Goal: Browse casually: Explore the website without a specific task or goal

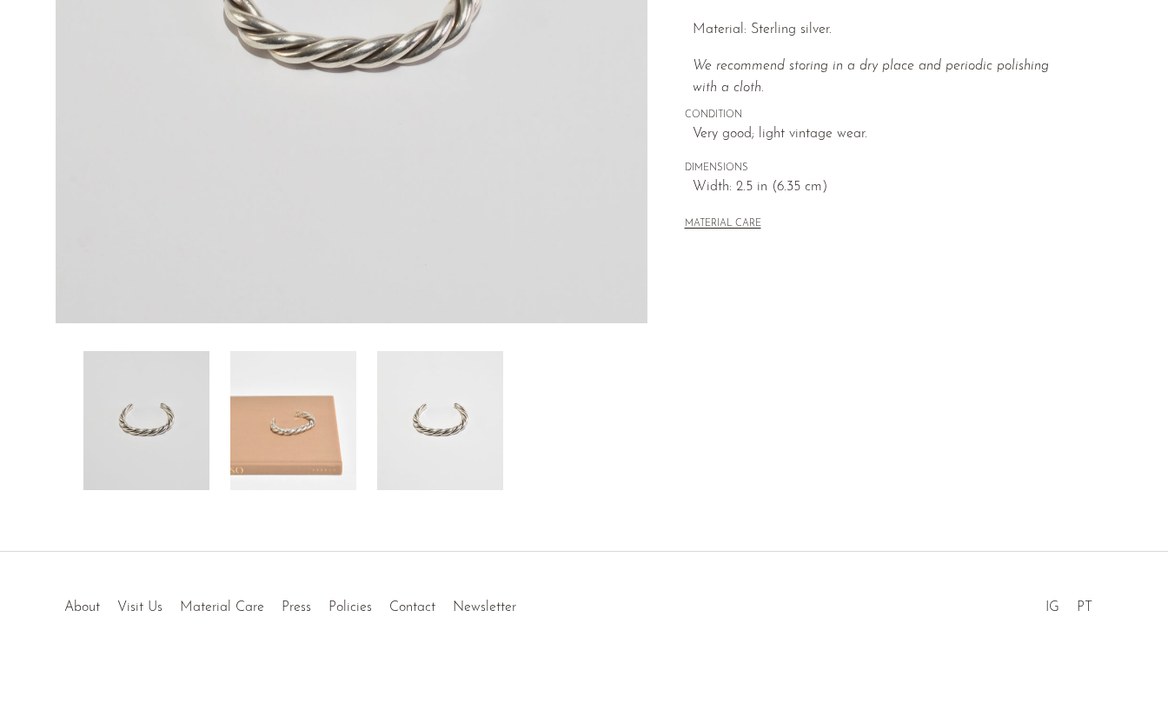
scroll to position [163, 0]
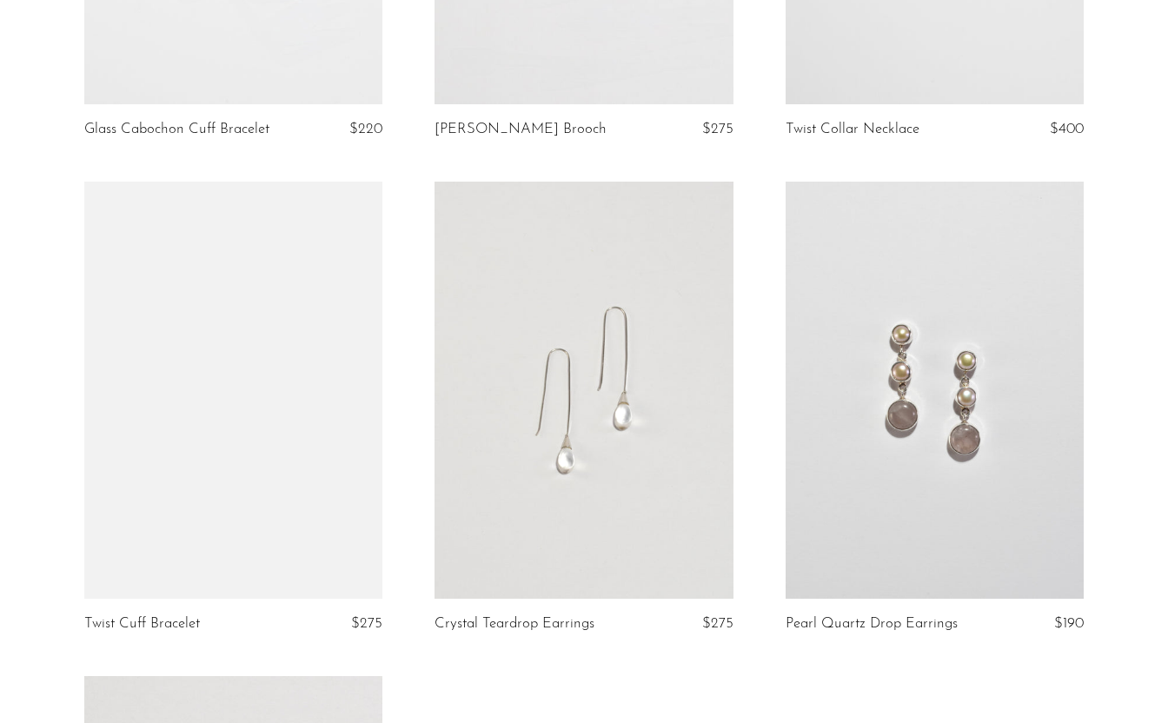
scroll to position [1971, 0]
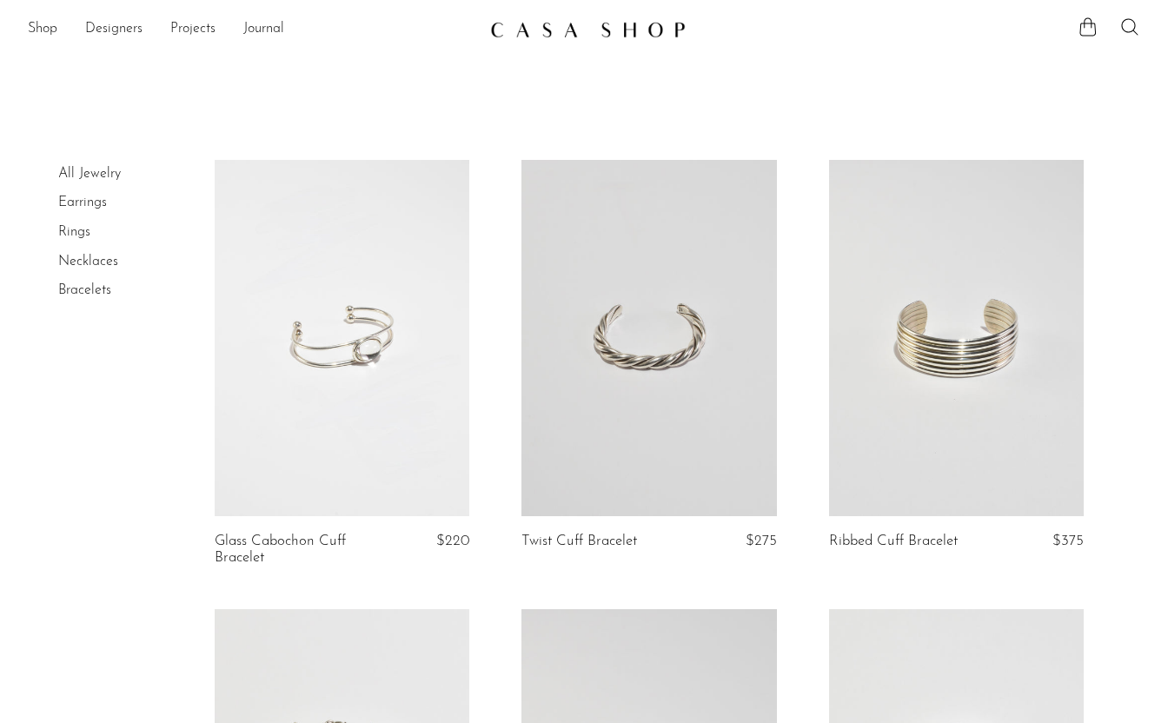
click at [712, 379] on link at bounding box center [649, 338] width 255 height 356
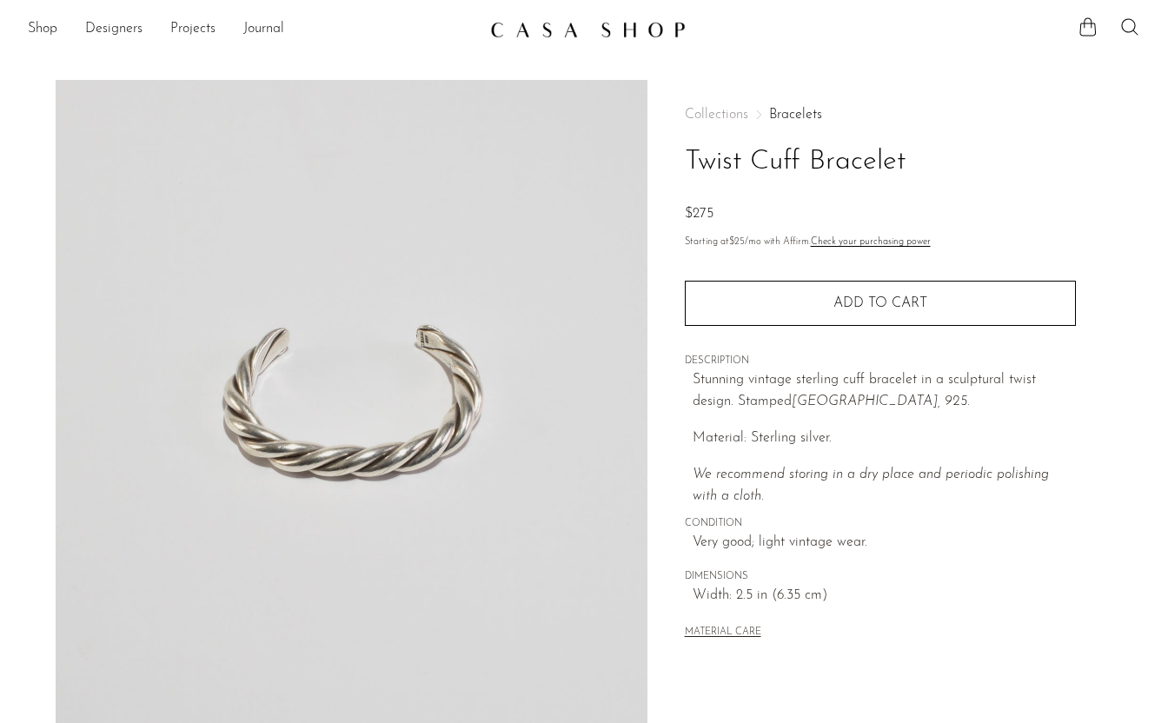
scroll to position [409, 0]
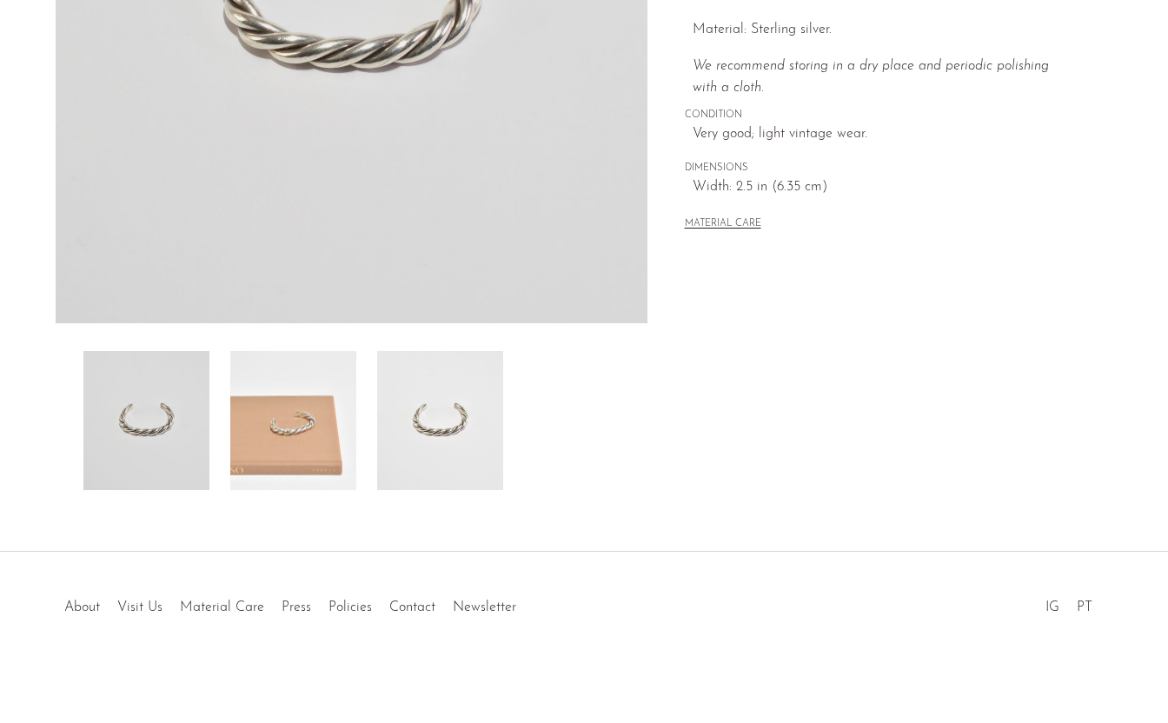
click at [473, 396] on img at bounding box center [440, 420] width 126 height 139
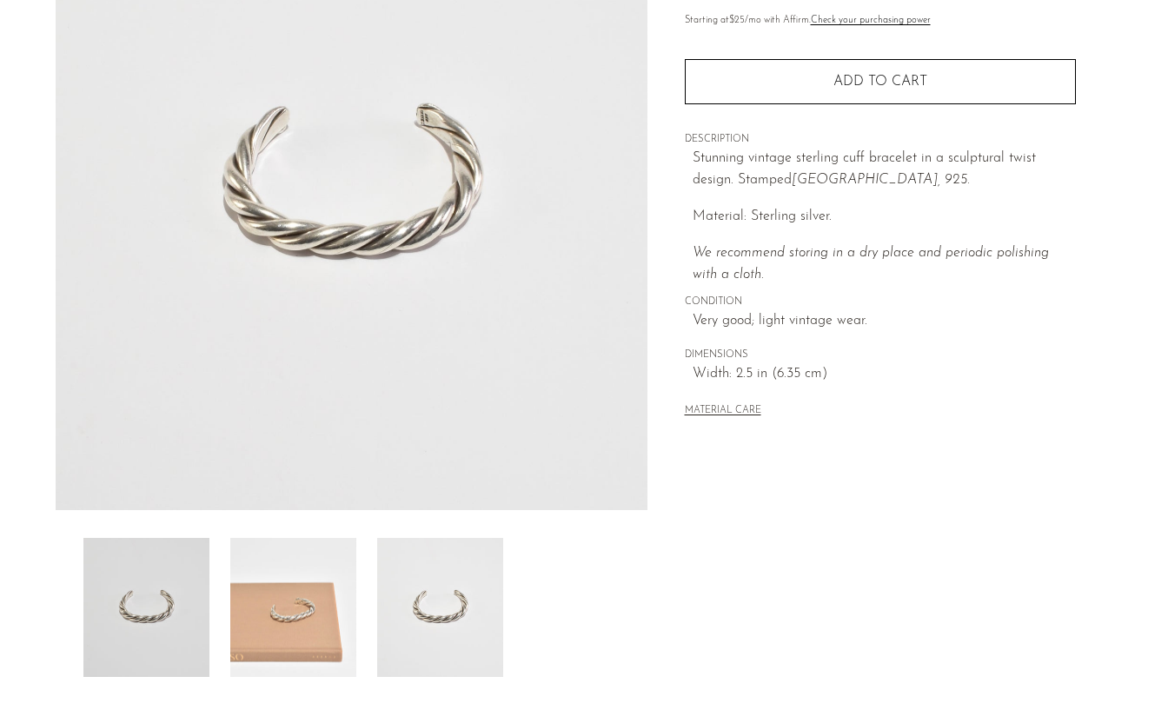
scroll to position [236, 0]
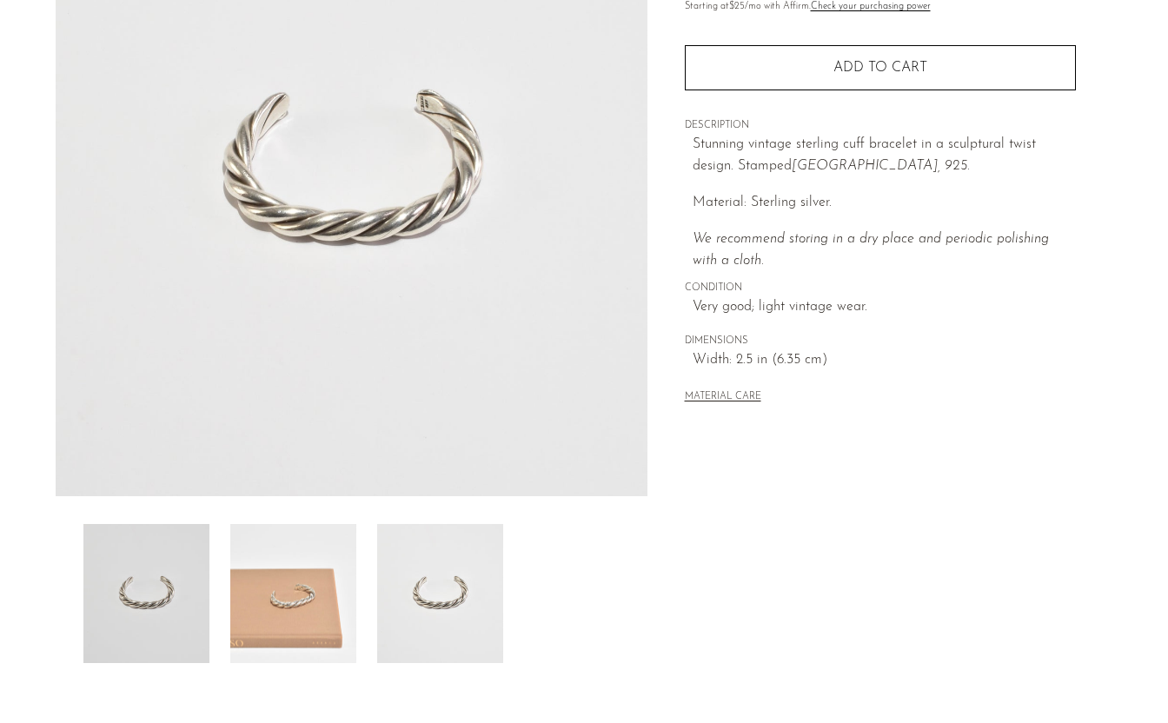
click at [190, 593] on img at bounding box center [146, 593] width 126 height 139
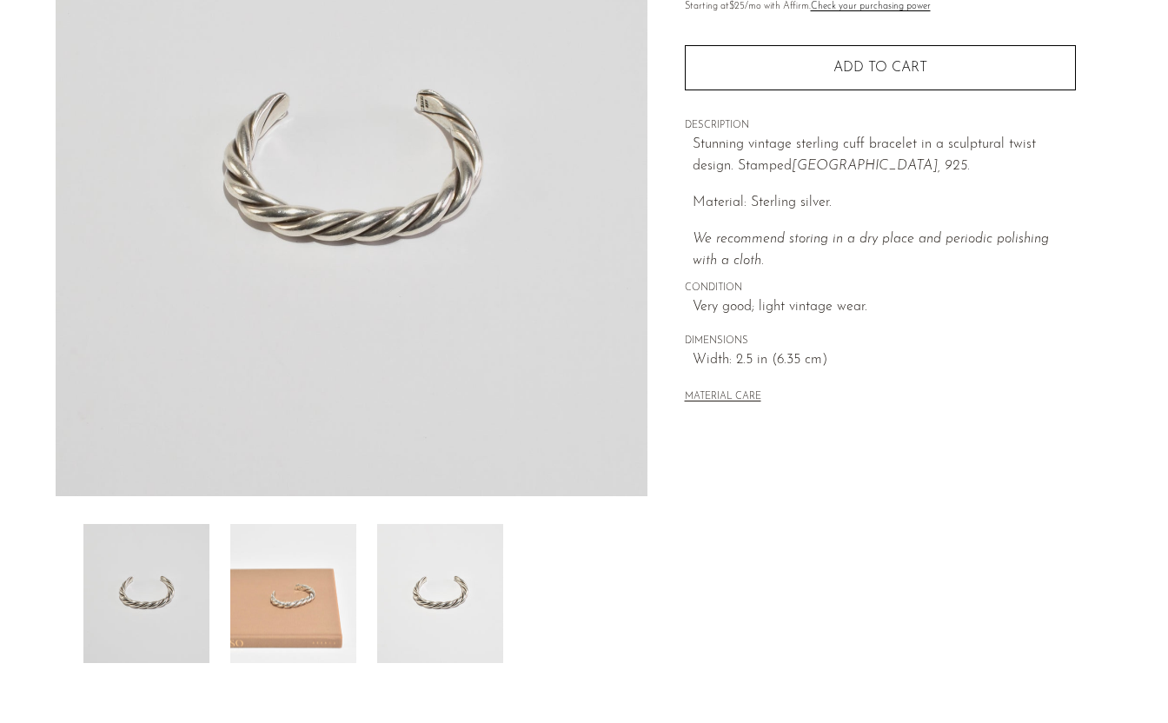
click at [282, 585] on img at bounding box center [293, 593] width 126 height 139
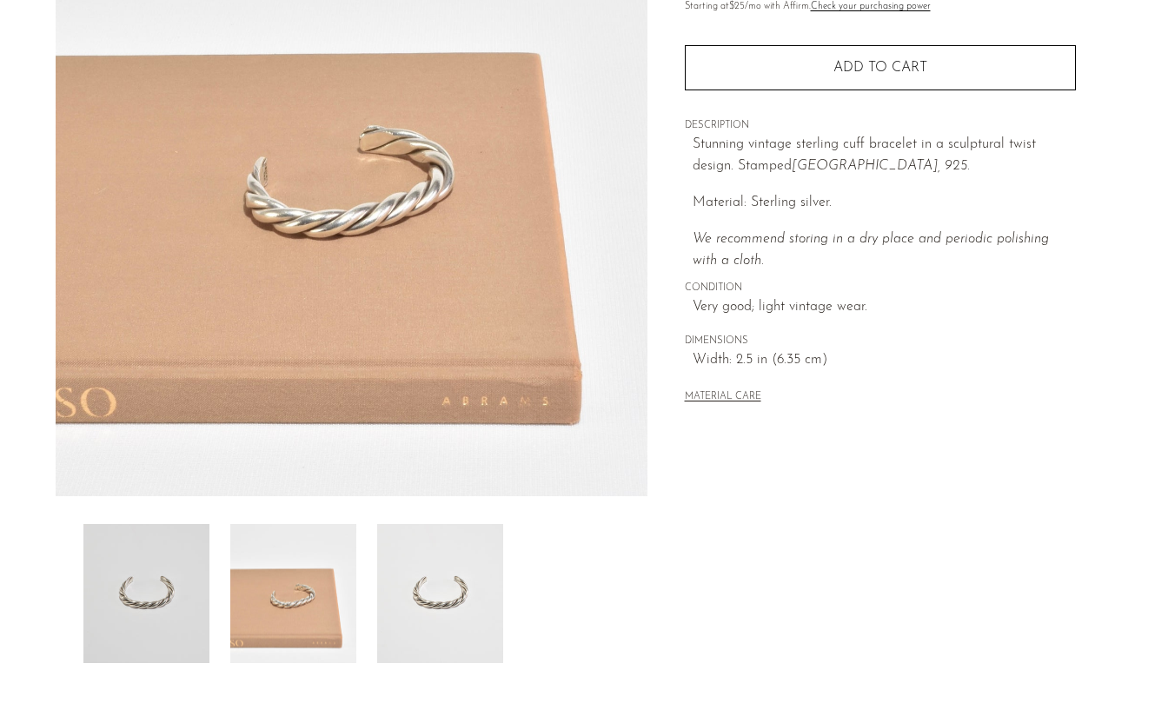
click at [402, 588] on img at bounding box center [440, 593] width 126 height 139
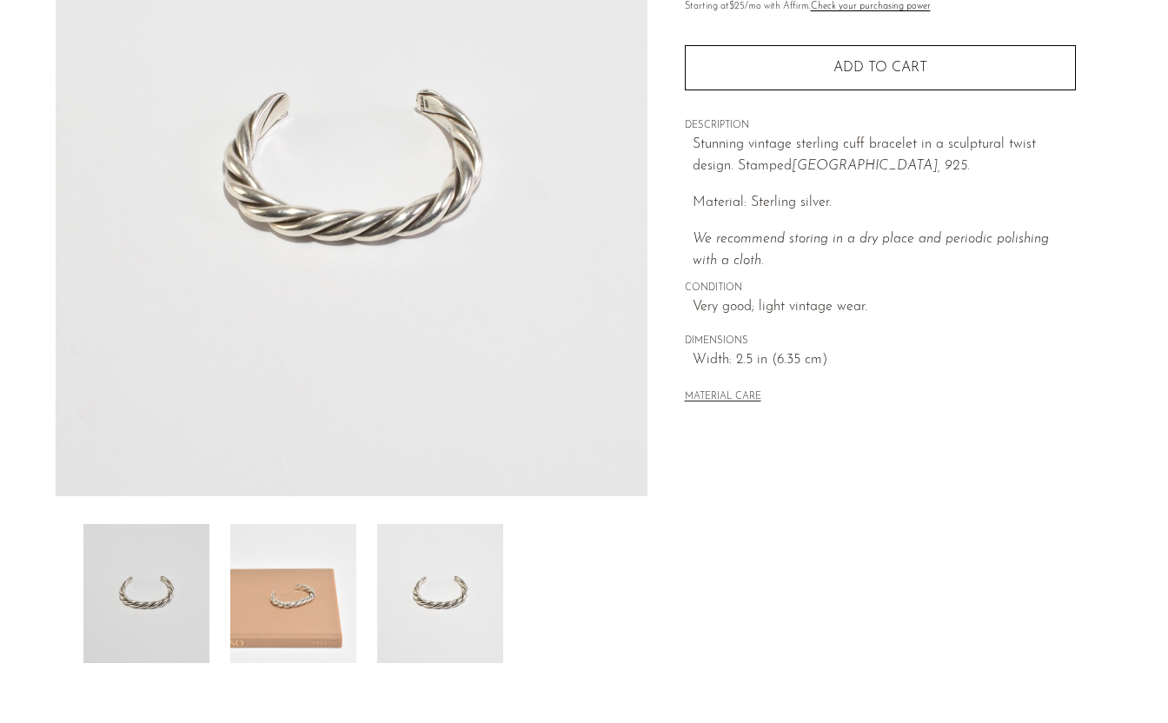
click at [316, 586] on img at bounding box center [293, 593] width 126 height 139
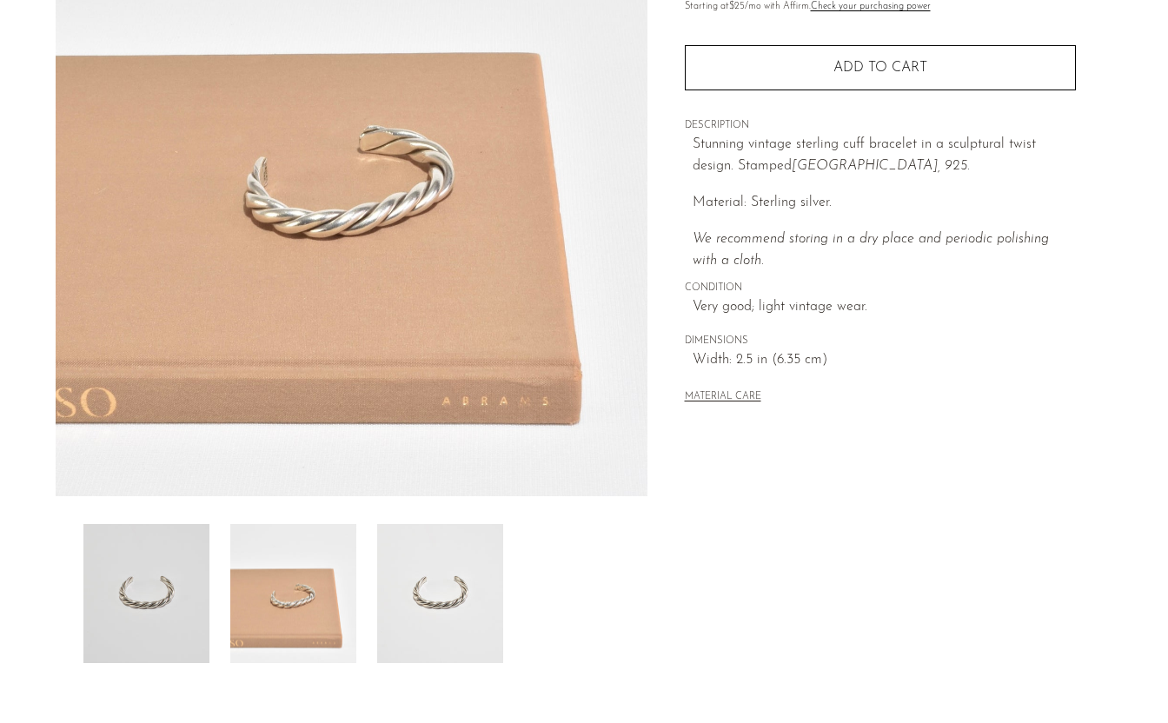
click at [215, 577] on div at bounding box center [351, 593] width 536 height 139
click at [269, 585] on img at bounding box center [293, 593] width 126 height 139
click at [382, 599] on img at bounding box center [440, 593] width 126 height 139
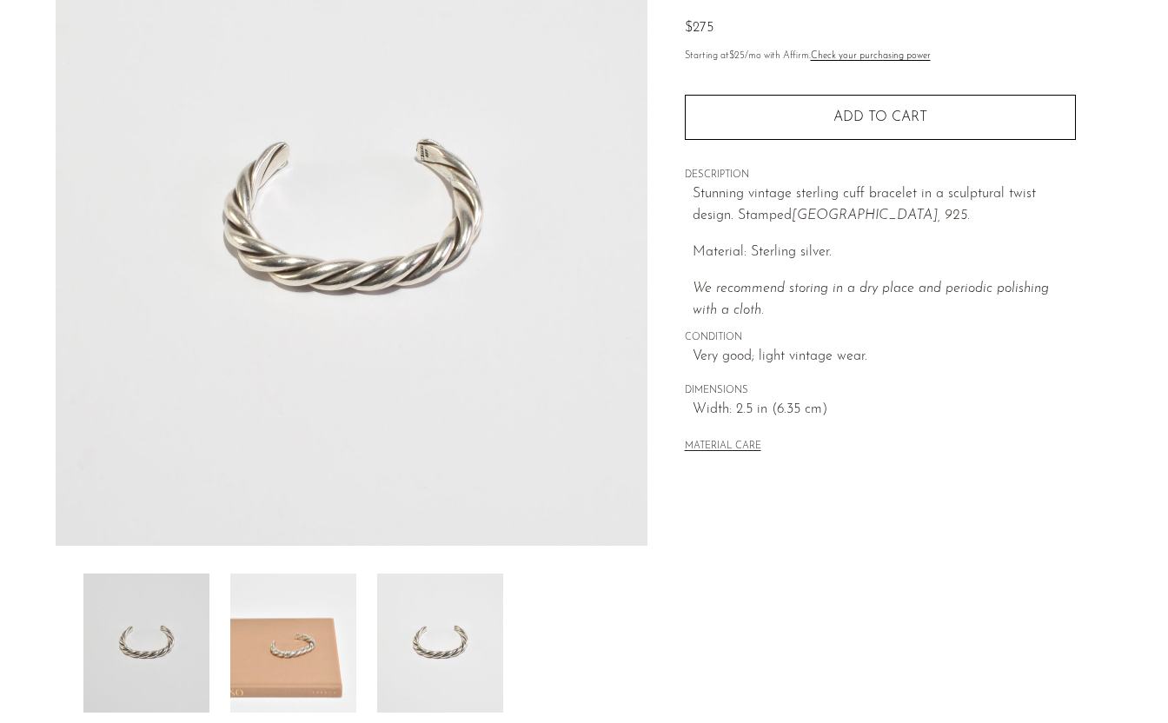
scroll to position [409, 0]
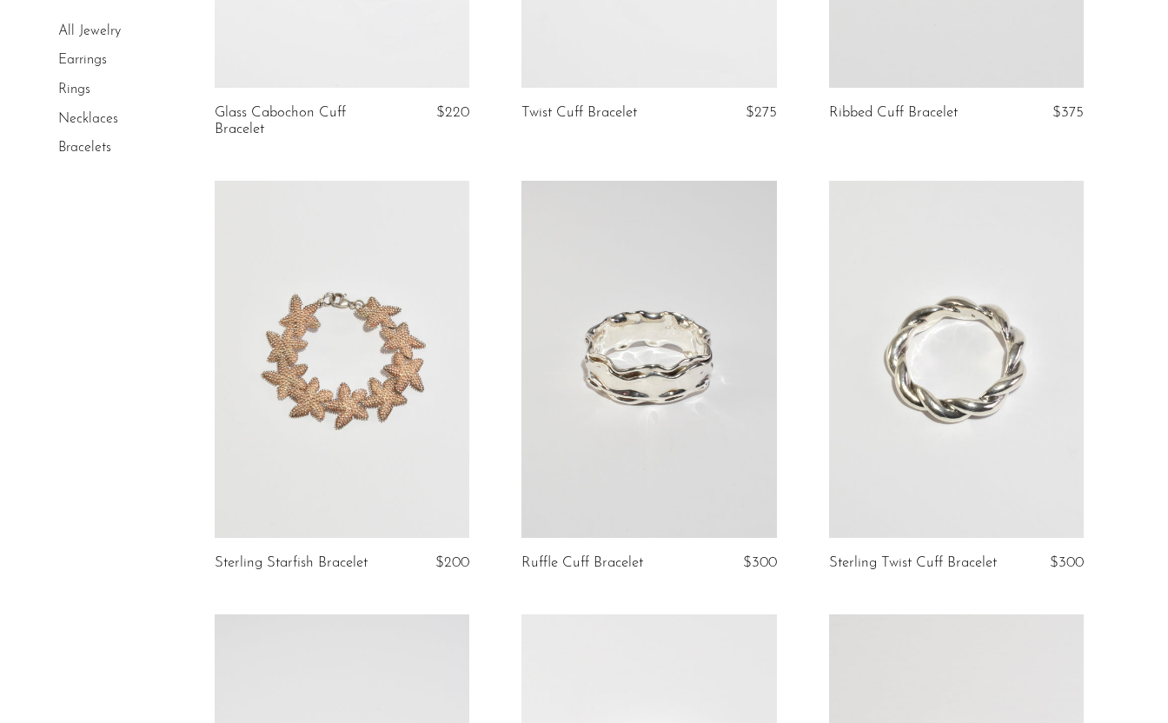
scroll to position [136, 0]
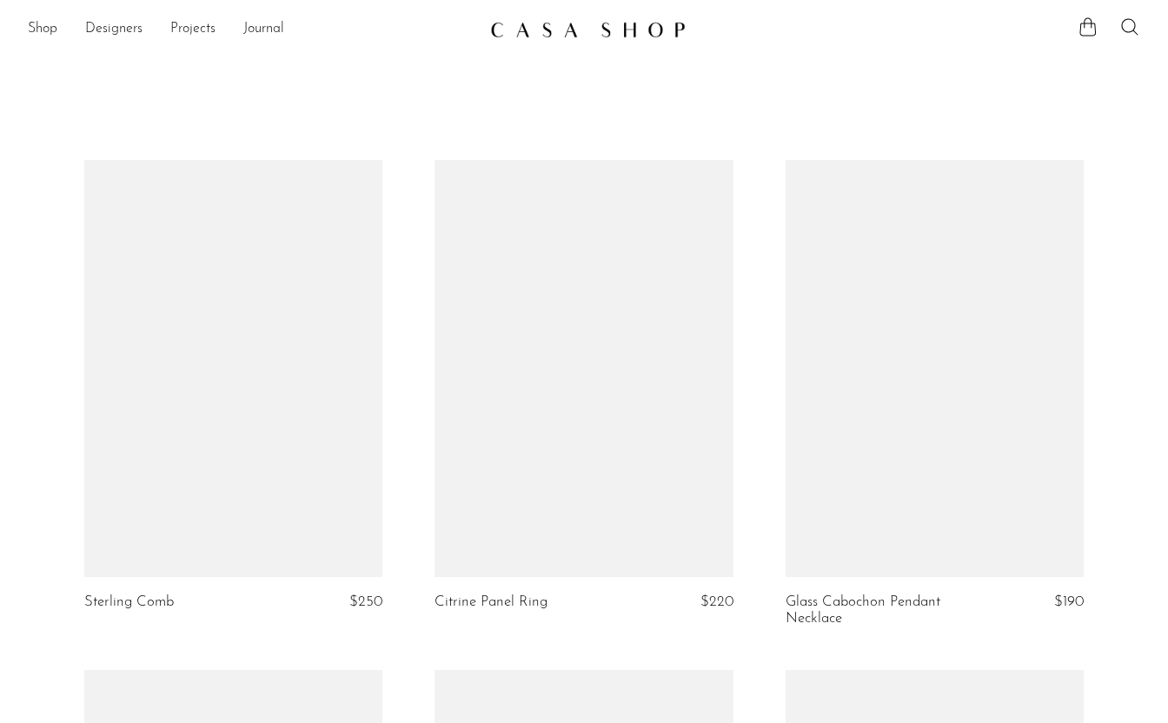
scroll to position [1971, 0]
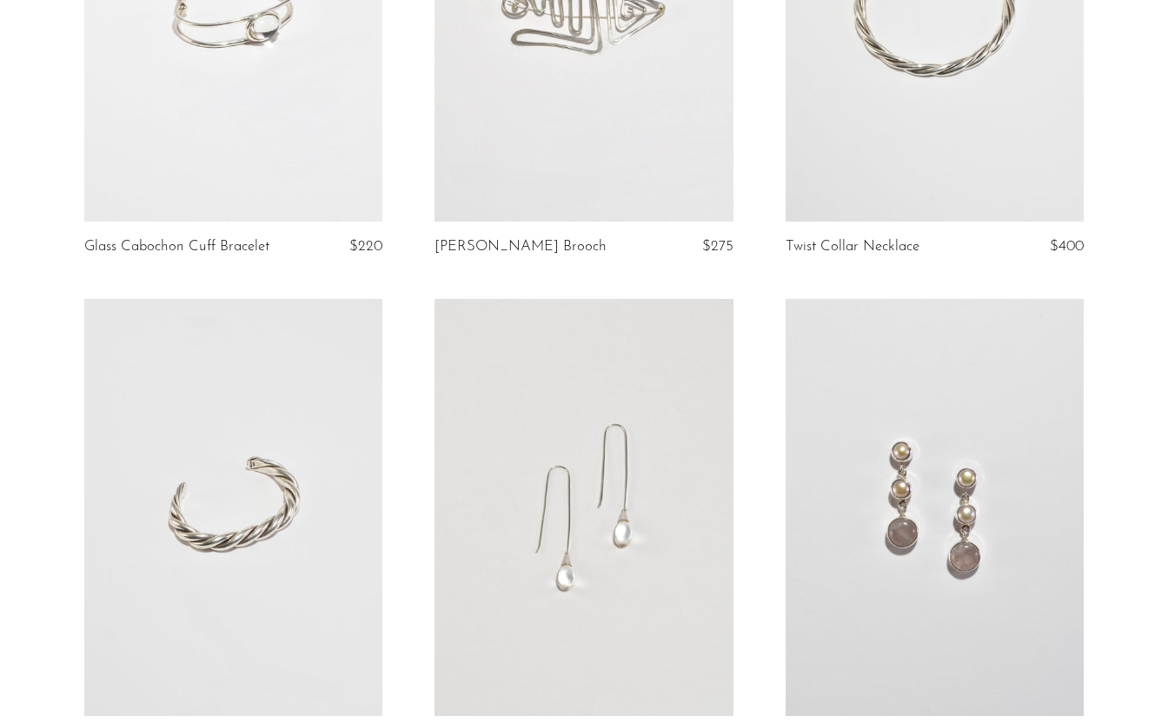
scroll to position [2025, 0]
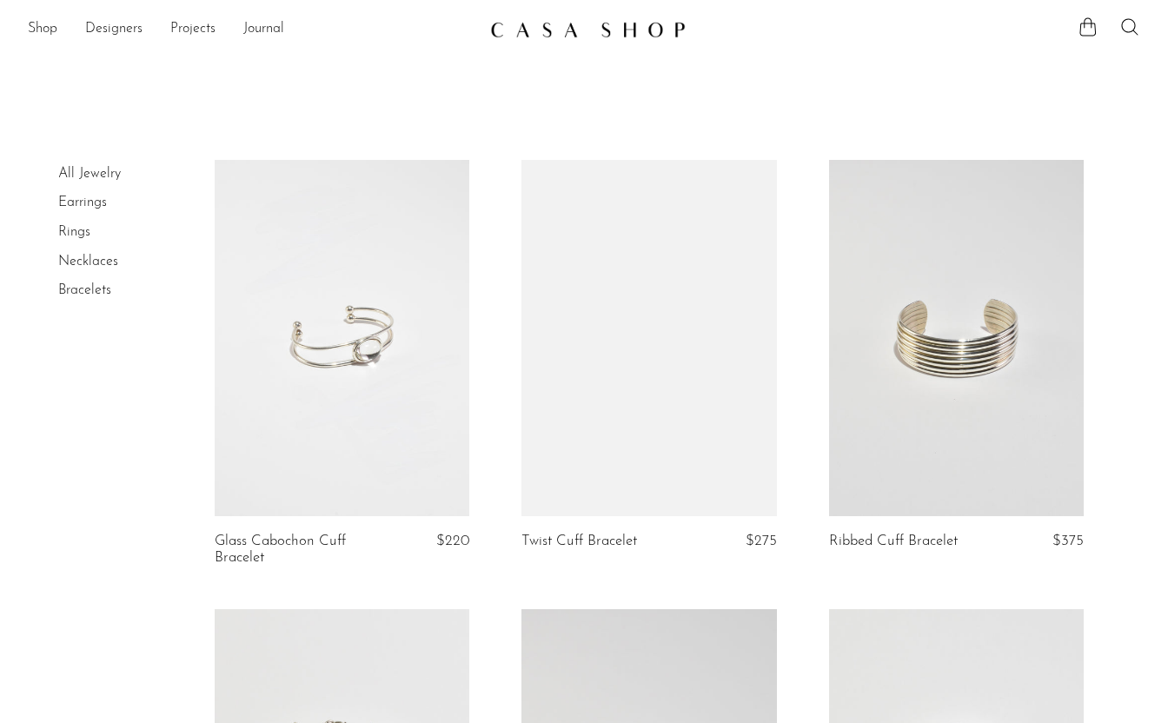
scroll to position [136, 0]
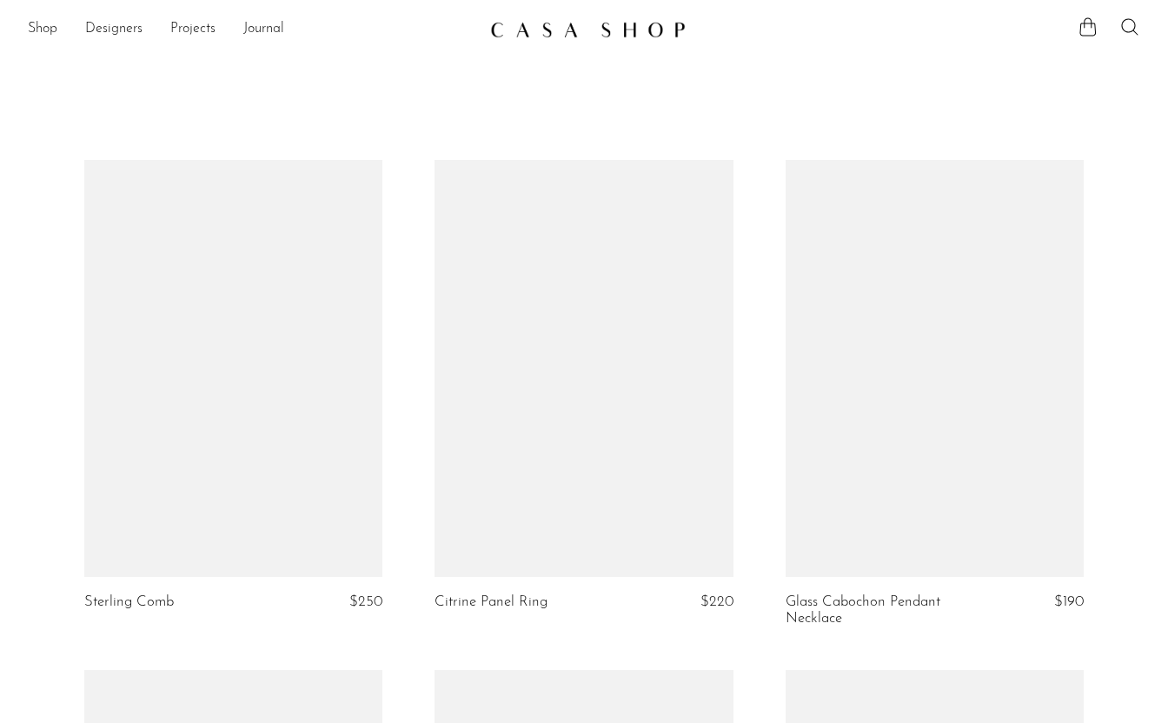
scroll to position [2025, 0]
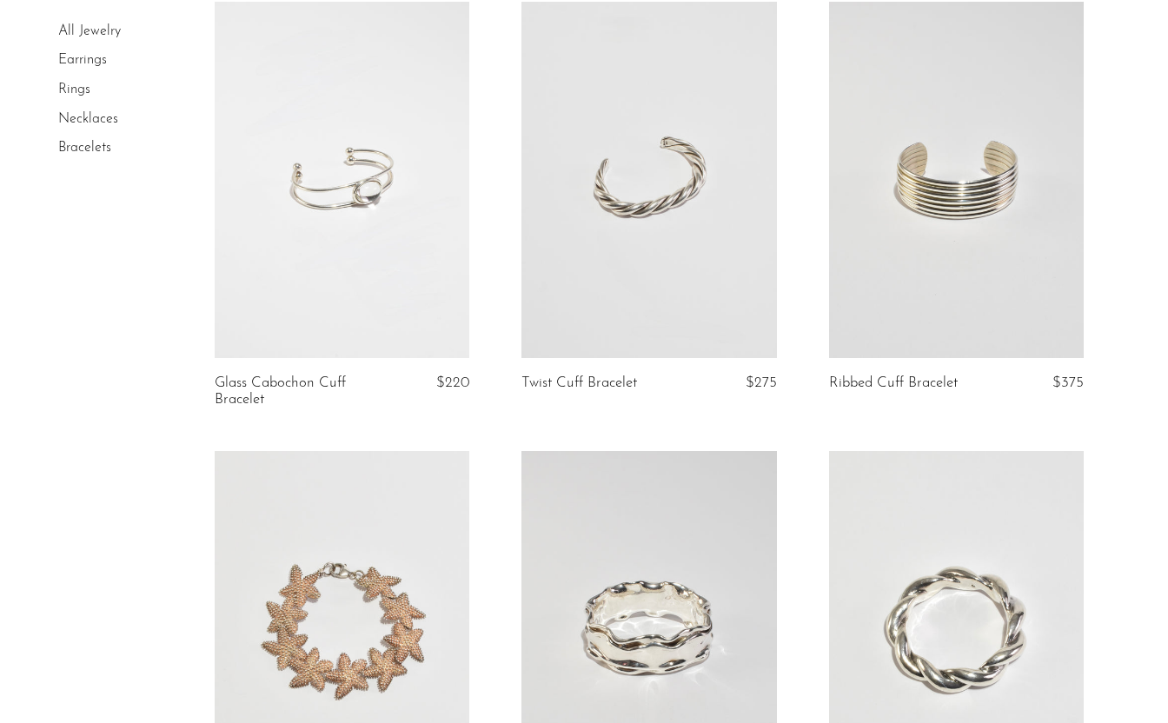
scroll to position [157, 0]
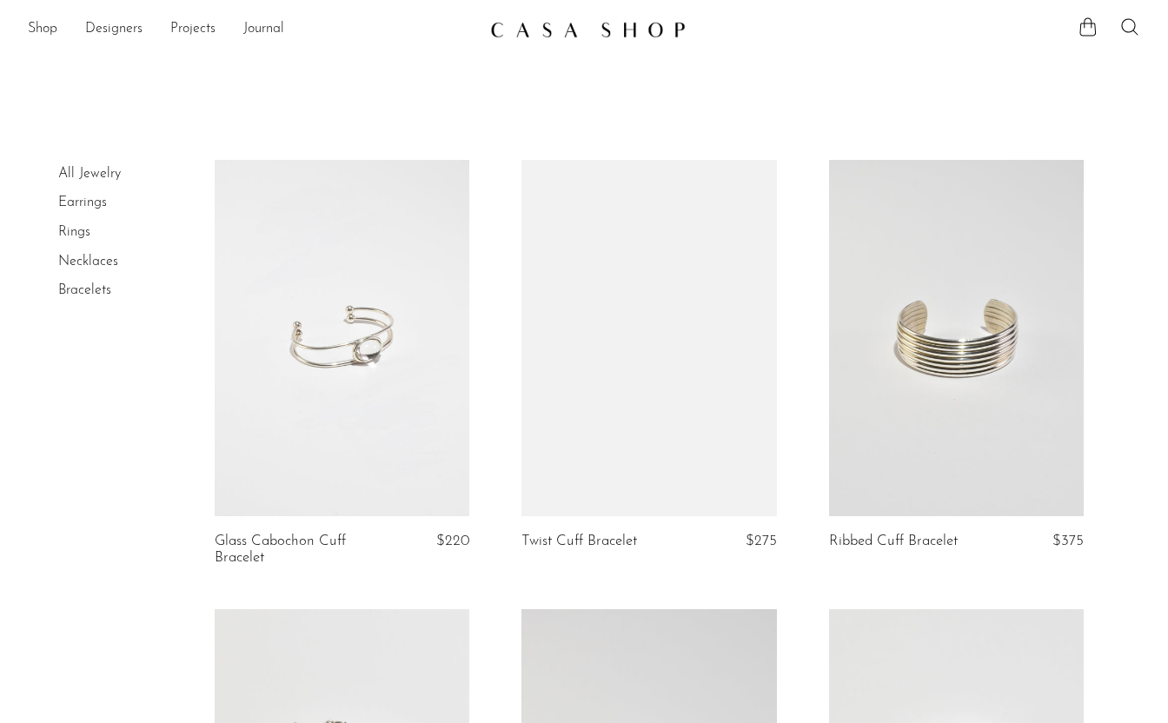
scroll to position [157, 0]
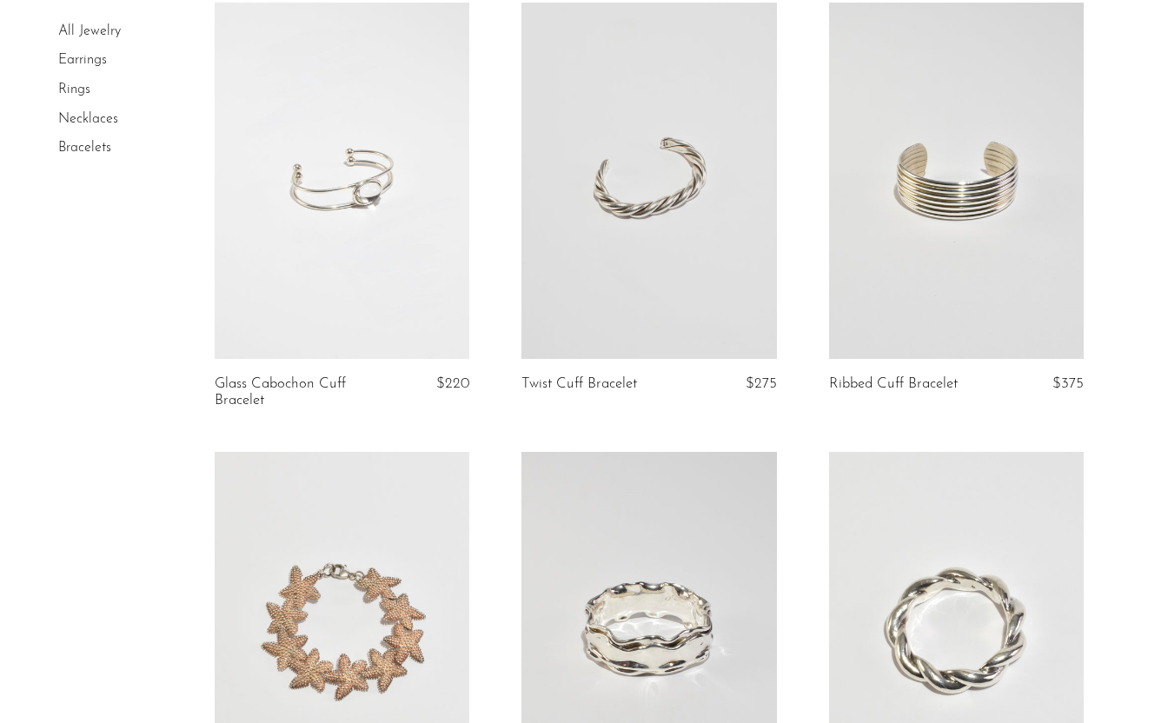
click at [378, 253] on link at bounding box center [342, 181] width 255 height 356
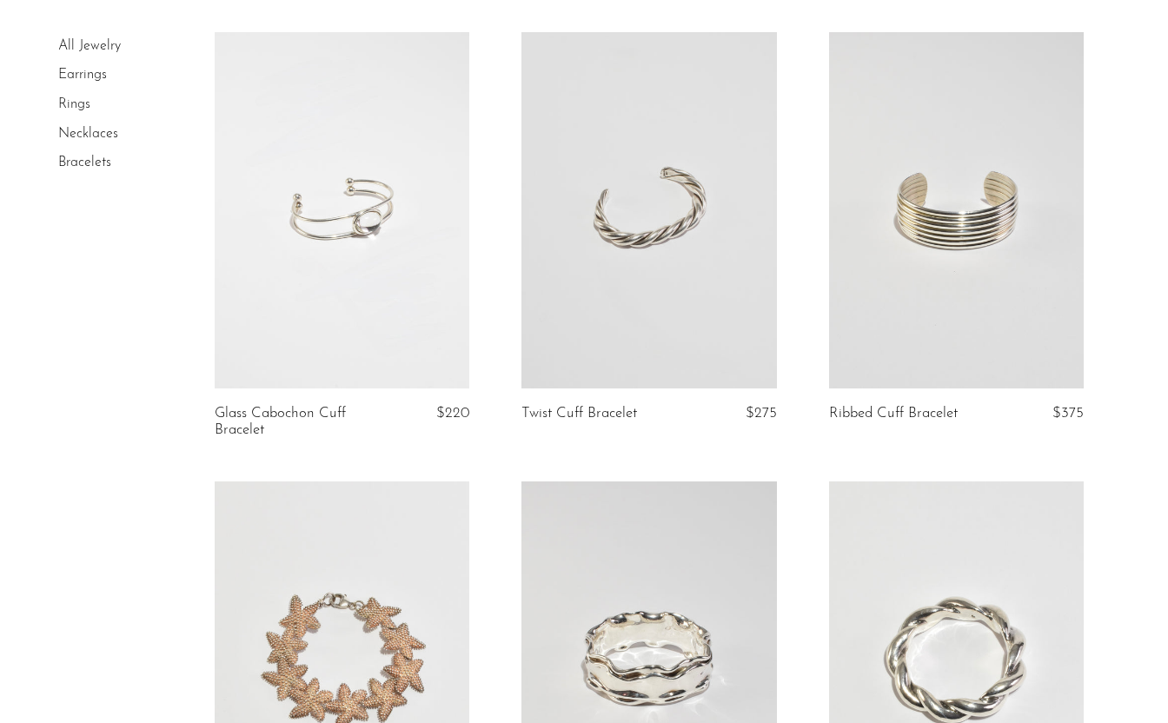
scroll to position [122, 0]
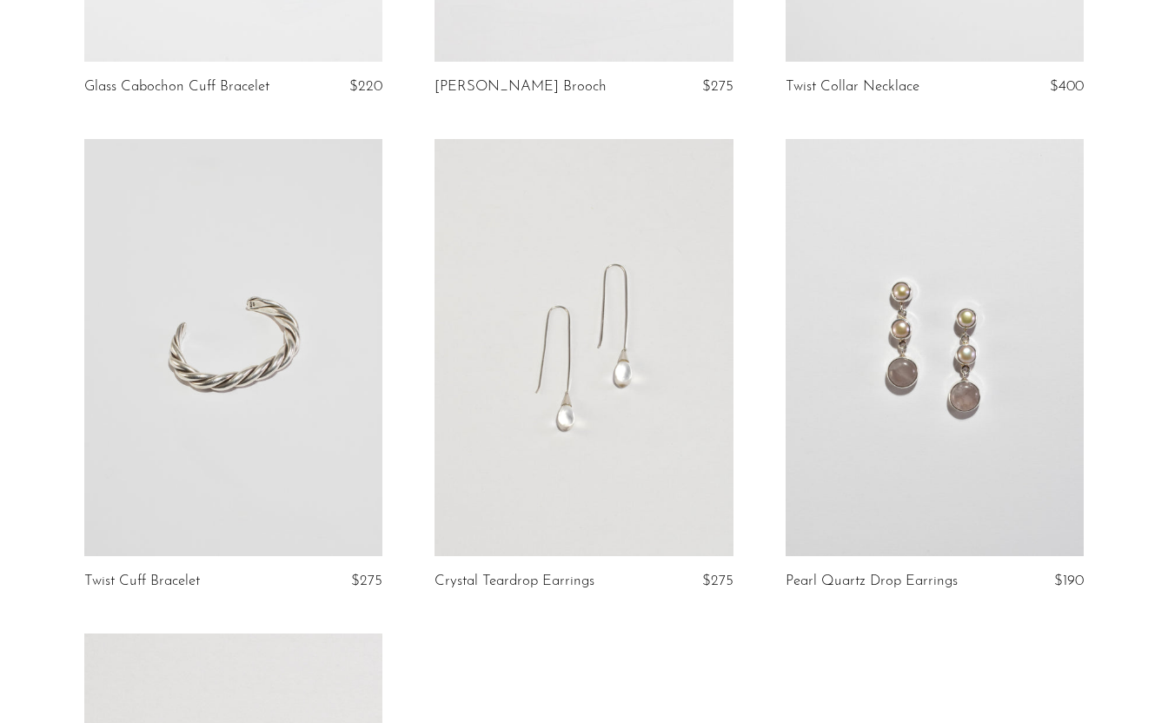
scroll to position [2022, 0]
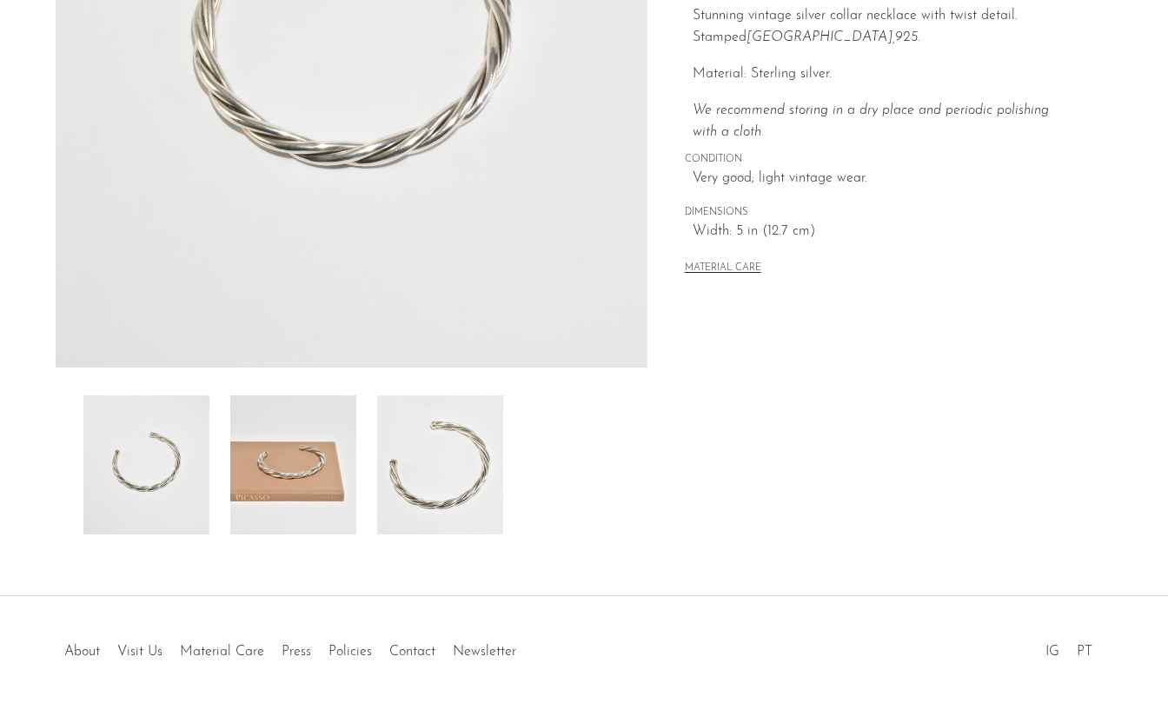
scroll to position [350, 0]
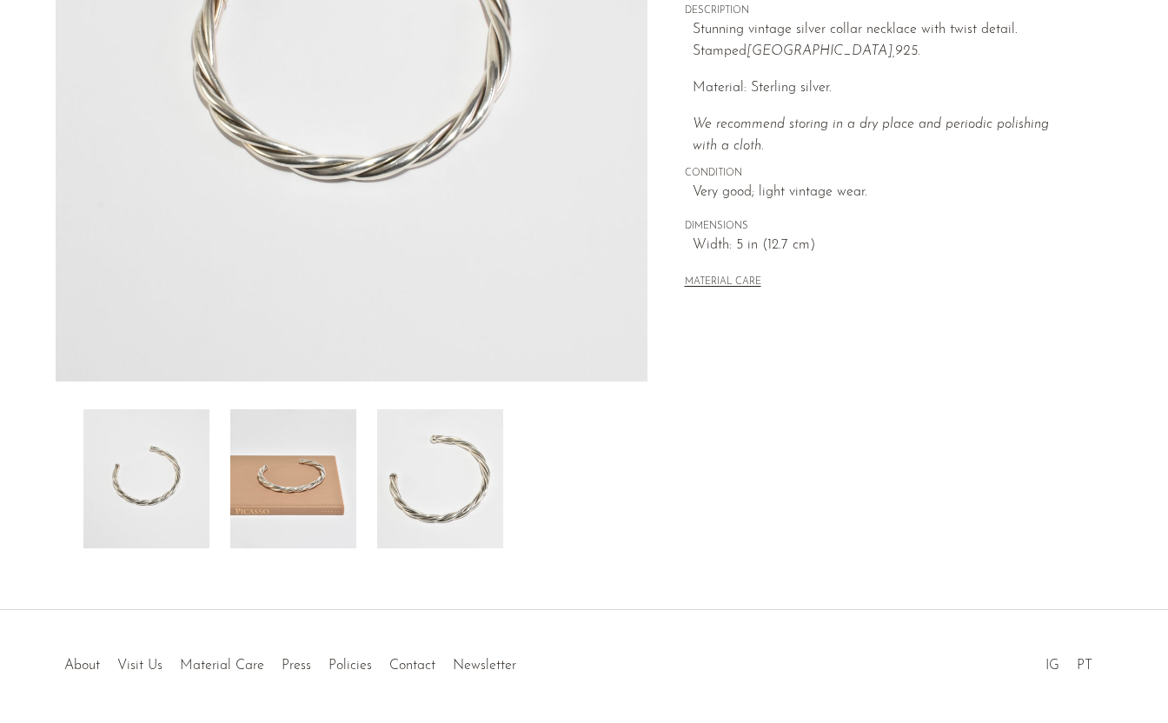
click at [481, 489] on img at bounding box center [440, 478] width 126 height 139
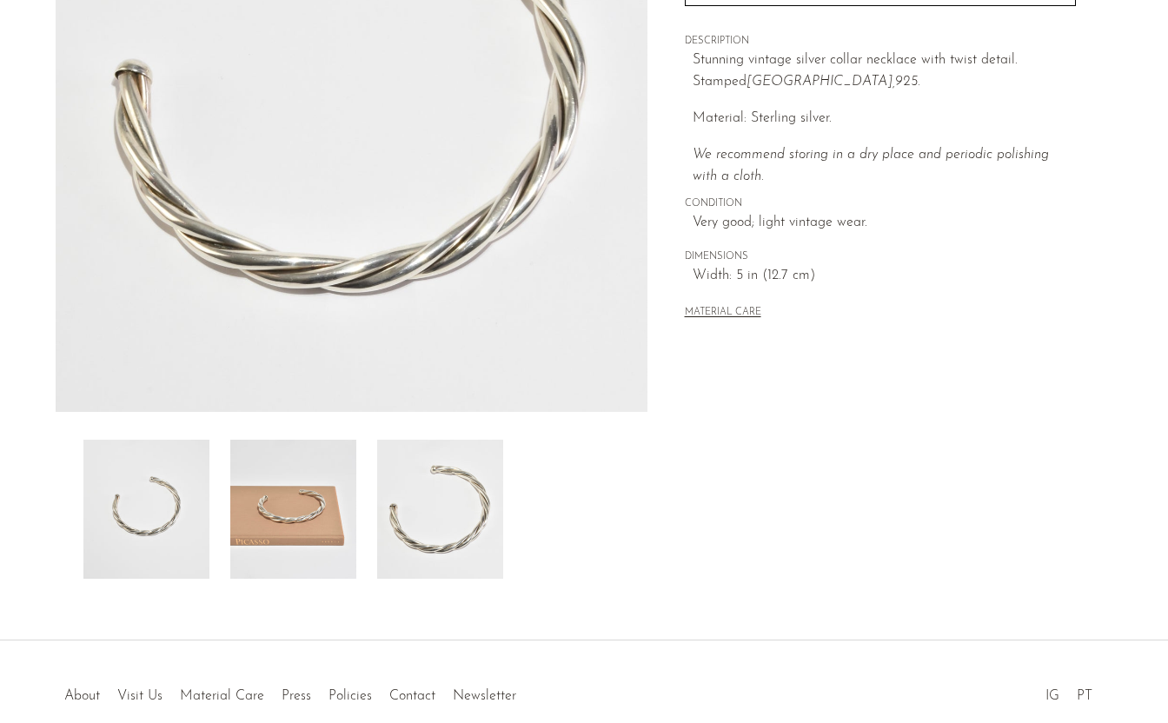
scroll to position [296, 0]
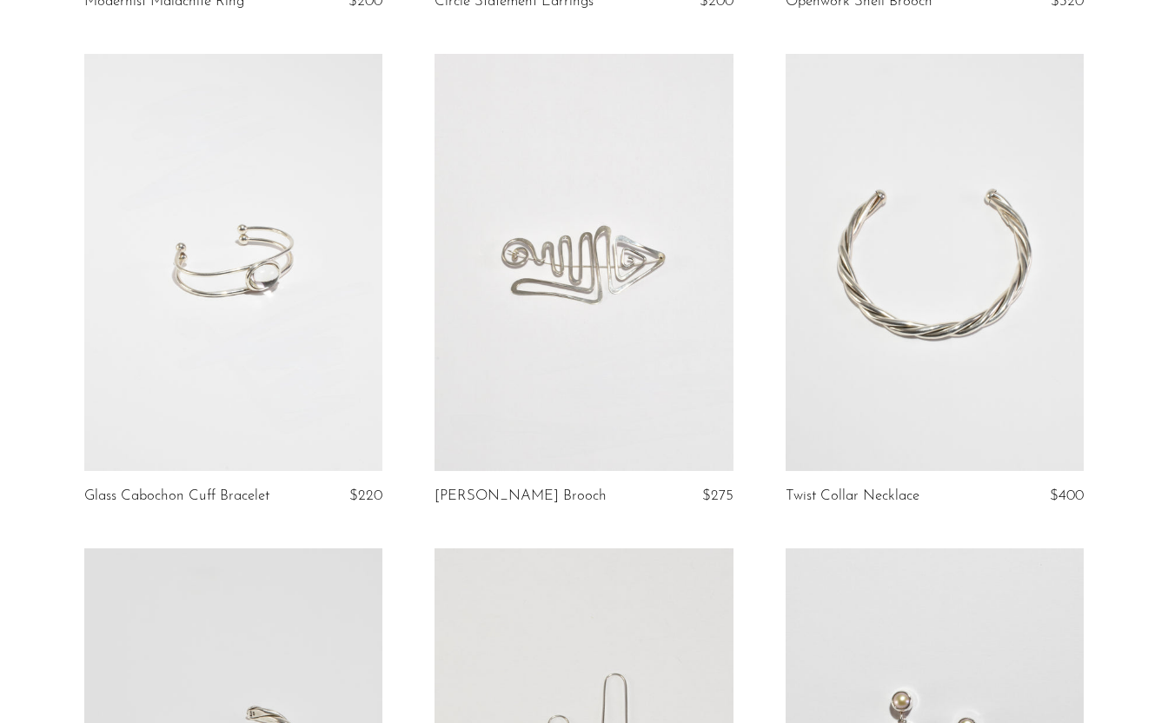
scroll to position [1601, 0]
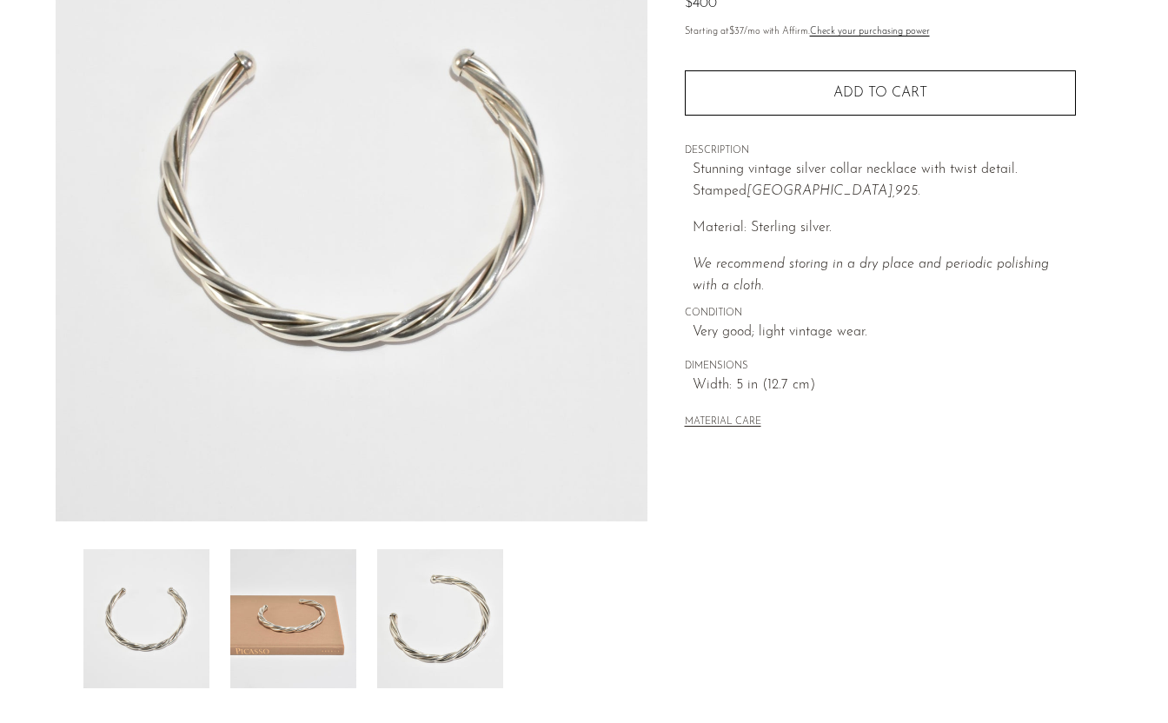
scroll to position [209, 0]
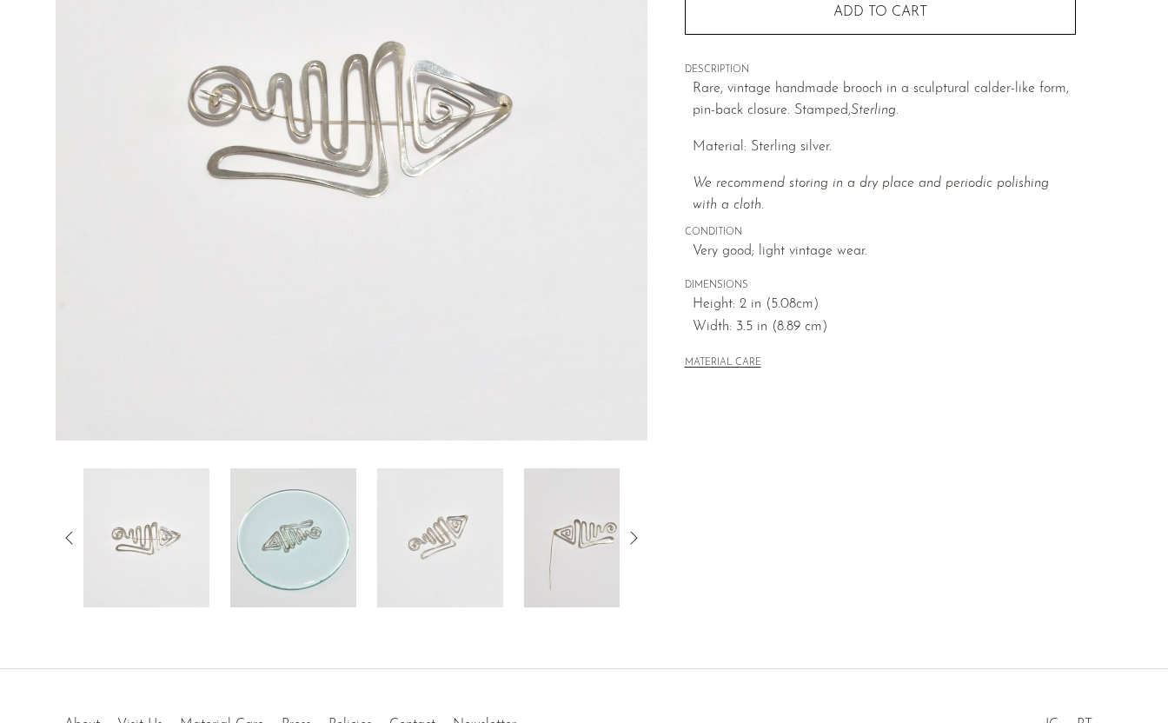
scroll to position [296, 0]
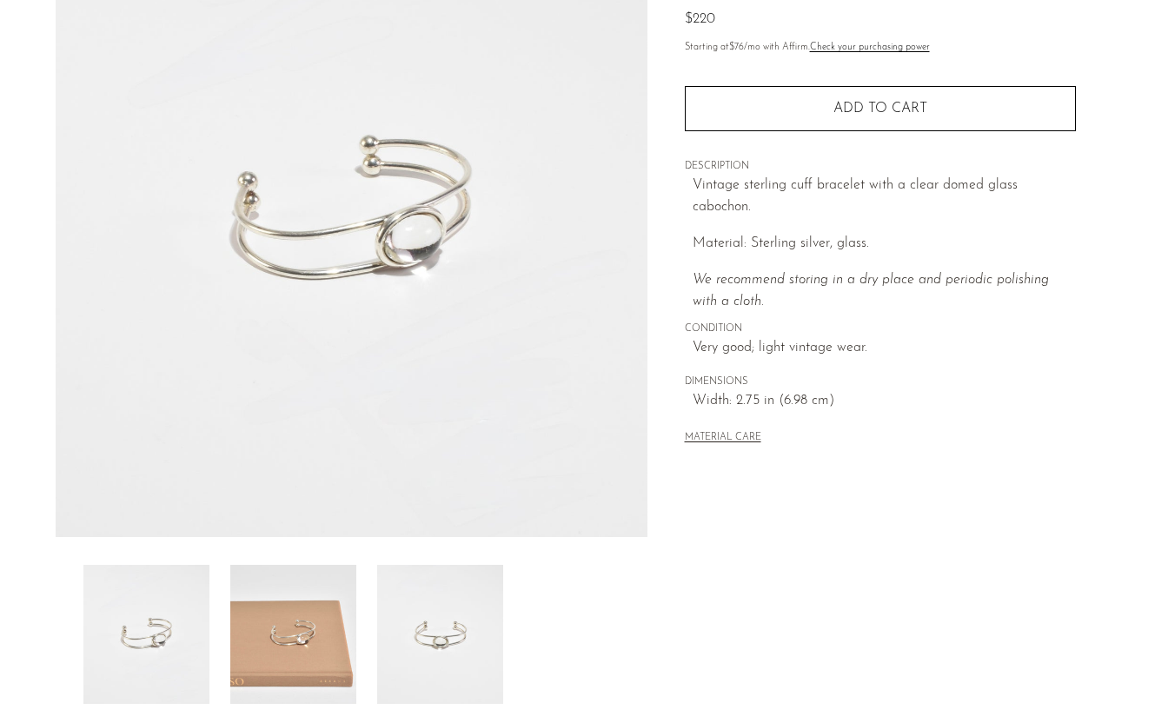
scroll to position [209, 0]
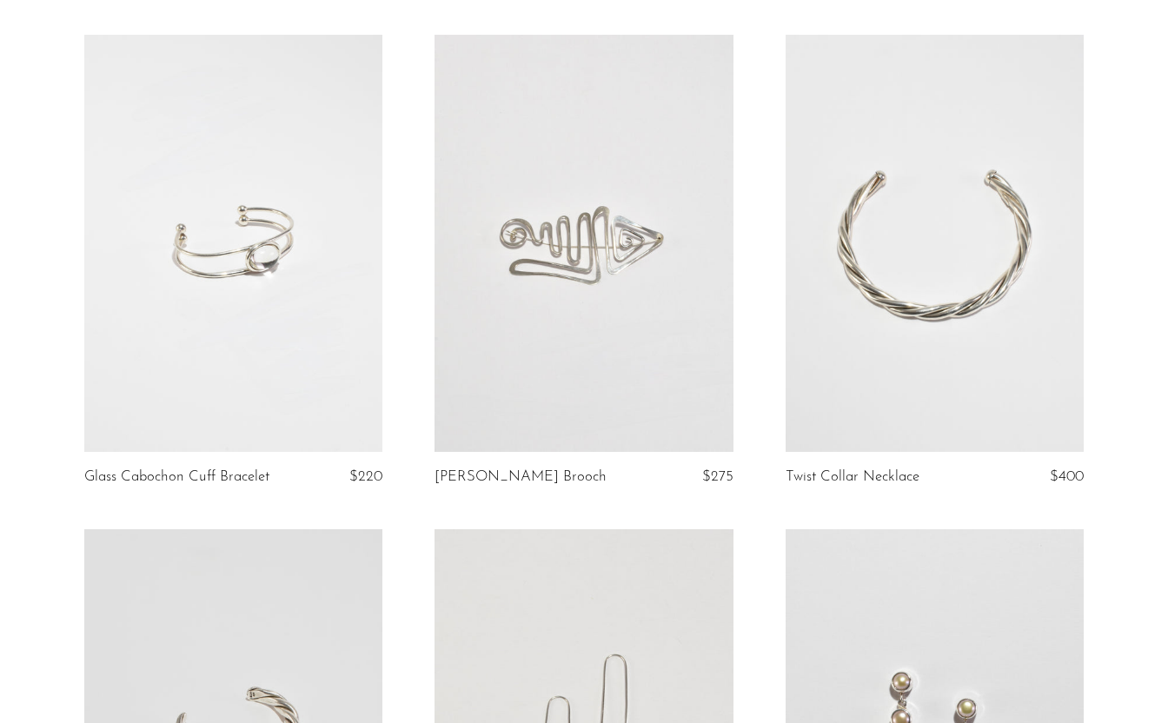
scroll to position [1606, 0]
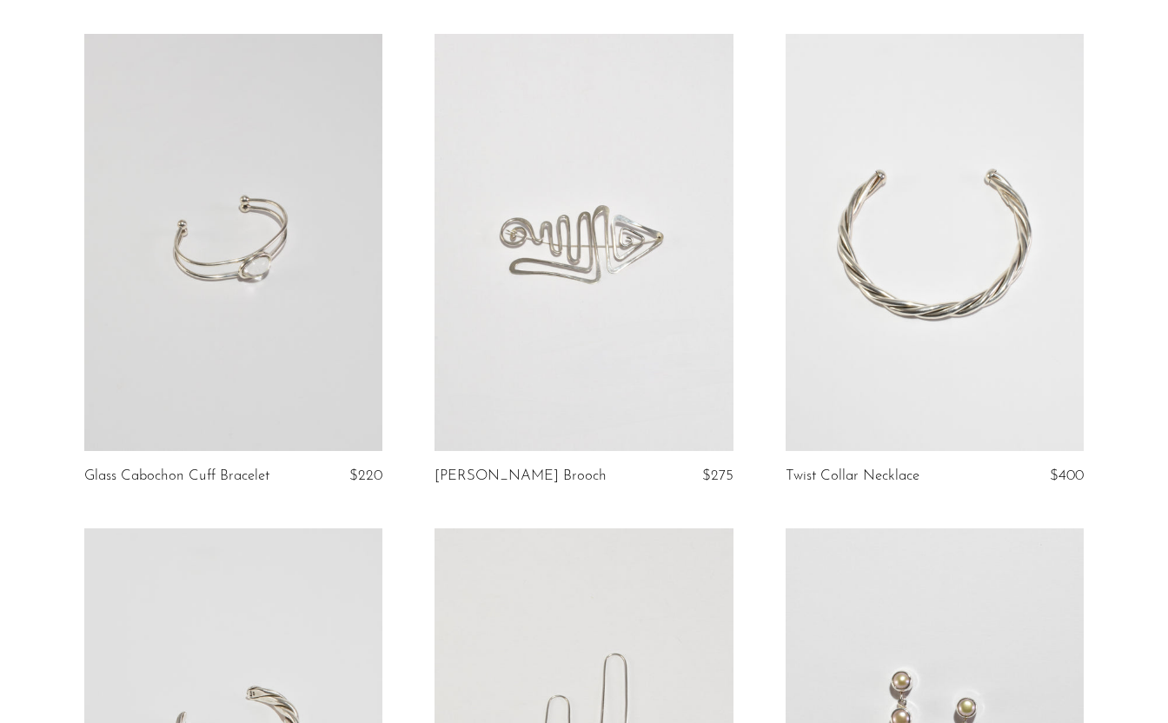
scroll to position [1607, 0]
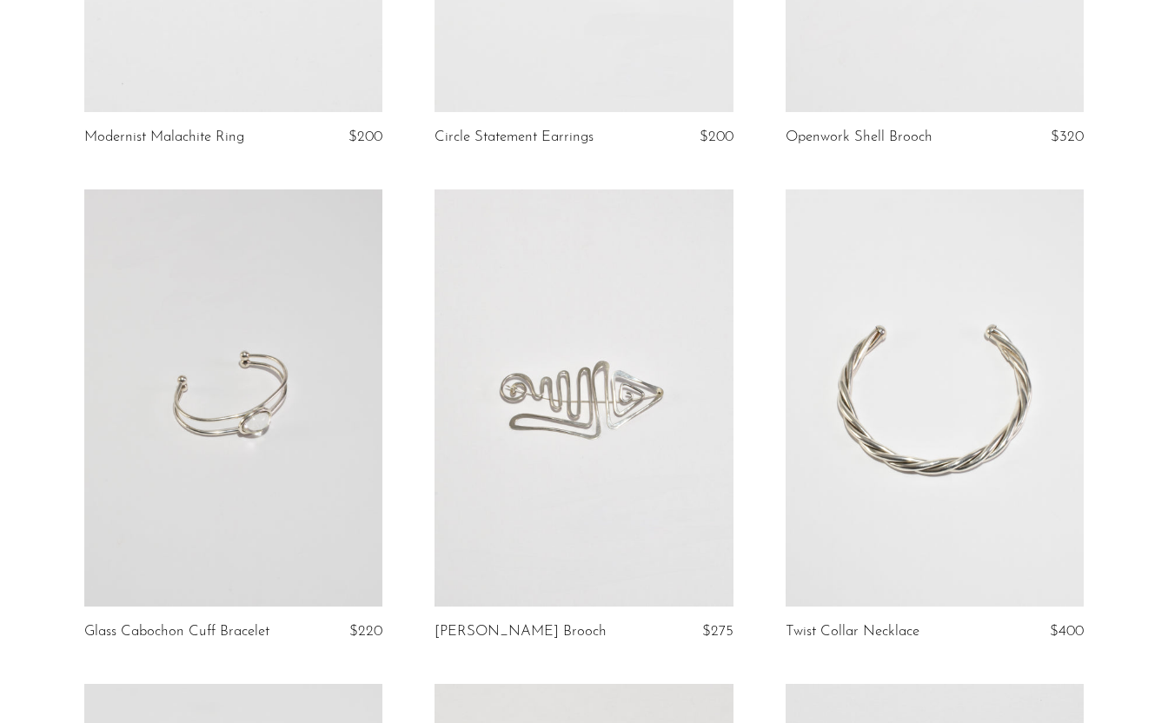
scroll to position [1473, 0]
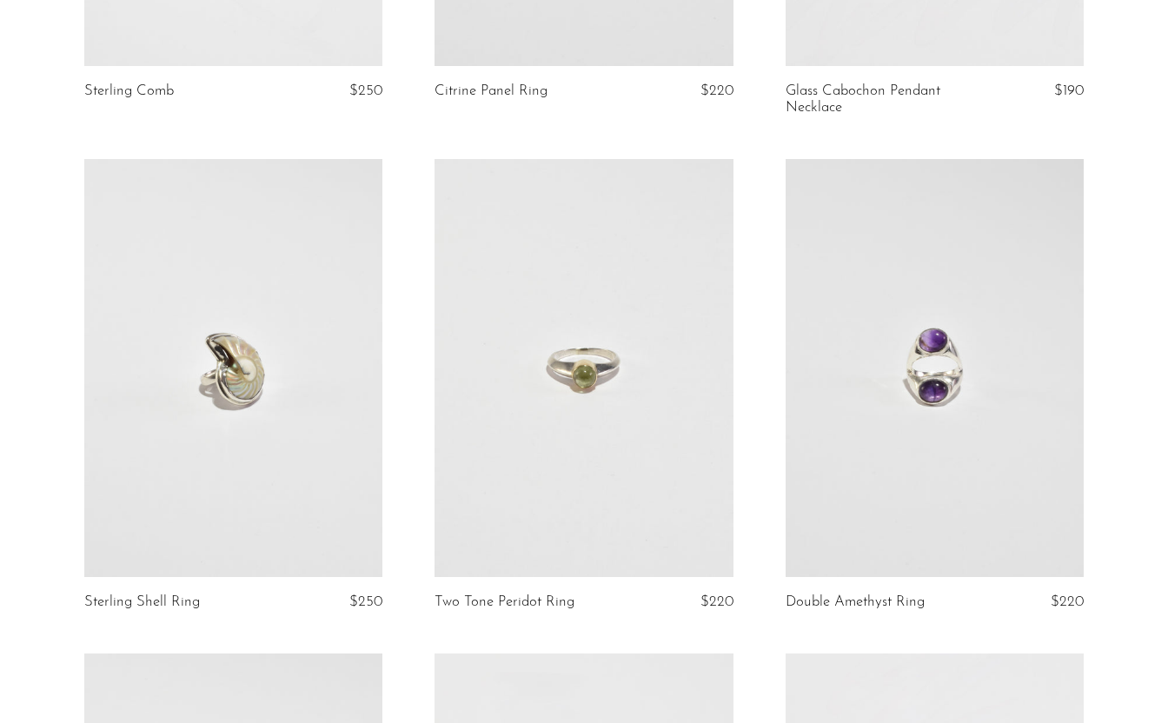
scroll to position [13, 0]
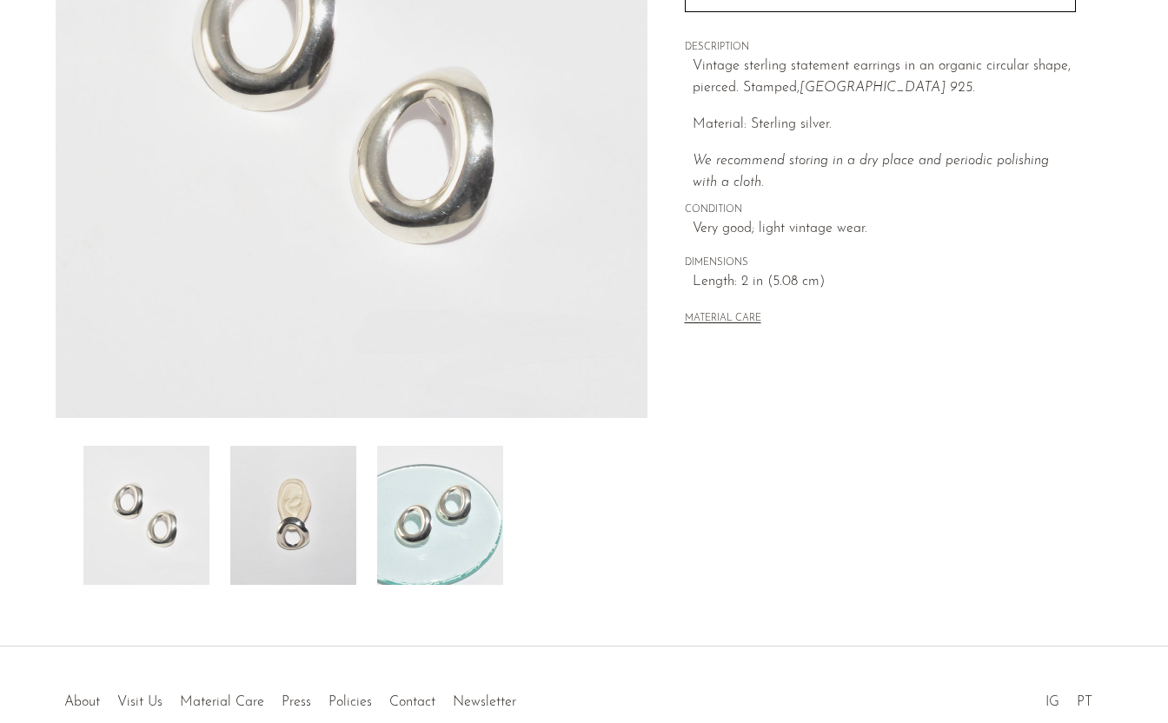
scroll to position [409, 0]
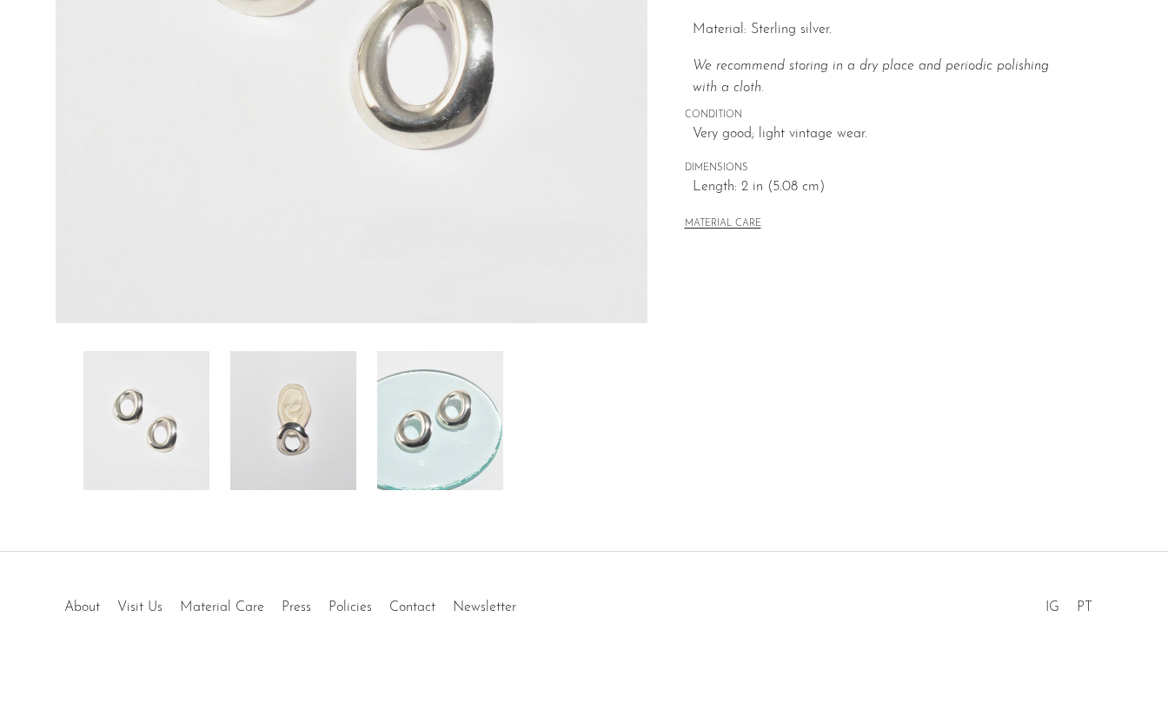
click at [414, 402] on img at bounding box center [440, 420] width 126 height 139
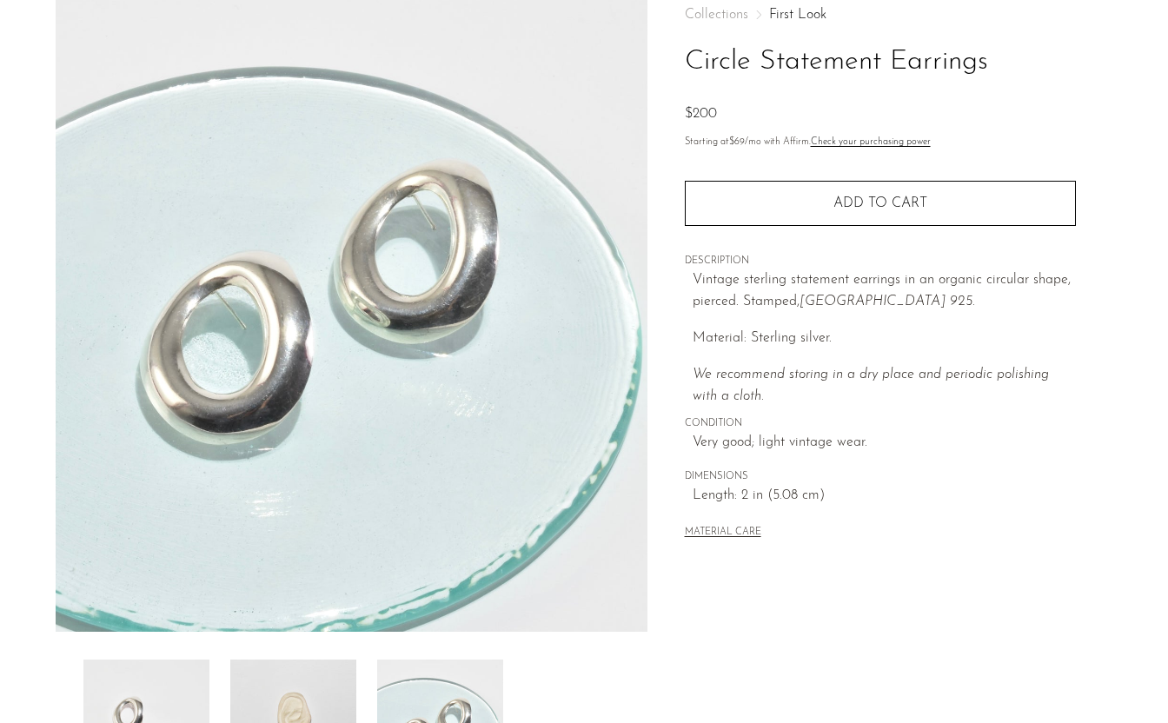
scroll to position [99, 0]
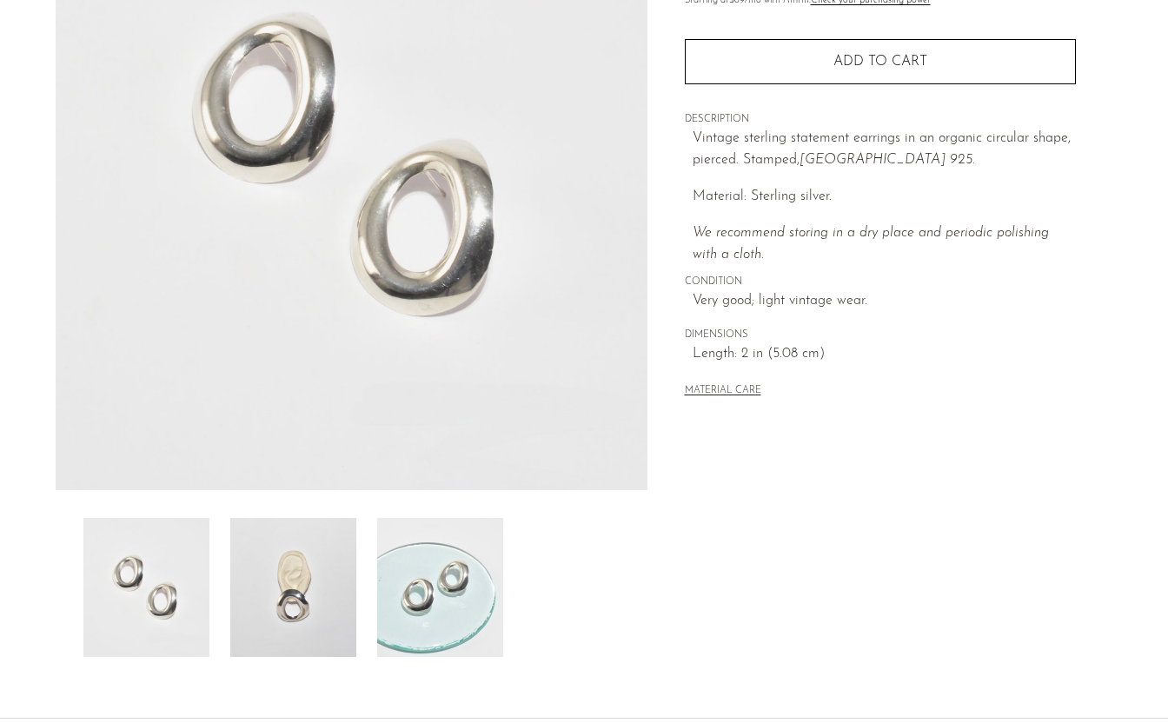
scroll to position [409, 0]
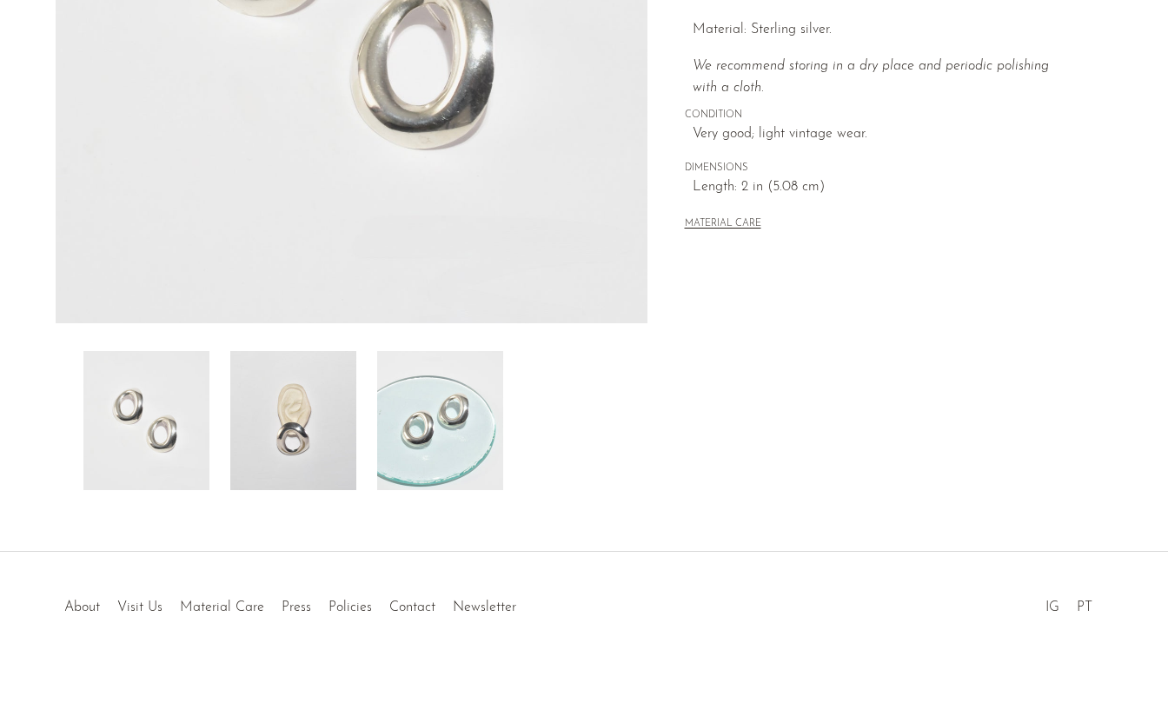
click at [426, 409] on img at bounding box center [440, 420] width 126 height 139
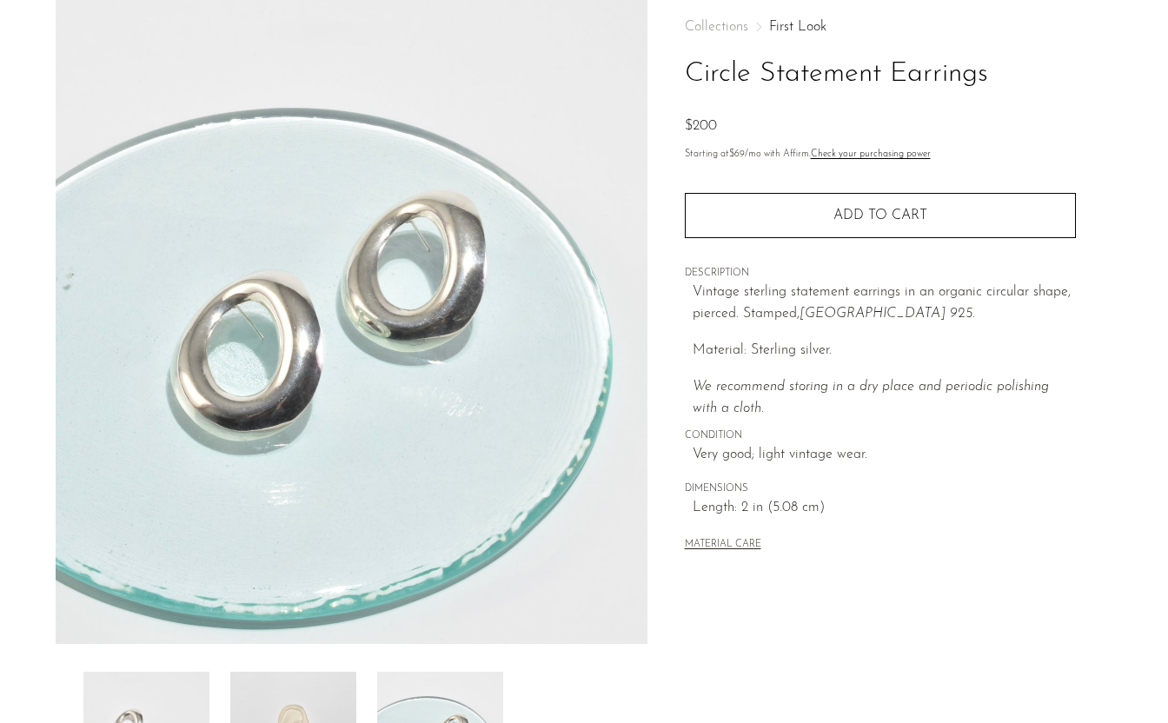
scroll to position [85, 0]
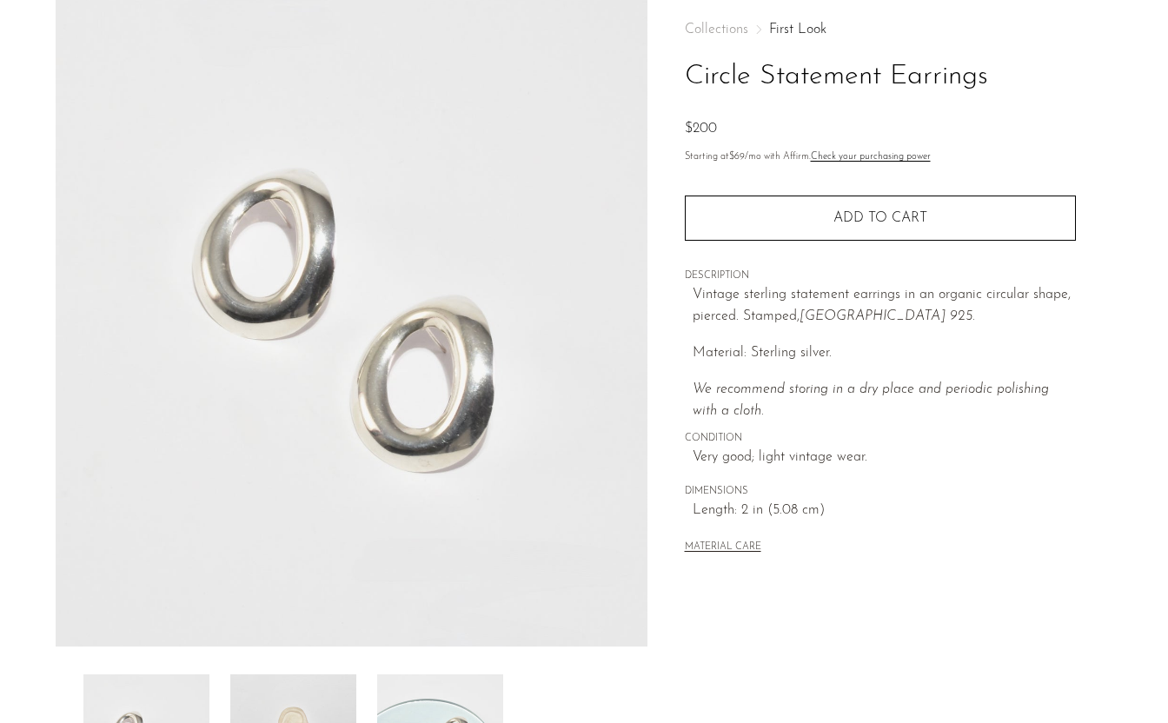
scroll to position [409, 0]
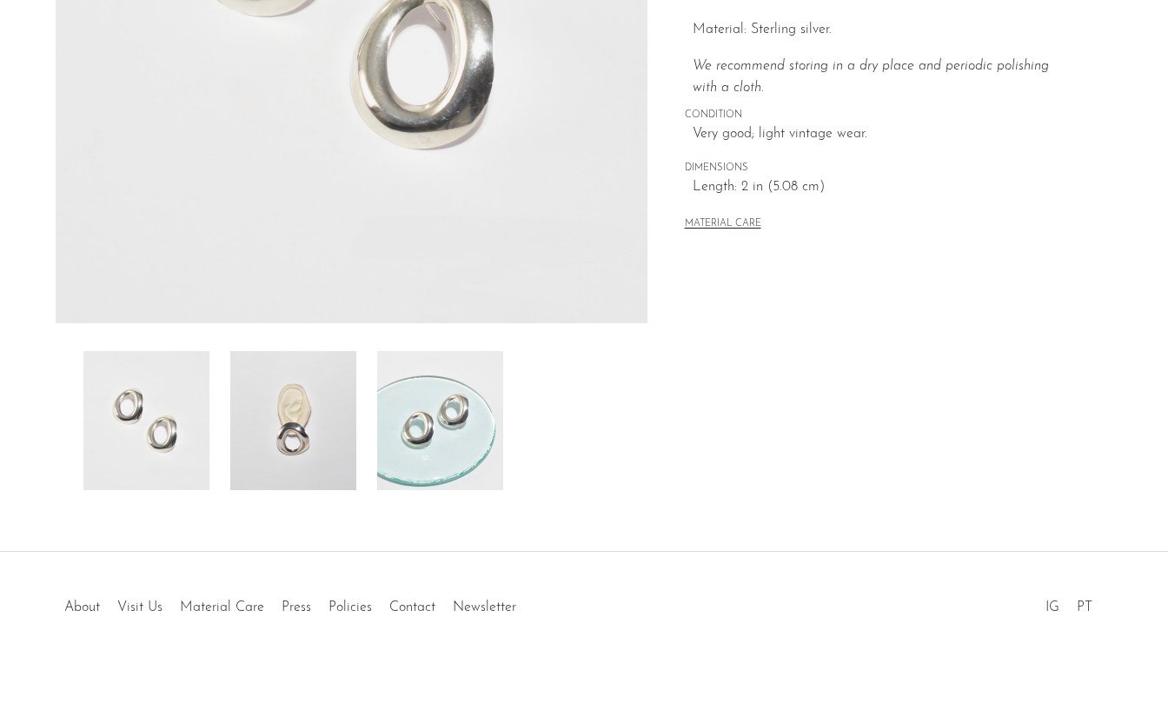
click at [436, 389] on img at bounding box center [440, 420] width 126 height 139
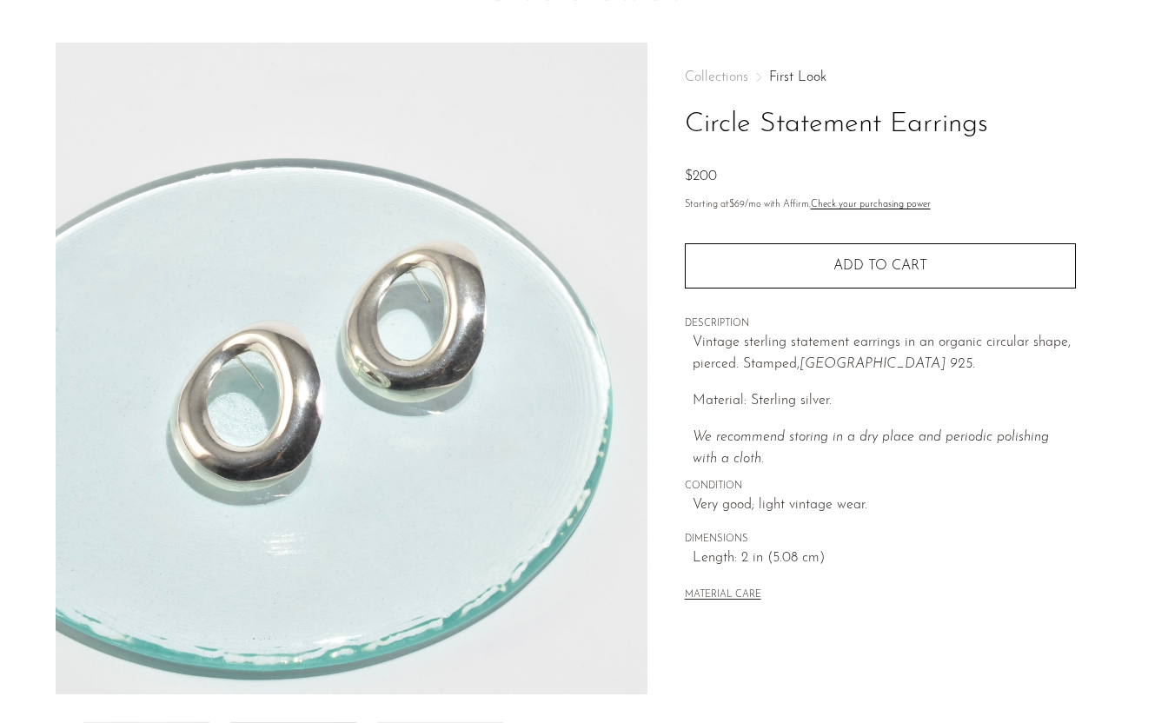
scroll to position [80, 0]
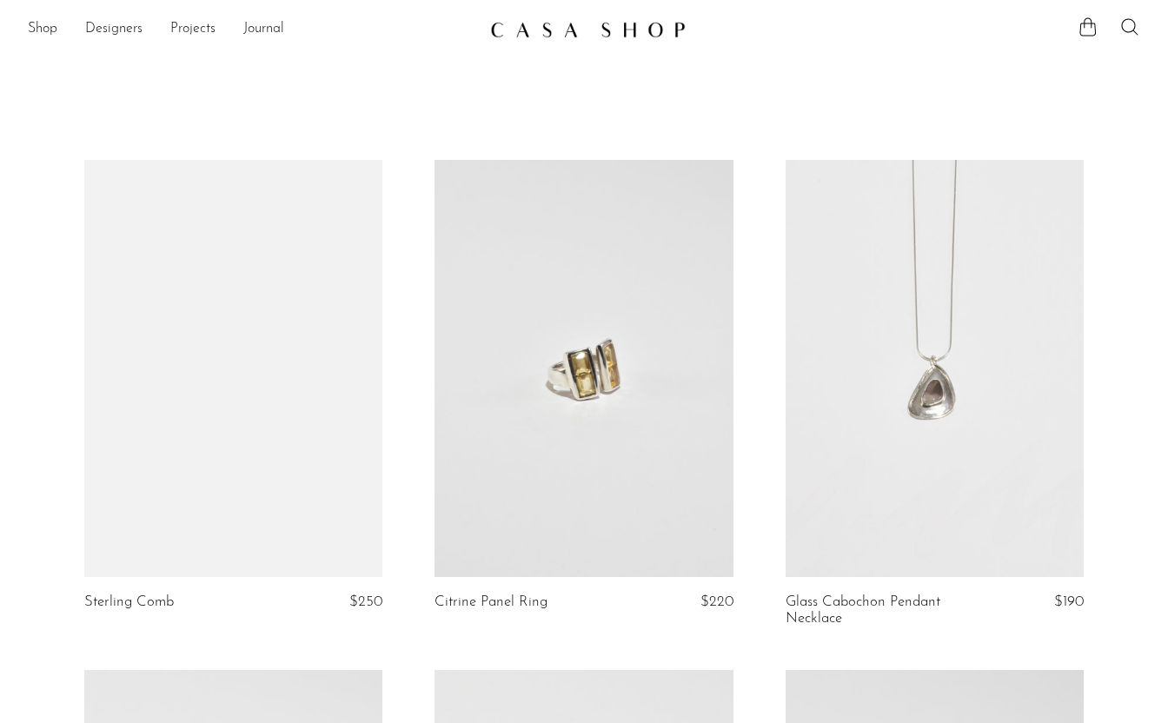
scroll to position [13, 0]
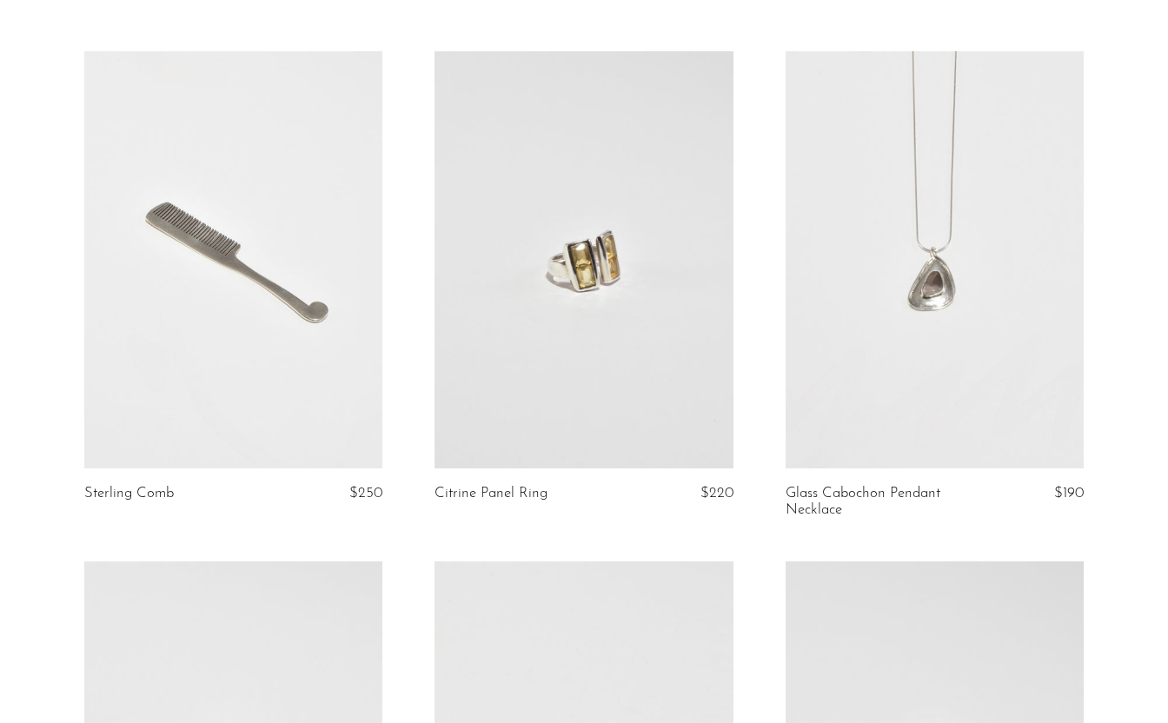
scroll to position [98, 0]
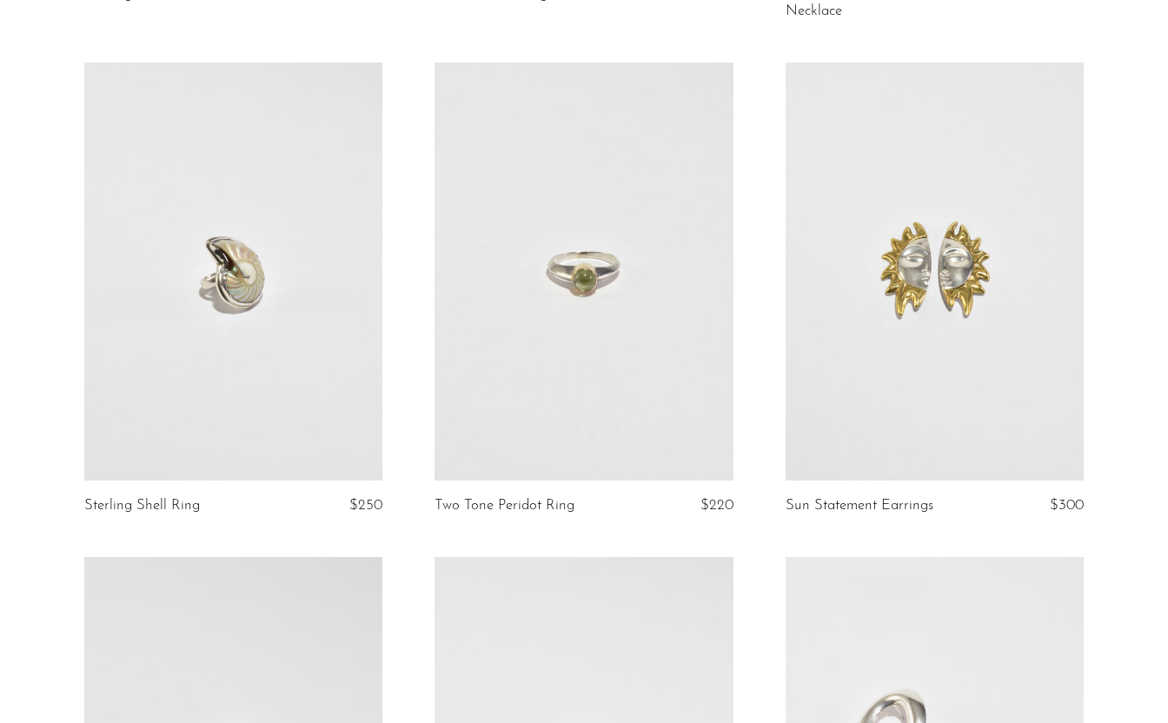
scroll to position [608, 0]
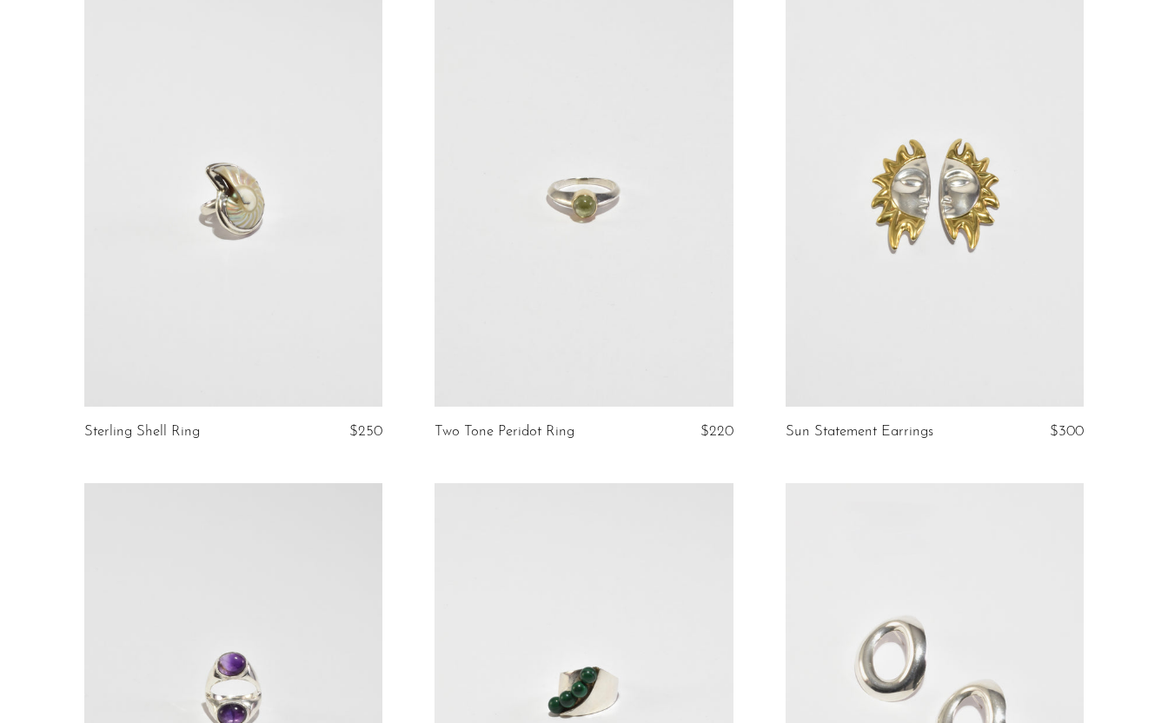
scroll to position [695, 0]
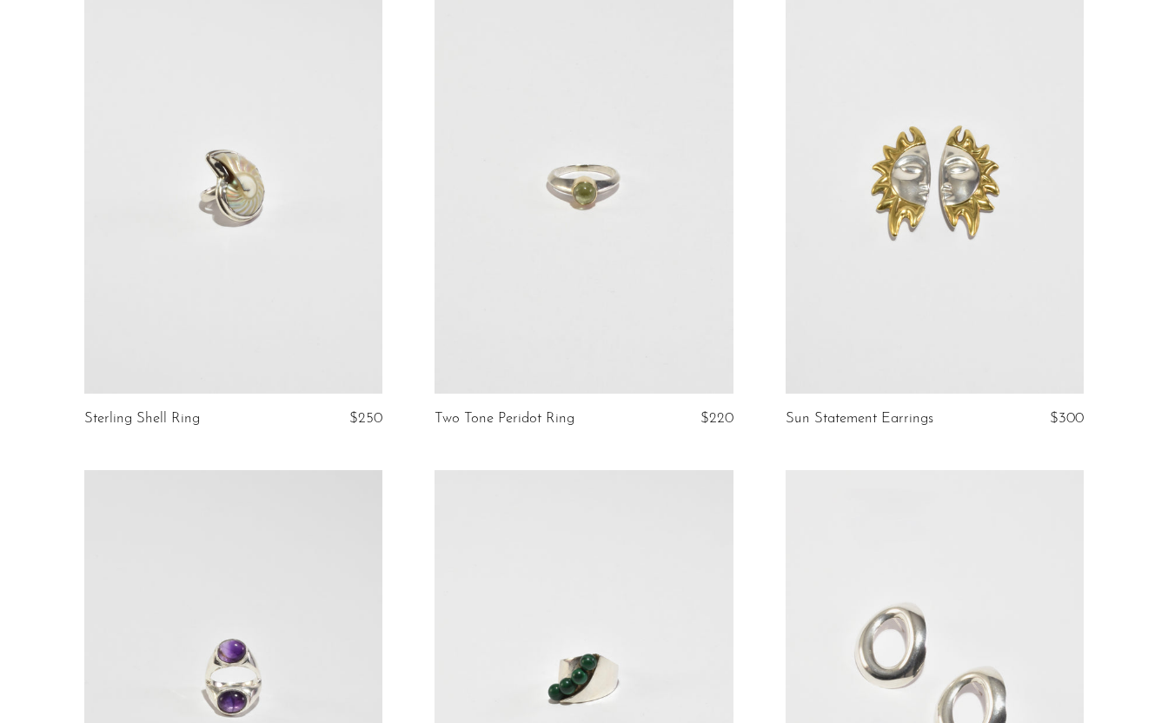
click at [954, 327] on link at bounding box center [935, 184] width 298 height 417
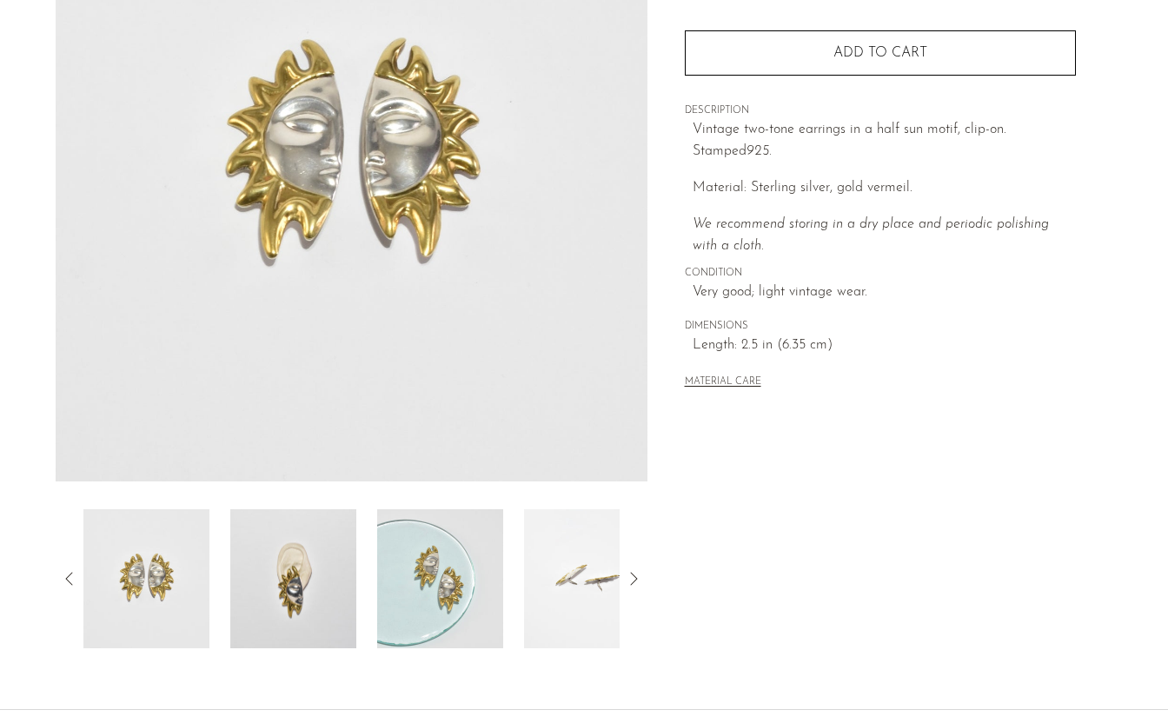
scroll to position [281, 0]
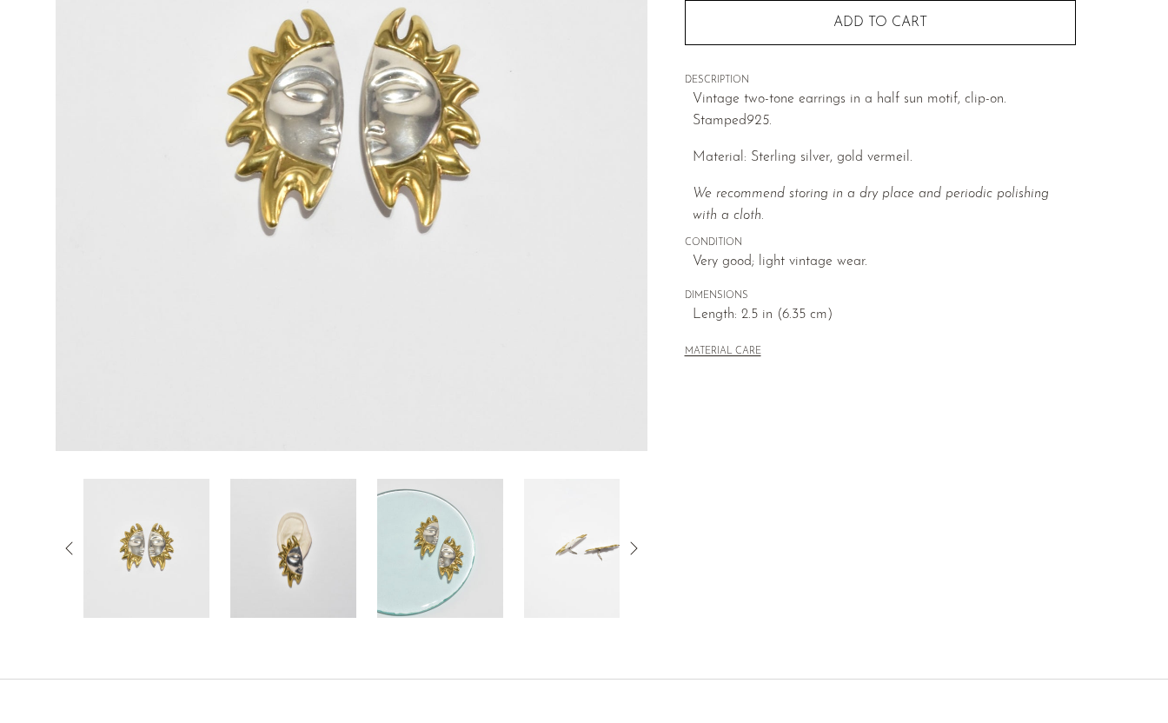
click at [303, 583] on img at bounding box center [293, 548] width 126 height 139
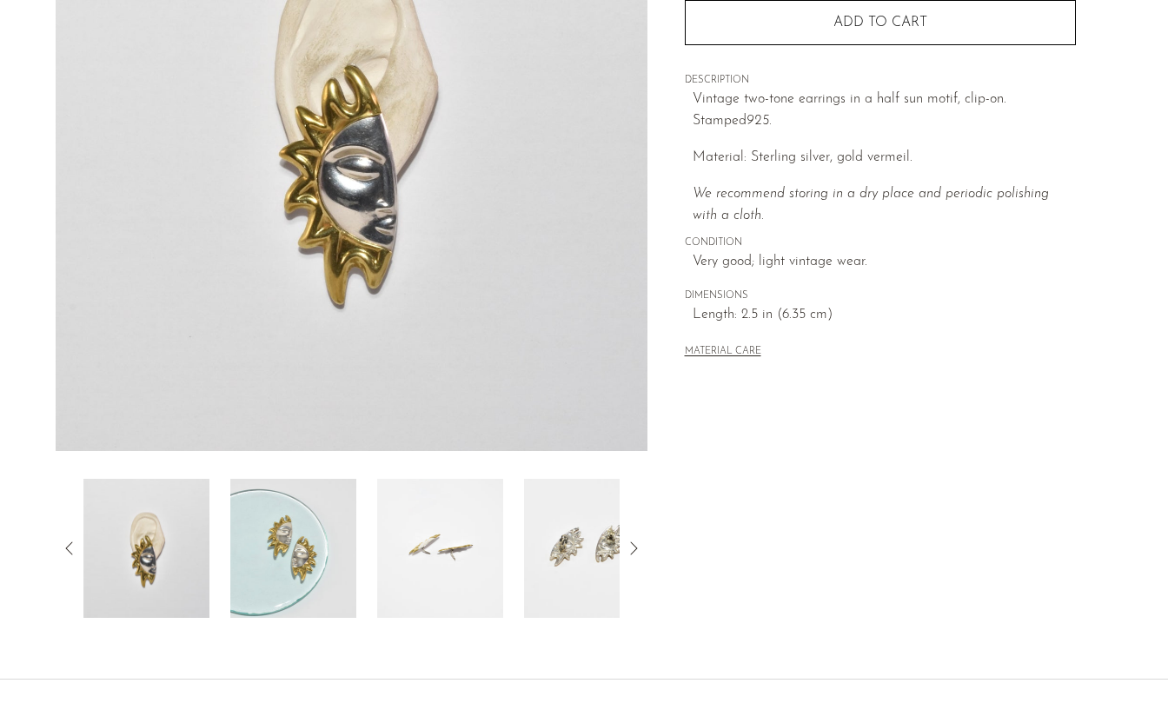
click at [314, 565] on img at bounding box center [293, 548] width 126 height 139
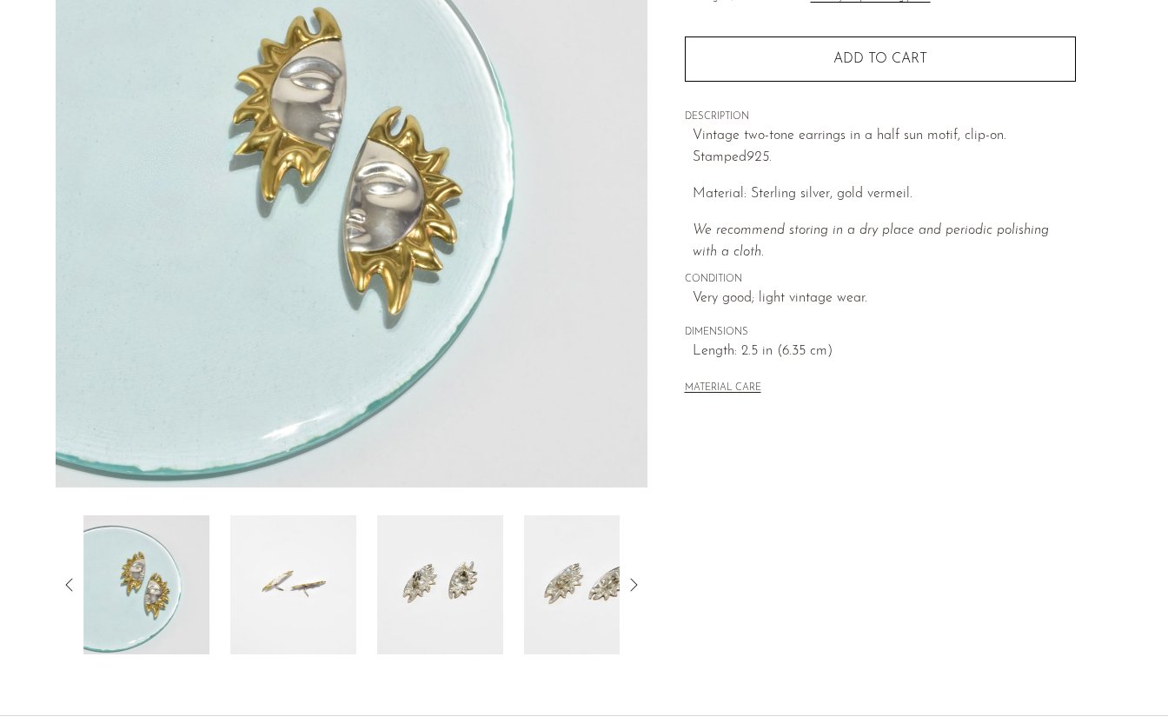
scroll to position [241, 0]
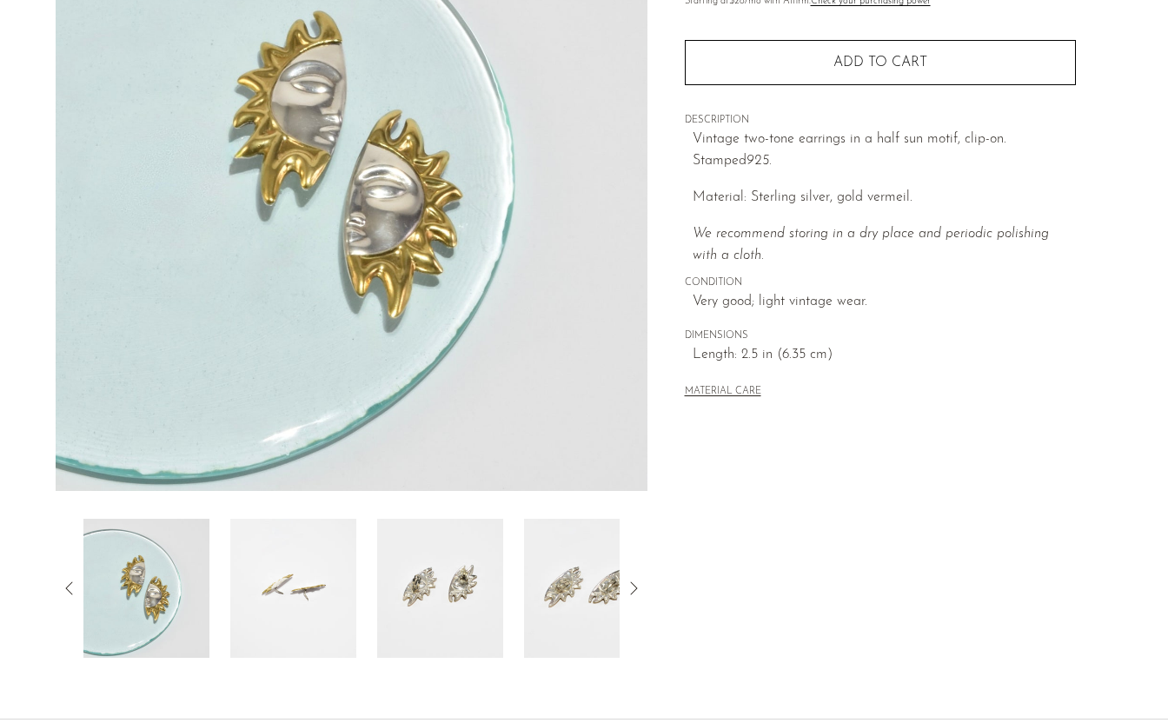
click at [296, 567] on img at bounding box center [293, 588] width 126 height 139
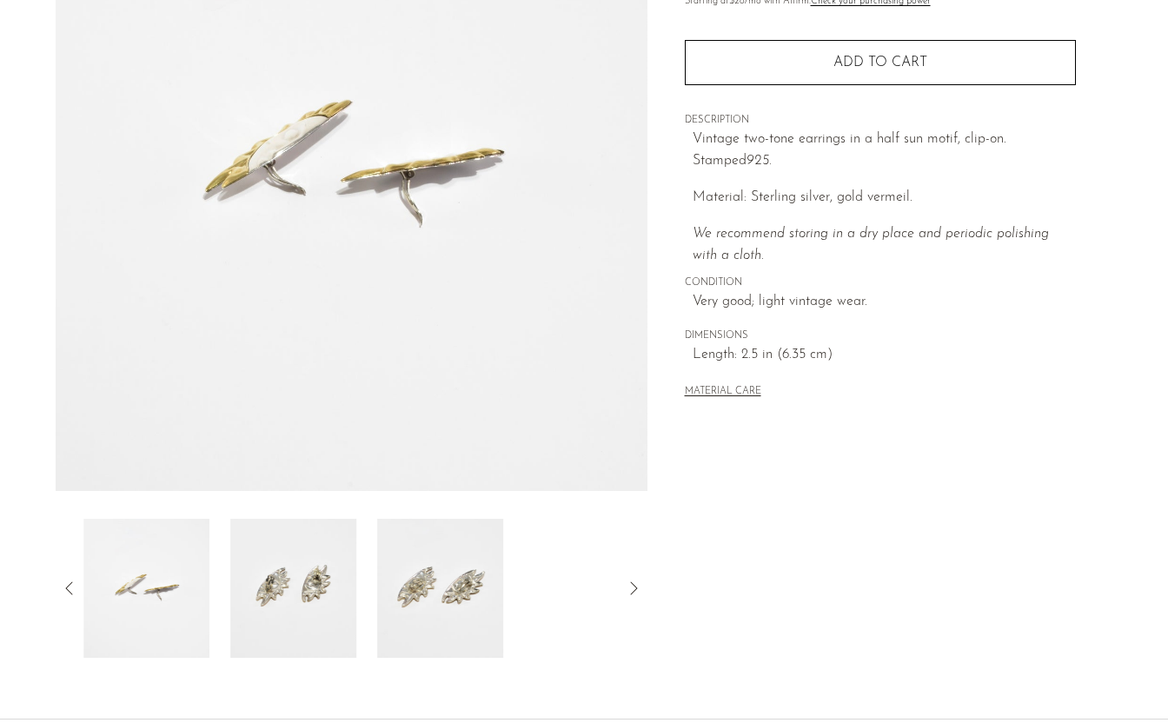
click at [315, 576] on img at bounding box center [293, 588] width 126 height 139
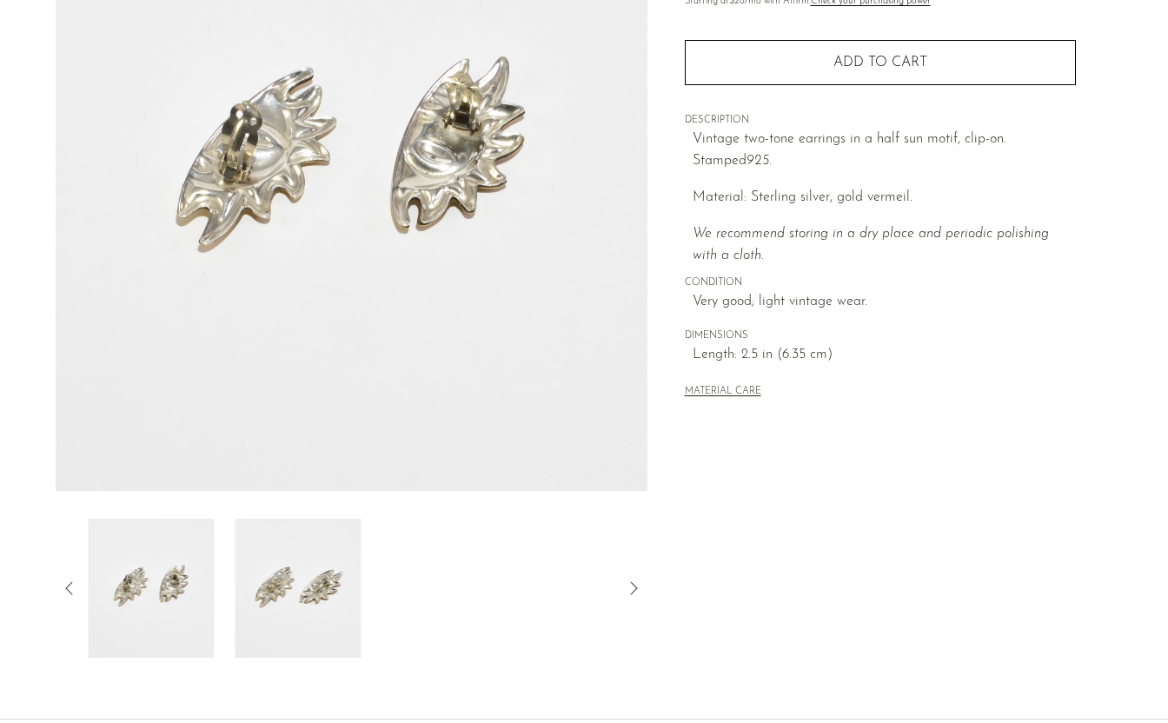
click at [336, 576] on img at bounding box center [298, 588] width 126 height 139
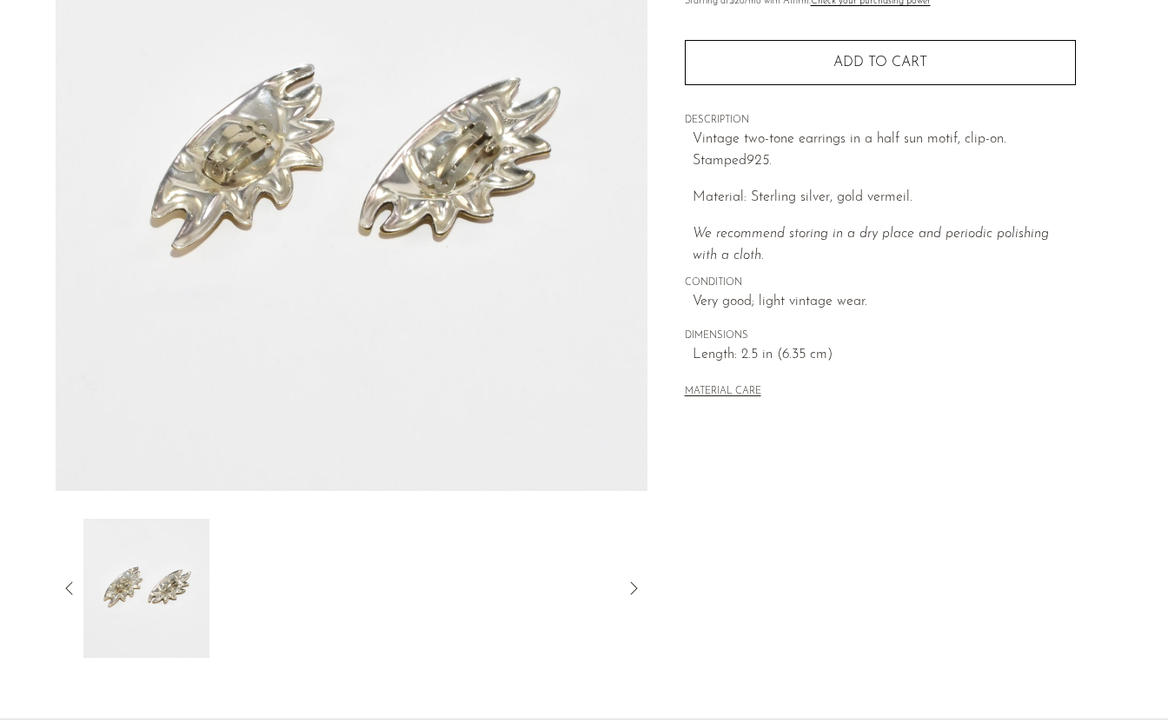
click at [76, 589] on icon at bounding box center [69, 588] width 21 height 21
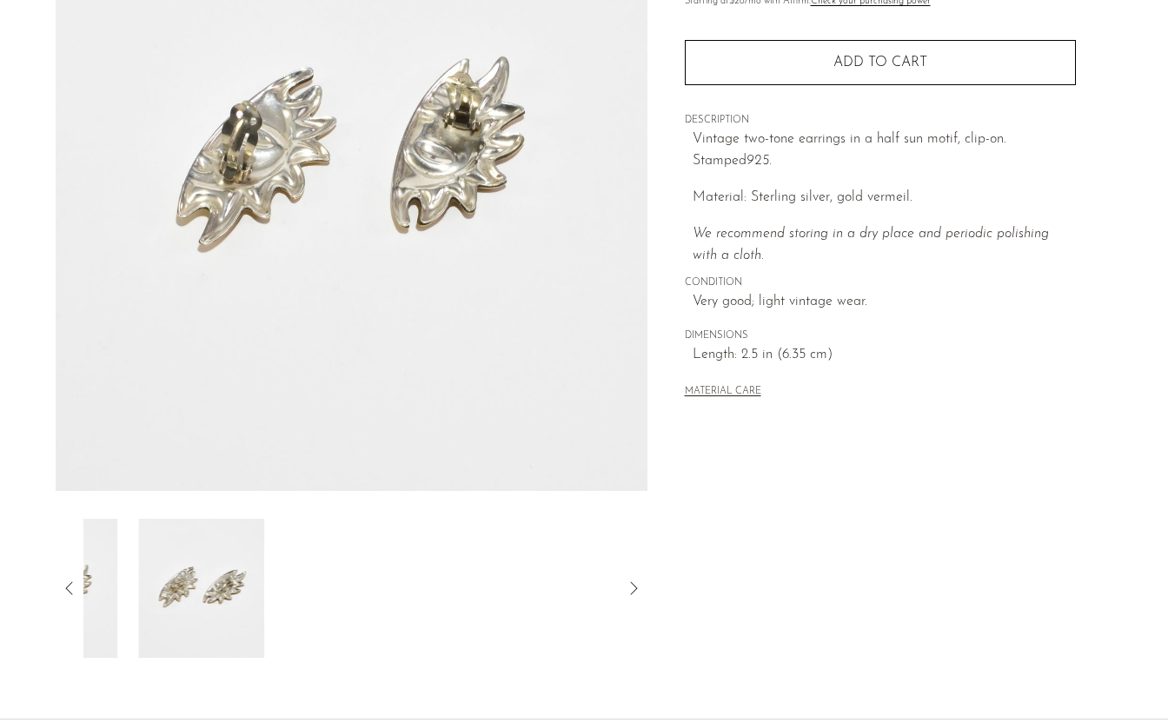
click at [76, 589] on icon at bounding box center [69, 588] width 21 height 21
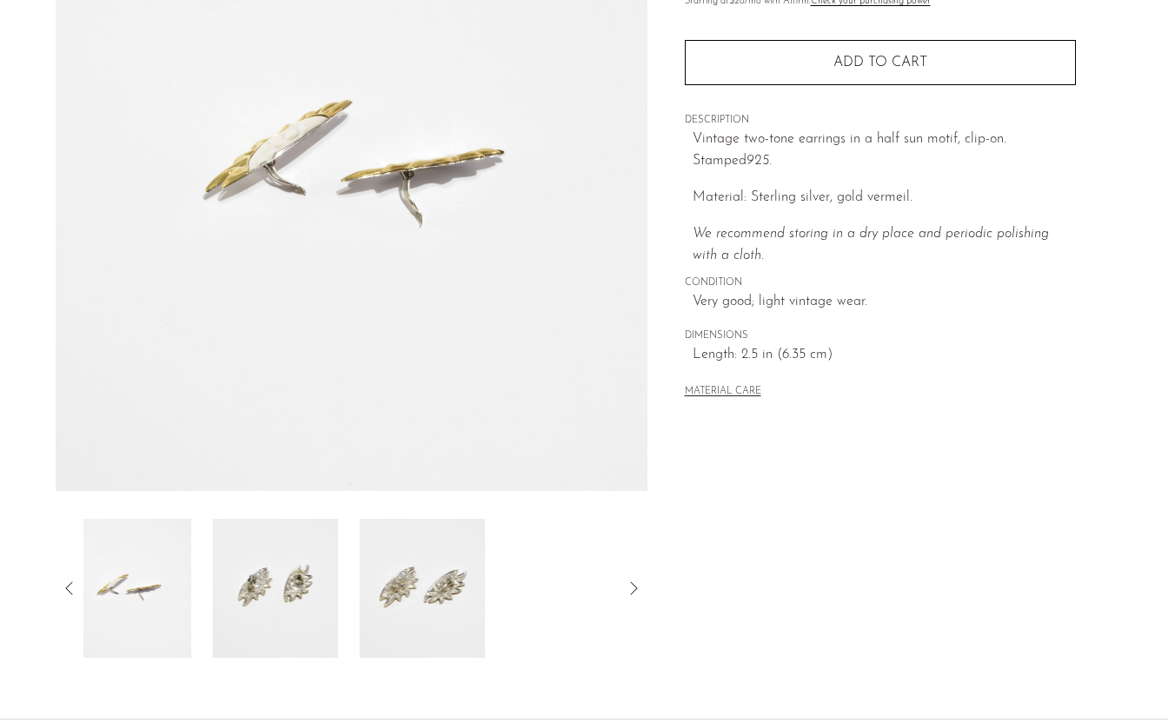
click at [76, 589] on icon at bounding box center [69, 588] width 21 height 21
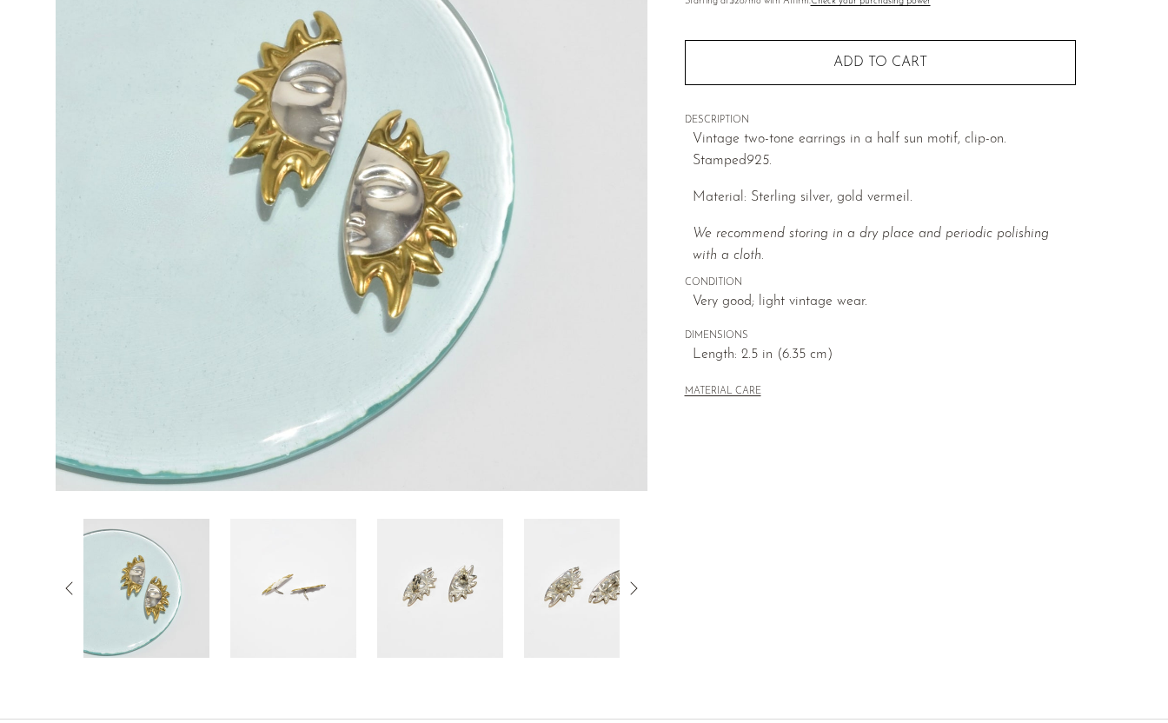
click at [63, 589] on icon at bounding box center [69, 588] width 21 height 21
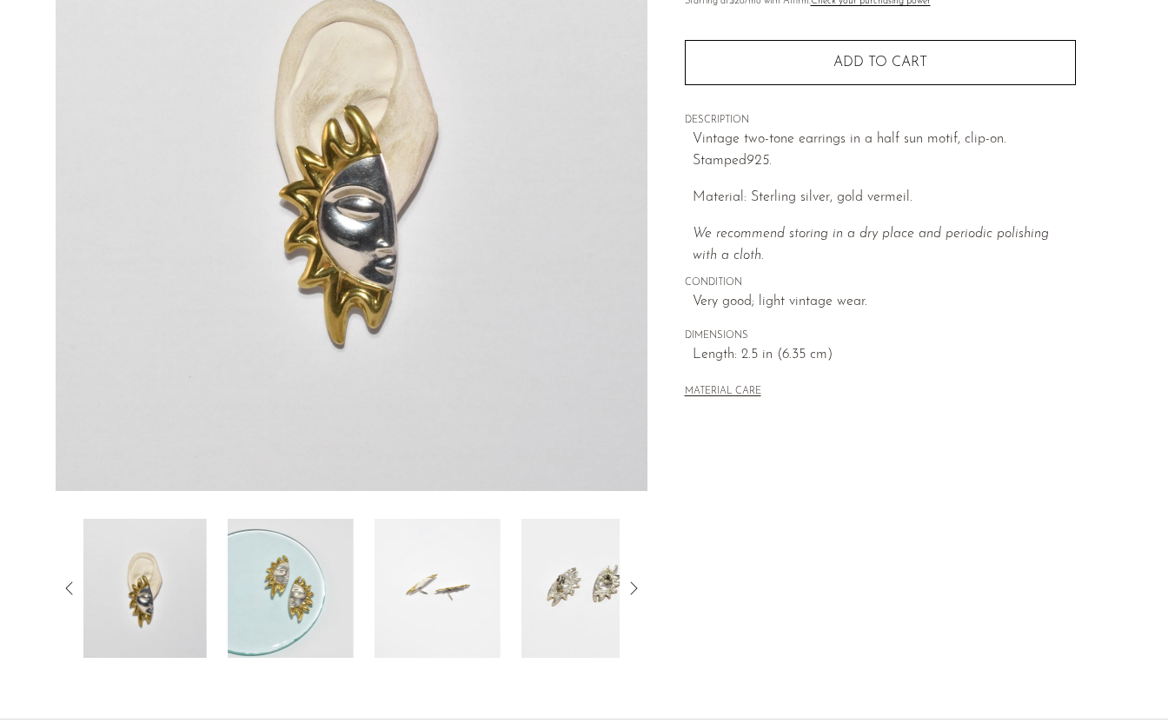
click at [141, 592] on img at bounding box center [144, 588] width 126 height 139
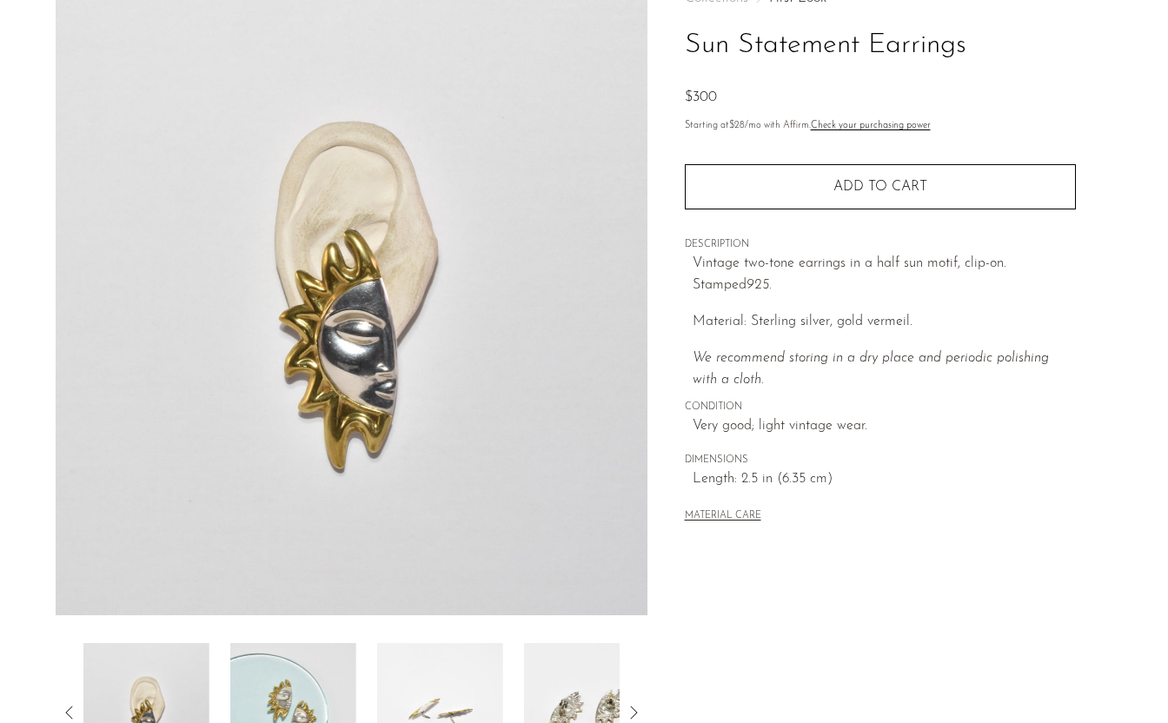
scroll to position [116, 0]
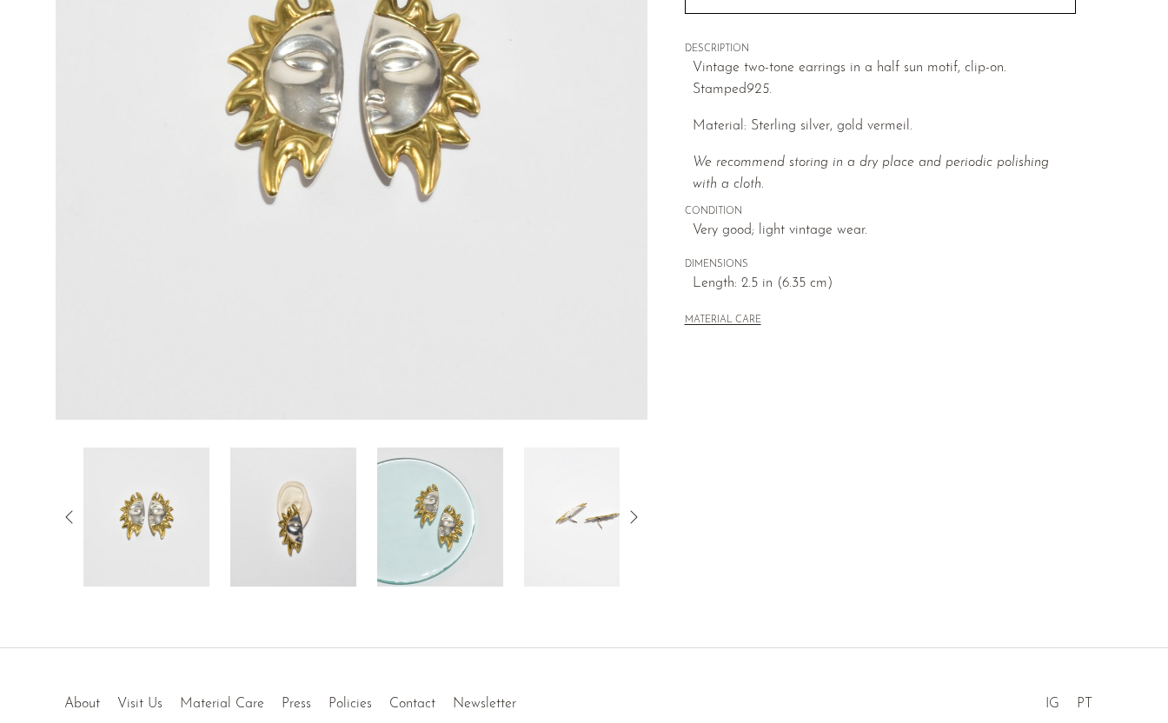
scroll to position [409, 0]
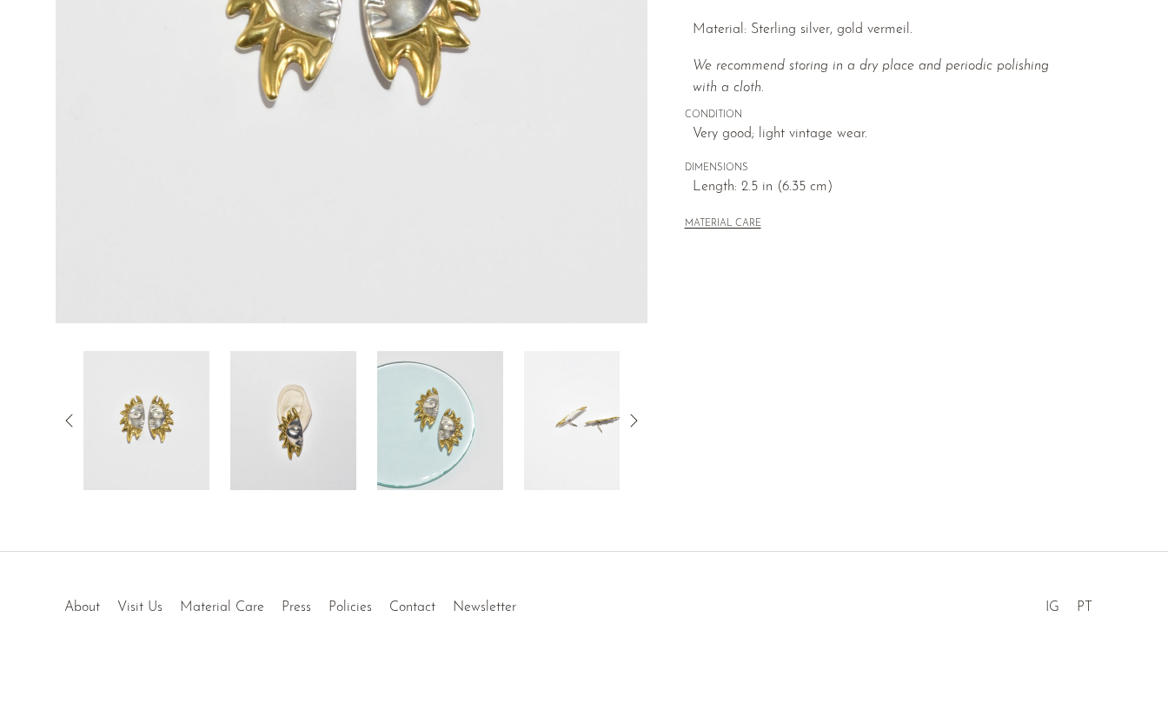
click at [315, 406] on img at bounding box center [293, 420] width 126 height 139
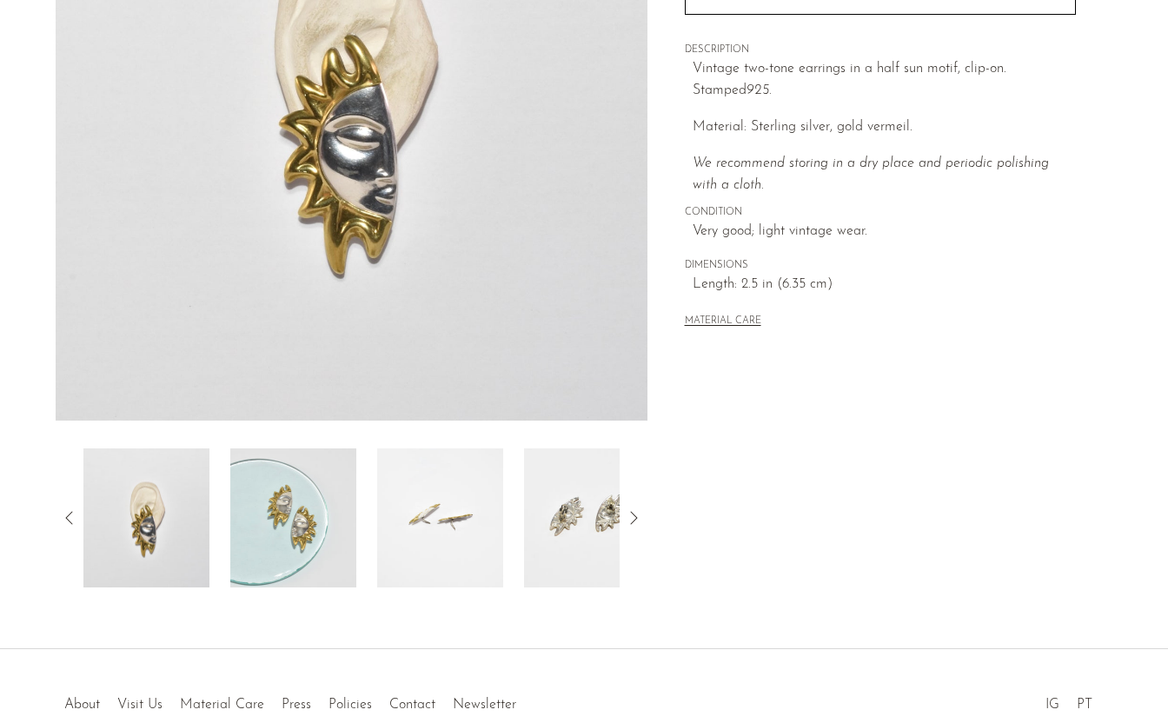
scroll to position [0, 0]
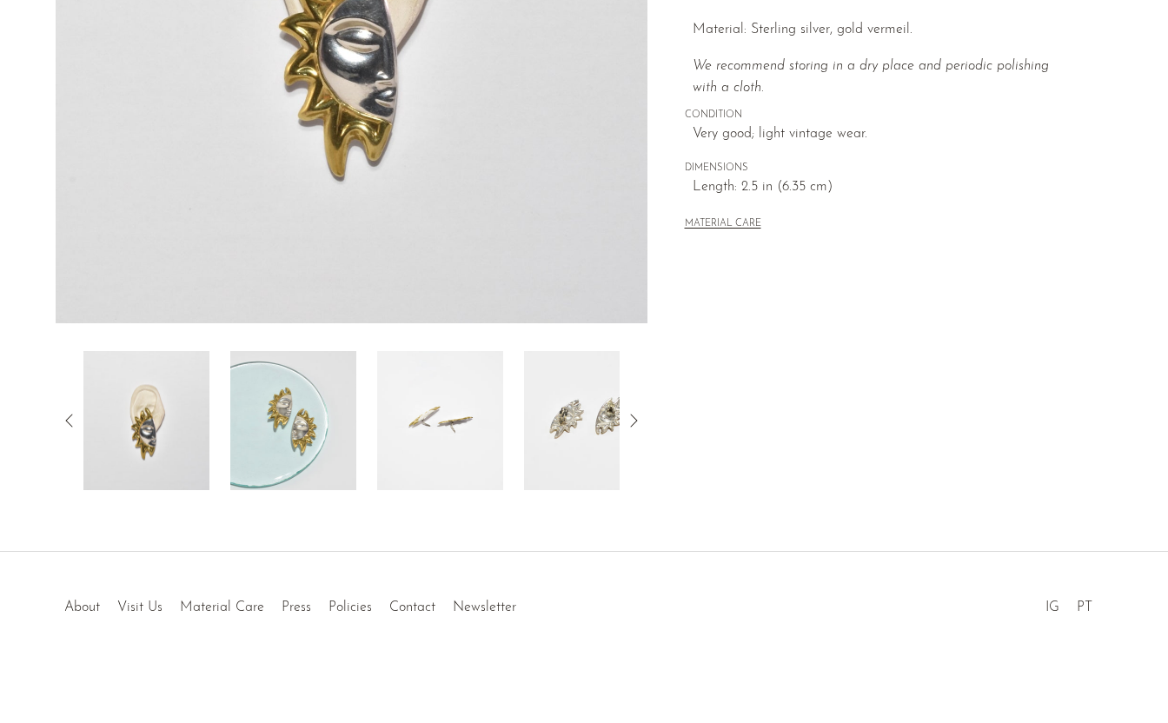
click at [302, 421] on img at bounding box center [293, 420] width 126 height 139
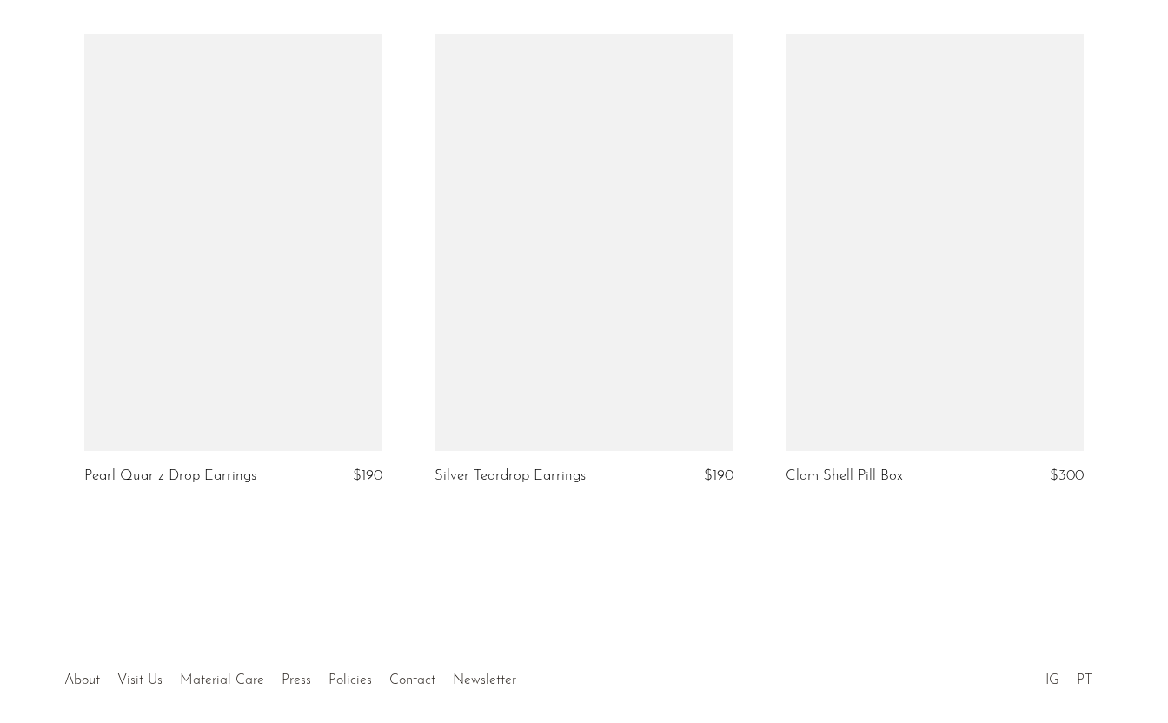
scroll to position [2607, 0]
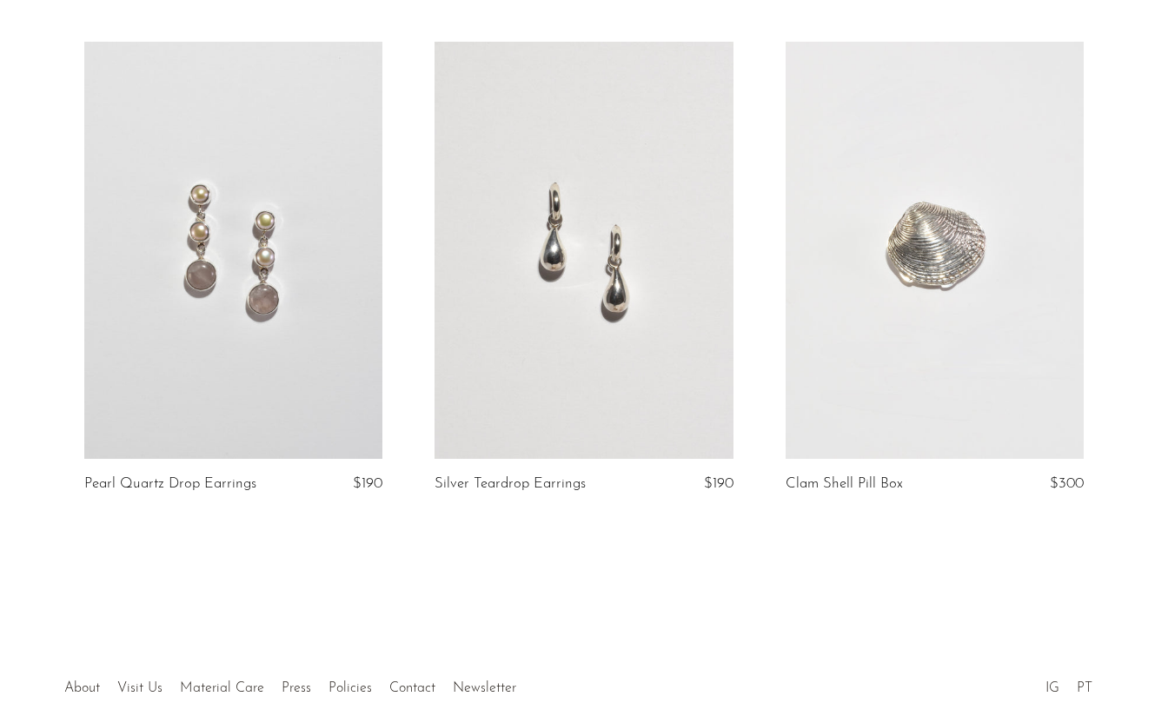
click at [871, 356] on link at bounding box center [935, 250] width 298 height 417
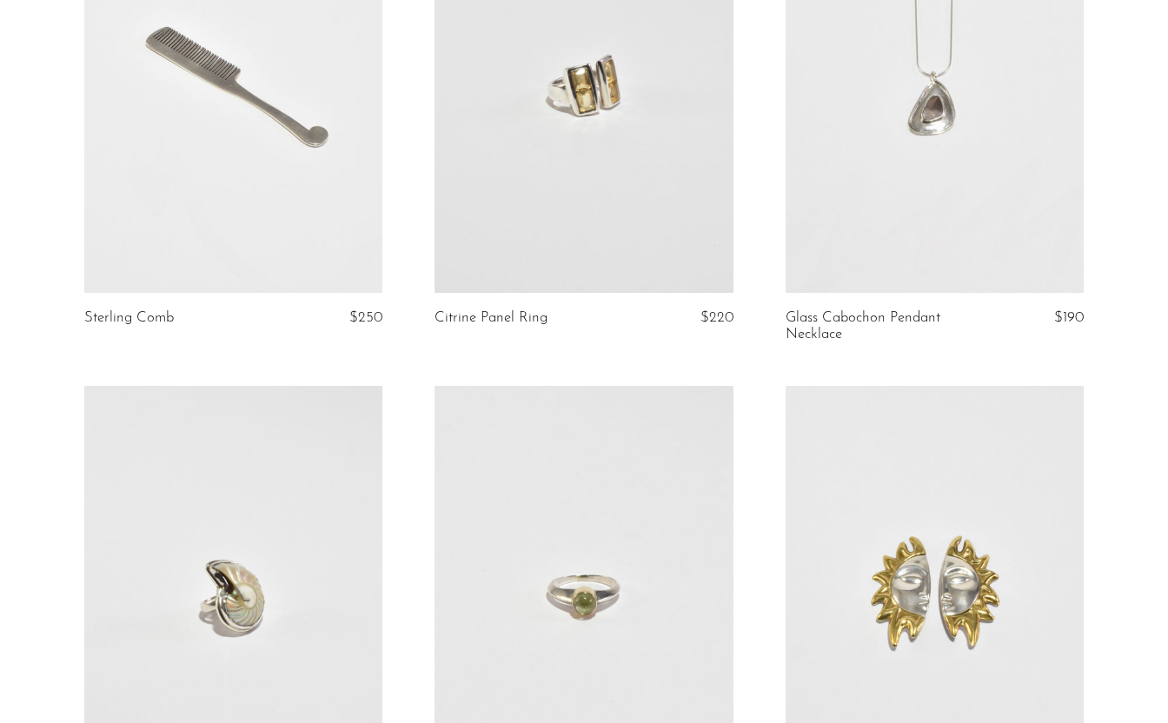
scroll to position [0, 0]
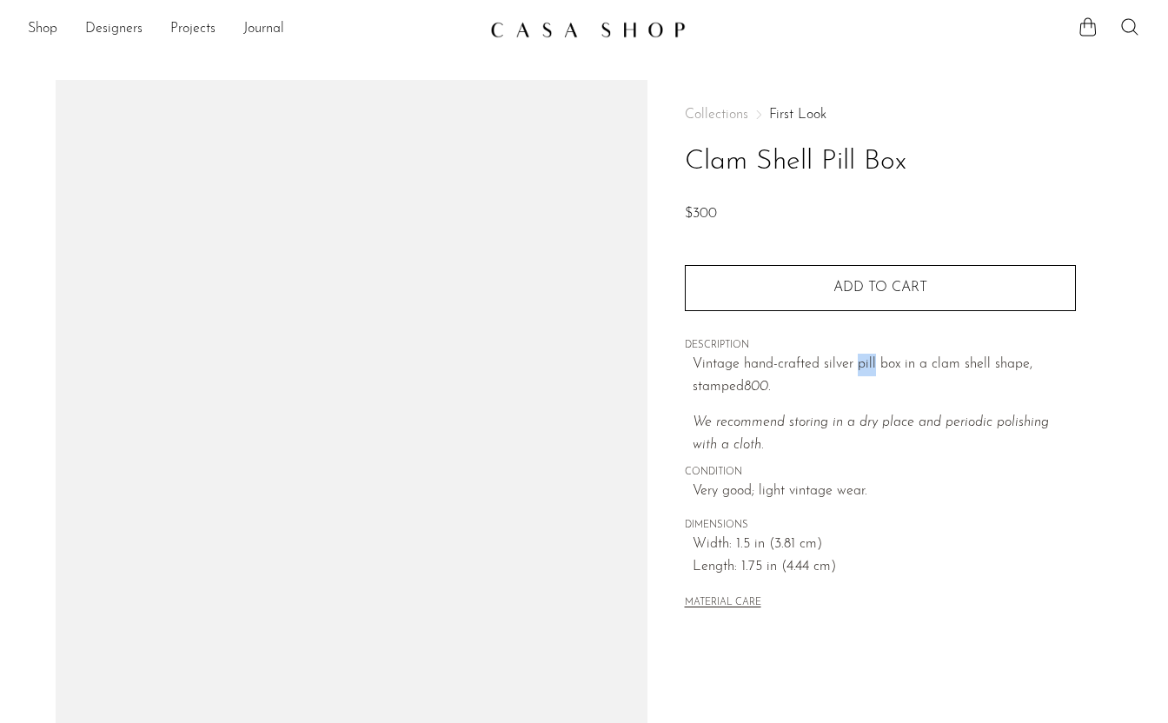
click at [871, 356] on p "Vintage hand-crafted silver pill box in a clam shell shape, stamped 800 ." at bounding box center [884, 376] width 383 height 44
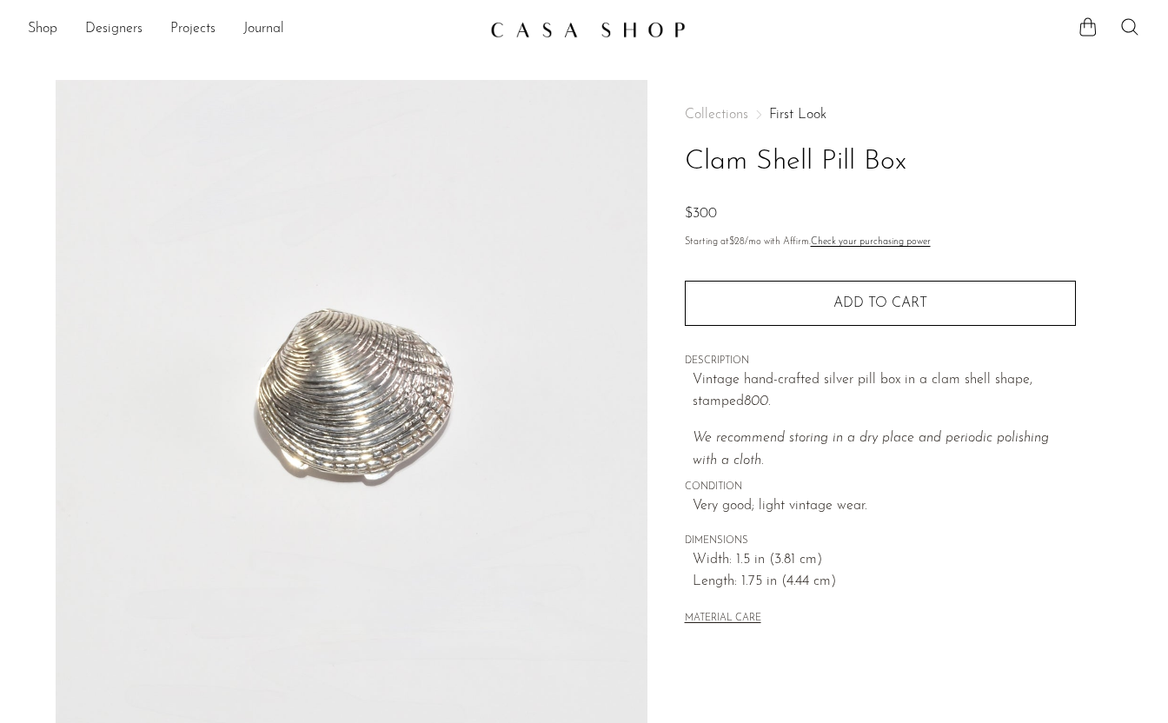
click at [879, 404] on p "Vintage hand-crafted silver pill box in a clam shell shape, stamped 800 ." at bounding box center [884, 391] width 383 height 44
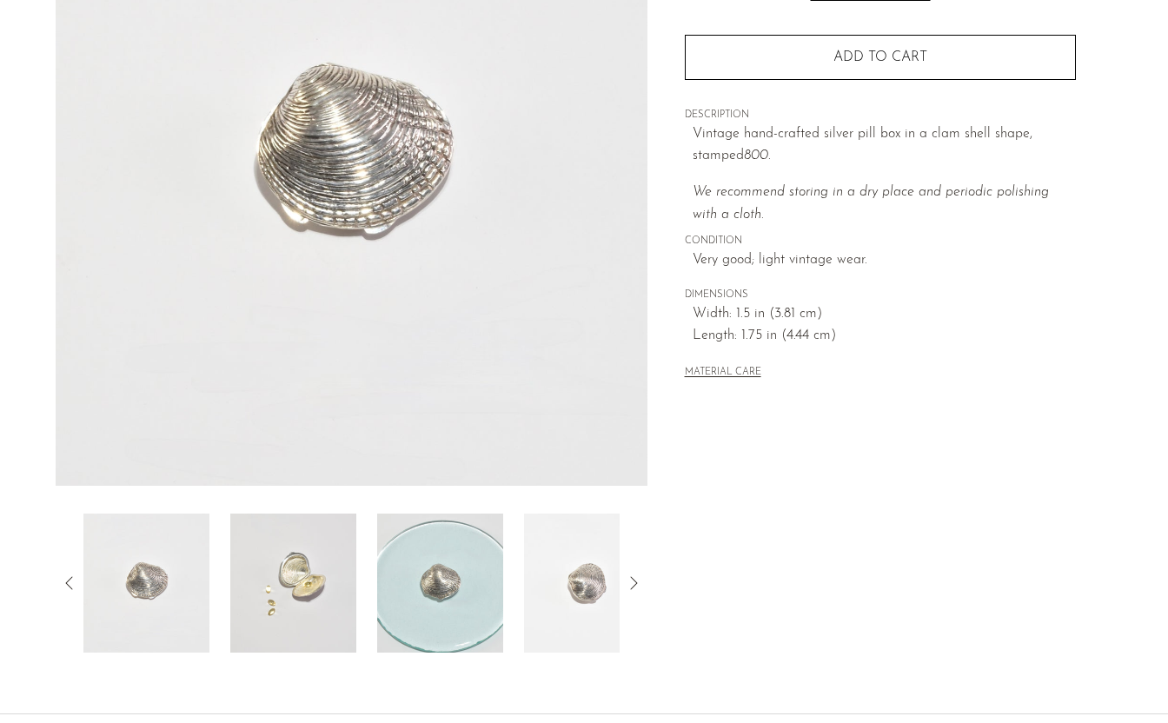
scroll to position [274, 0]
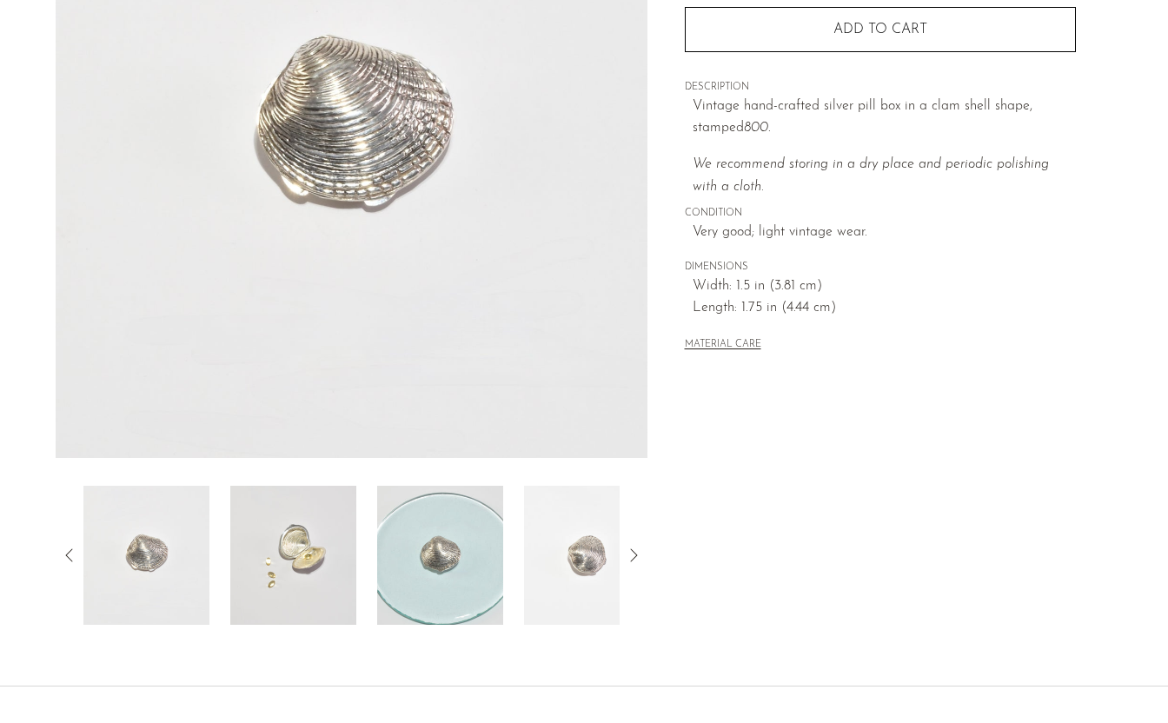
click at [355, 543] on img at bounding box center [293, 555] width 126 height 139
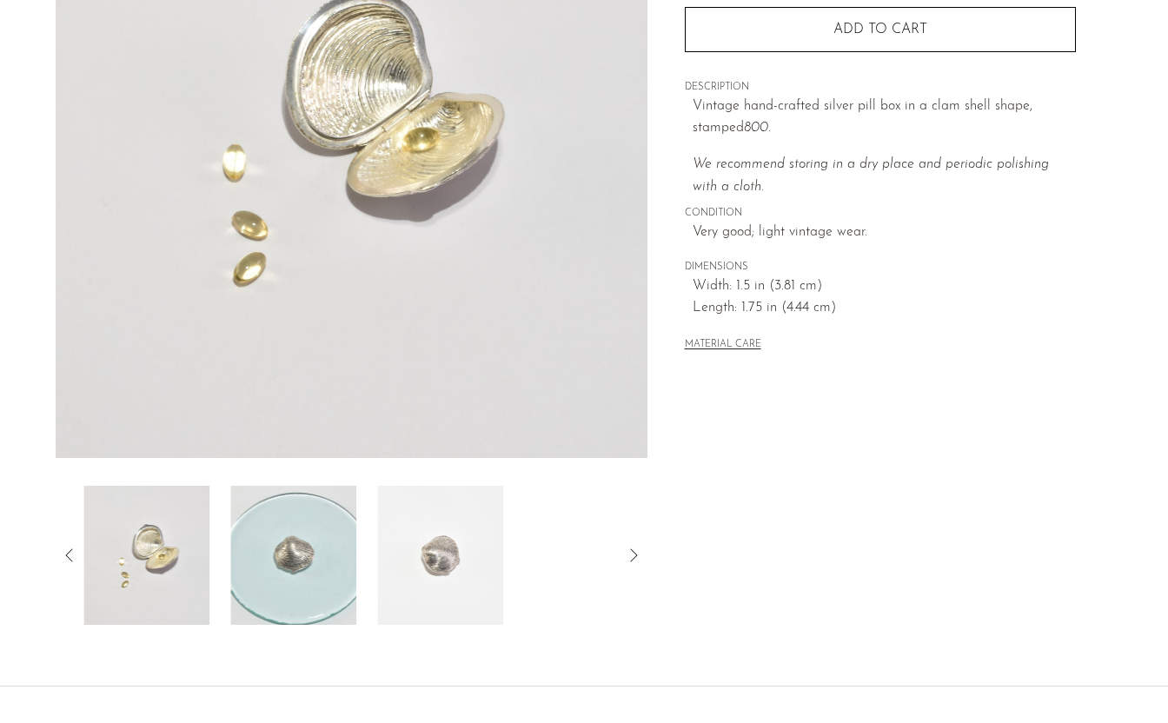
click at [284, 549] on img at bounding box center [293, 555] width 126 height 139
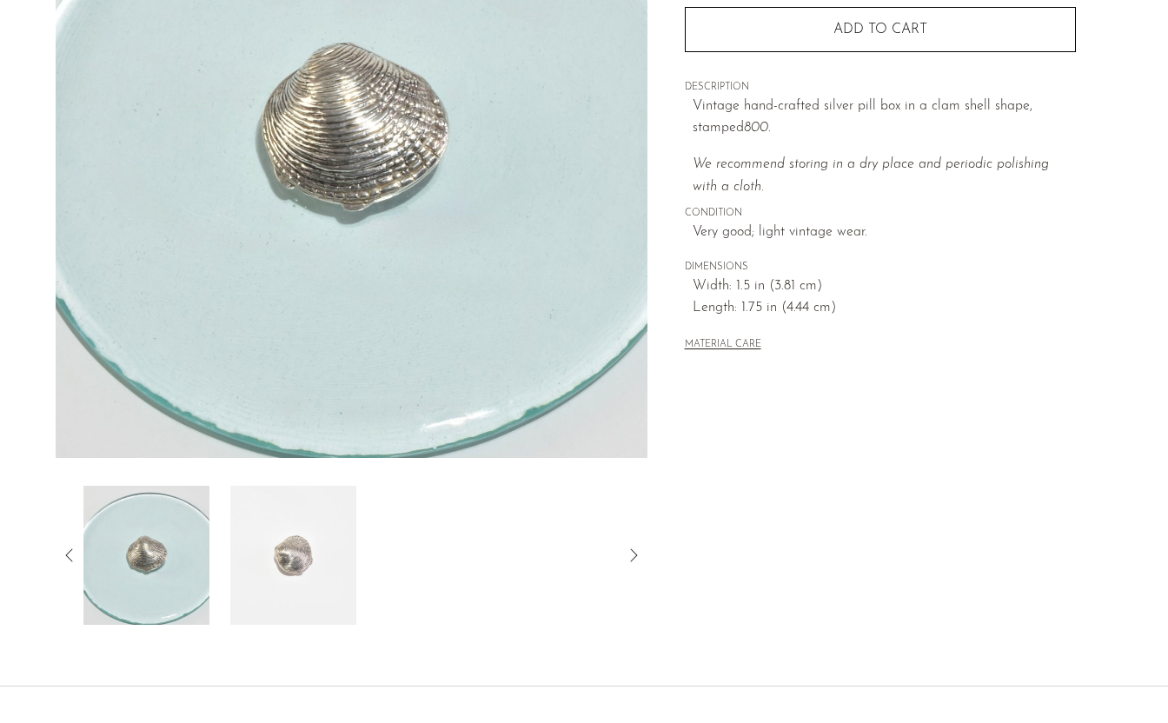
click at [283, 549] on img at bounding box center [293, 555] width 126 height 139
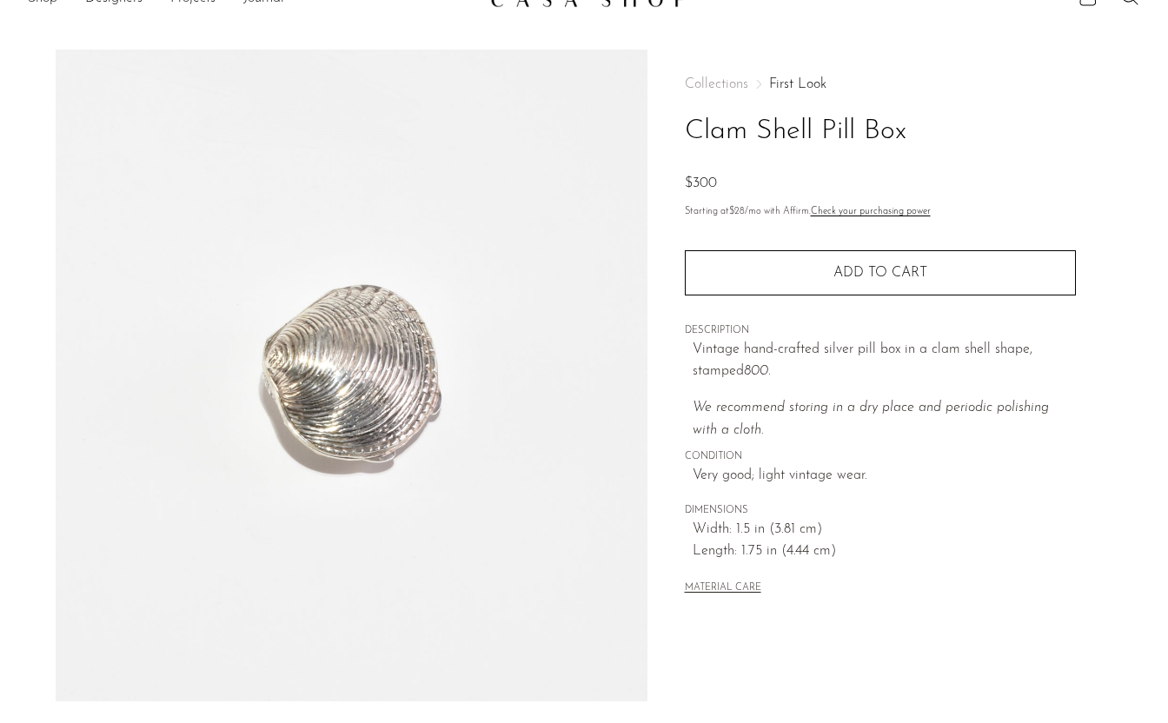
scroll to position [0, 0]
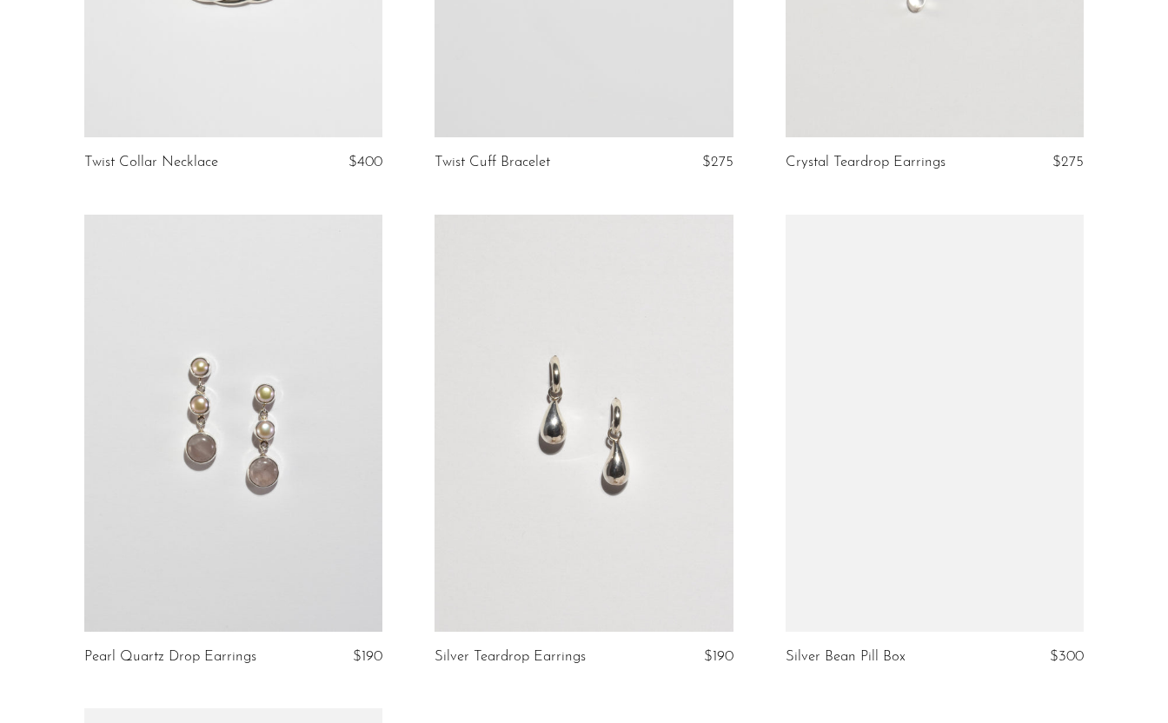
scroll to position [2455, 0]
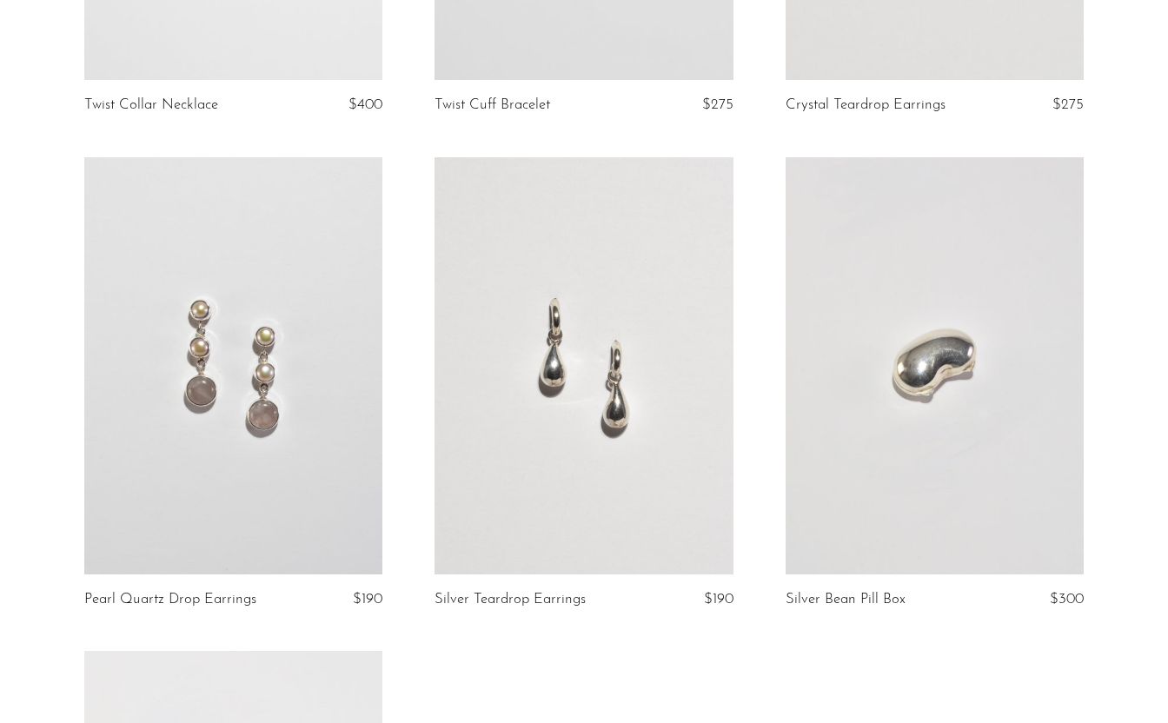
scroll to position [2488, 0]
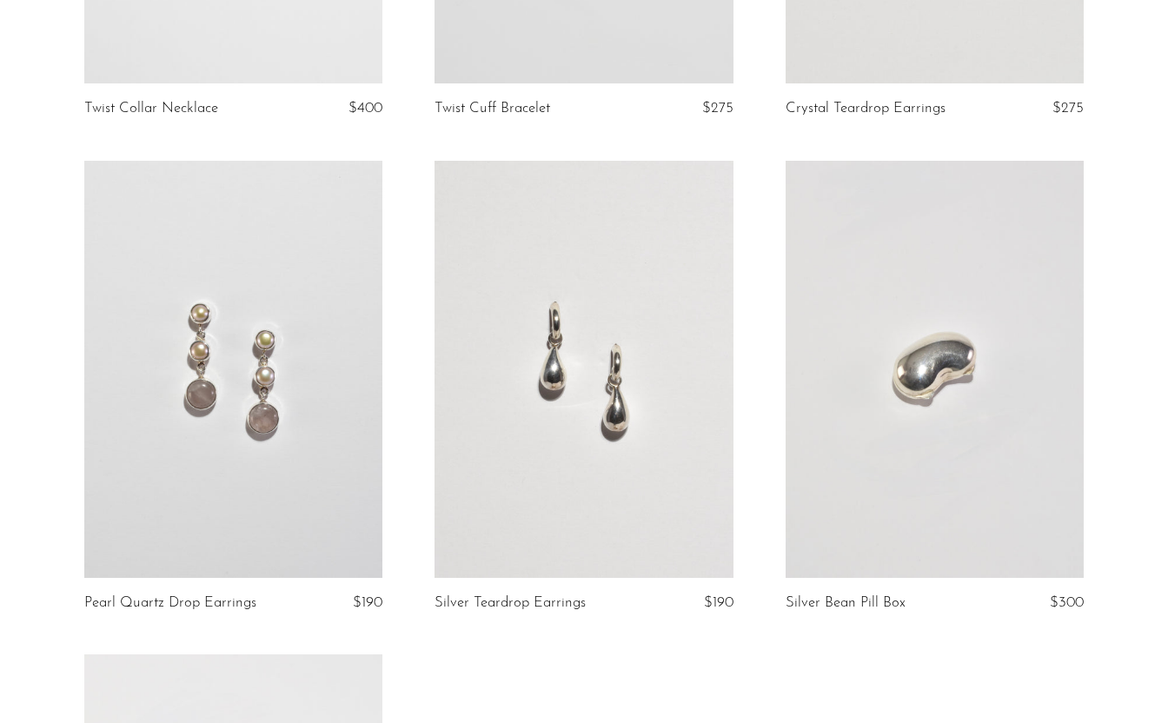
click at [952, 406] on link at bounding box center [935, 369] width 298 height 417
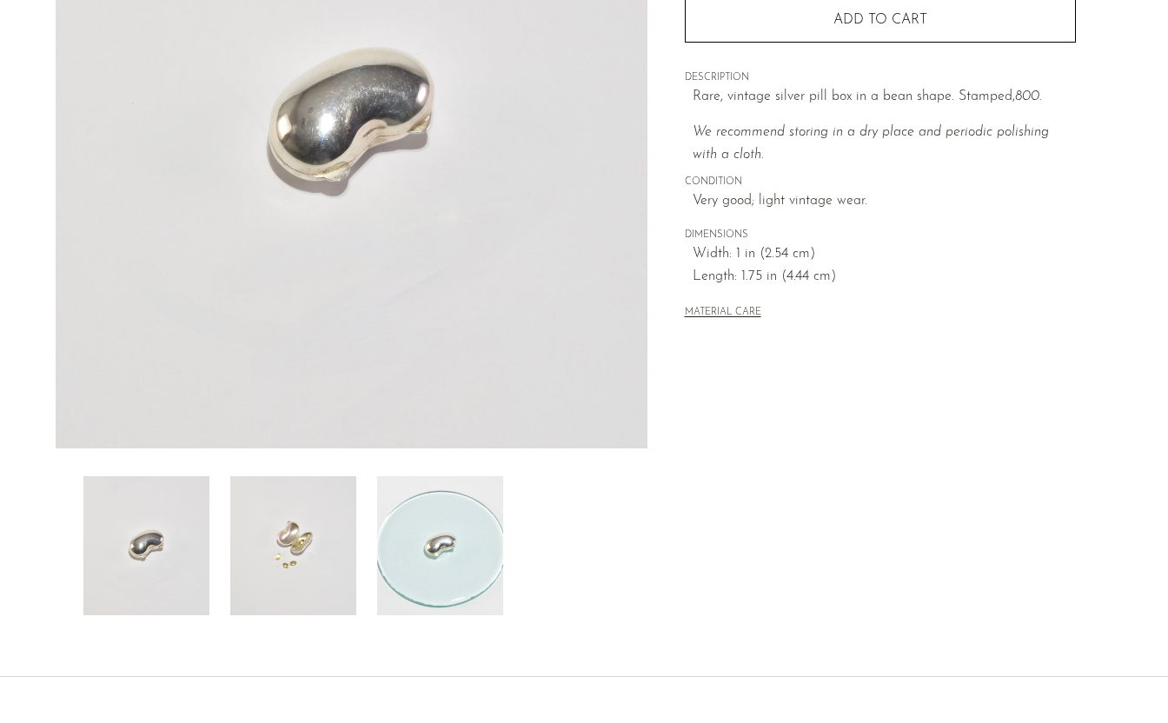
click at [303, 553] on img at bounding box center [293, 545] width 126 height 139
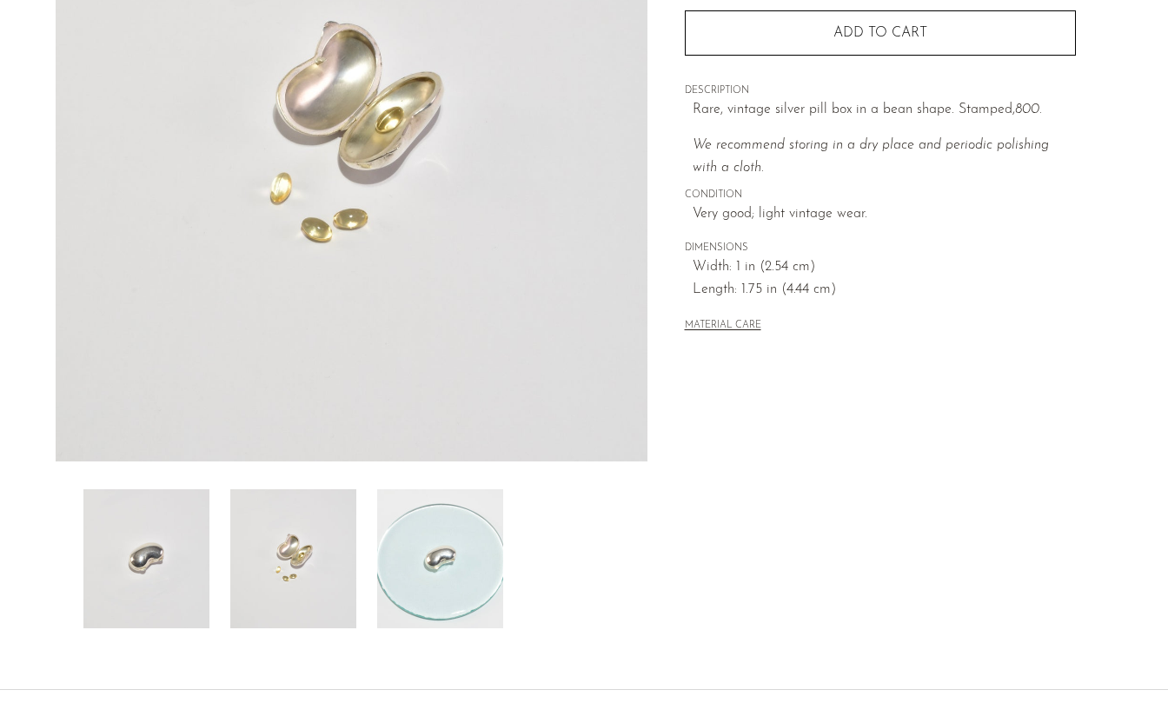
scroll to position [267, 0]
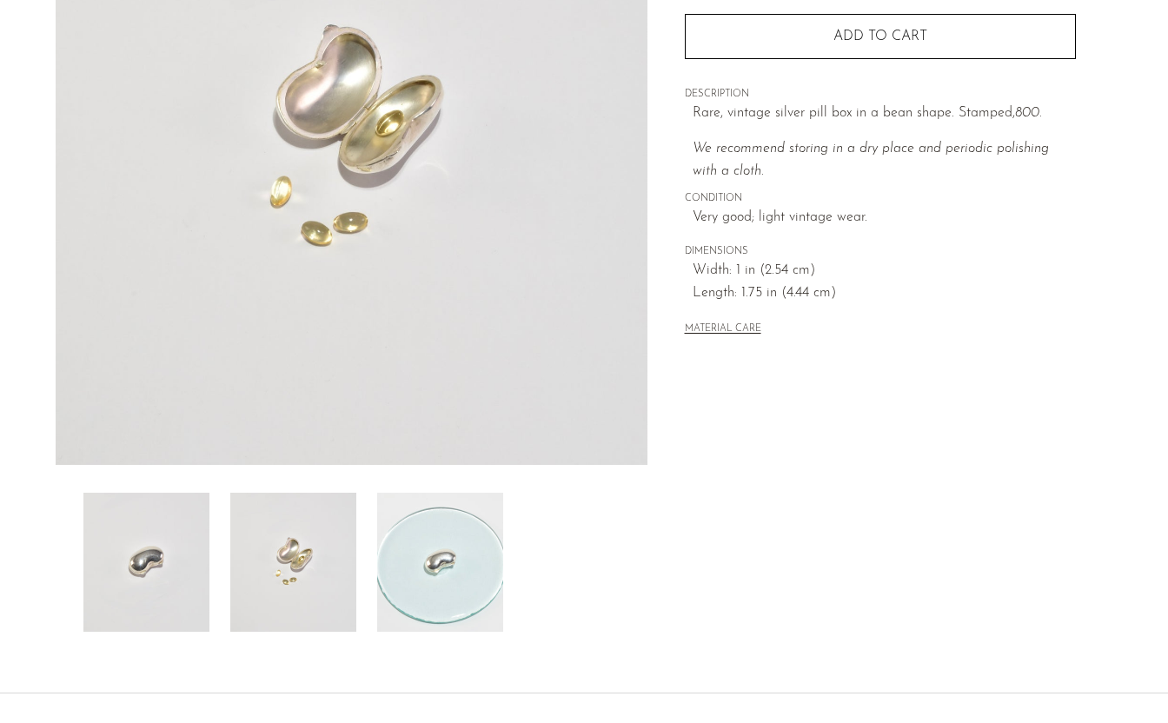
click at [167, 552] on img at bounding box center [146, 562] width 126 height 139
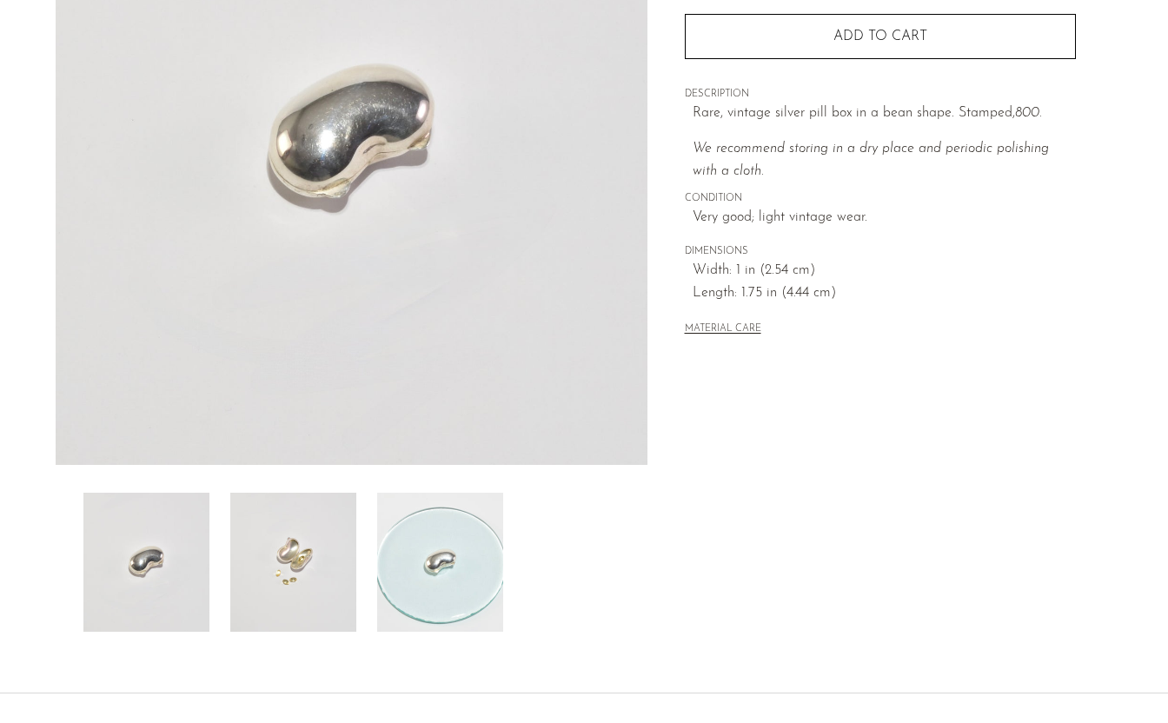
click at [283, 557] on img at bounding box center [293, 562] width 126 height 139
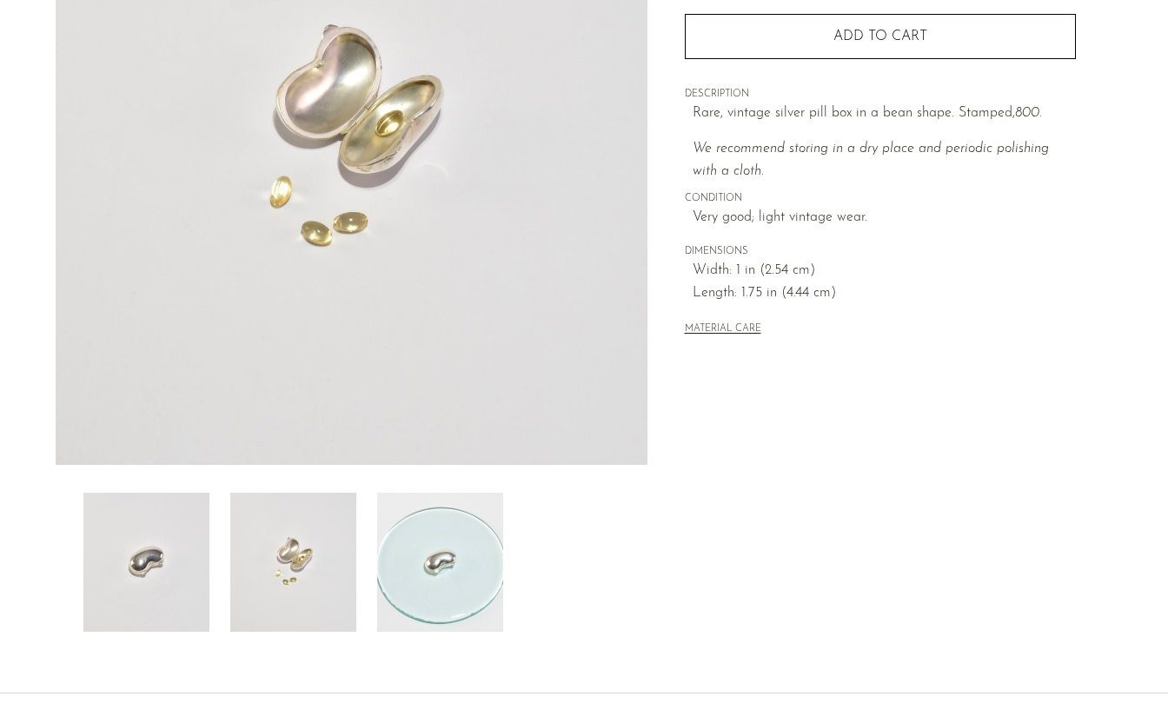
click at [391, 559] on img at bounding box center [440, 562] width 126 height 139
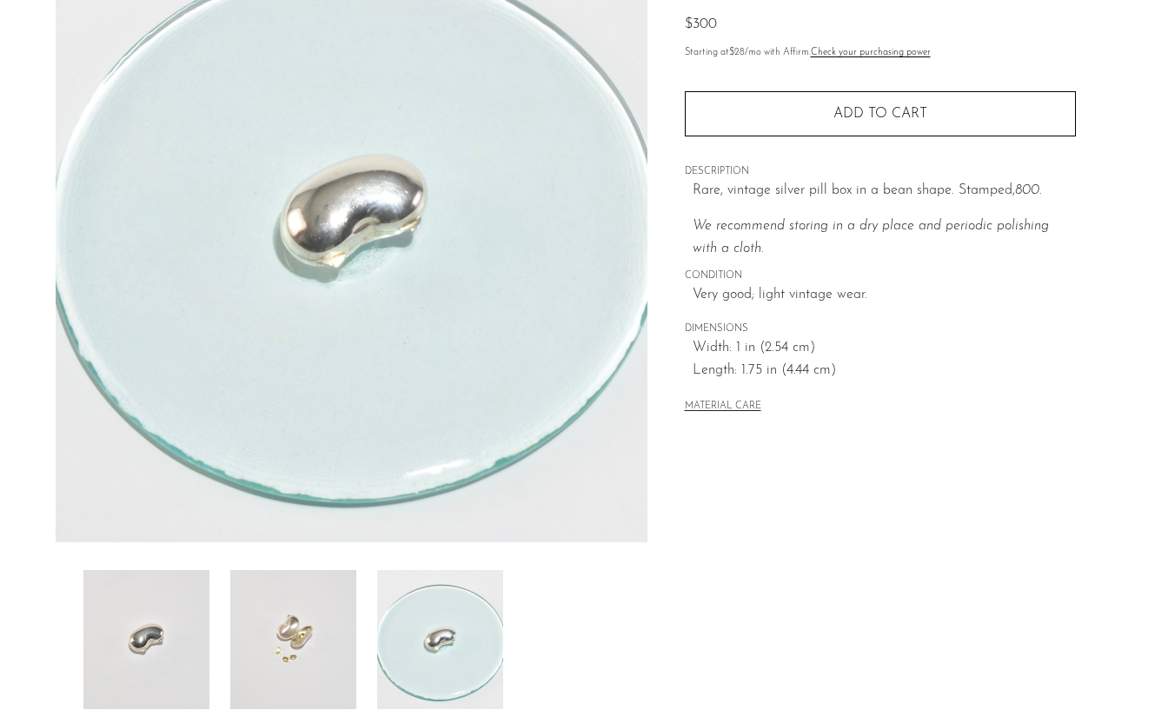
scroll to position [185, 0]
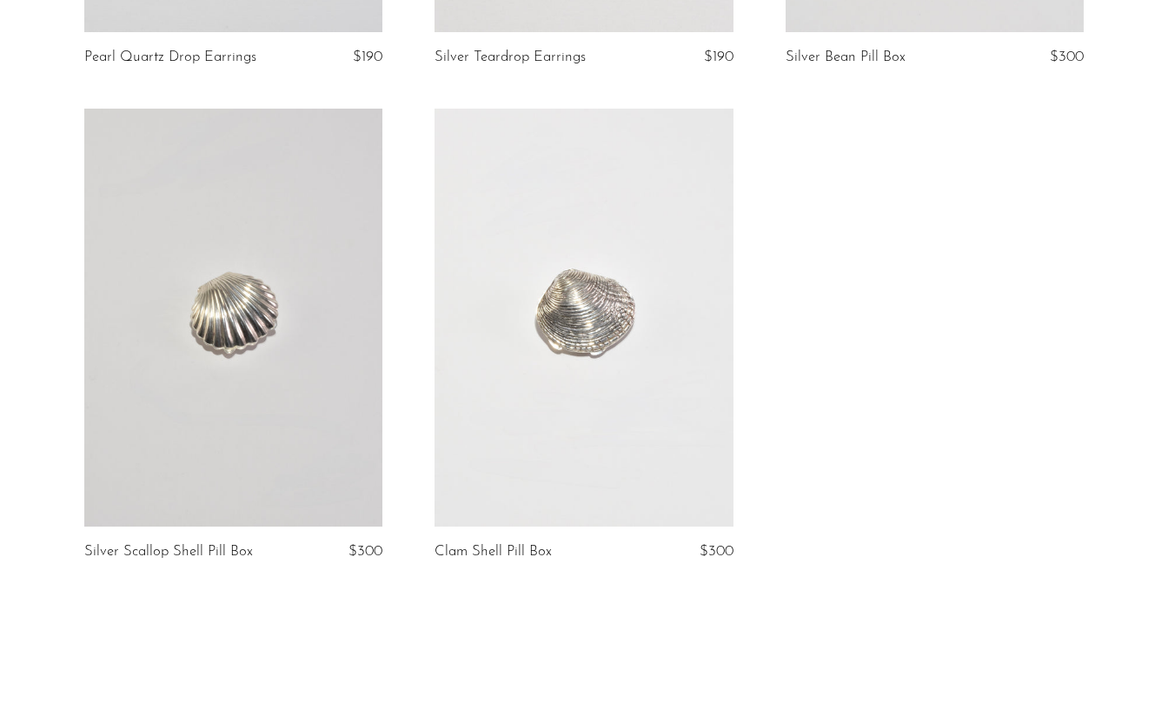
scroll to position [3056, 0]
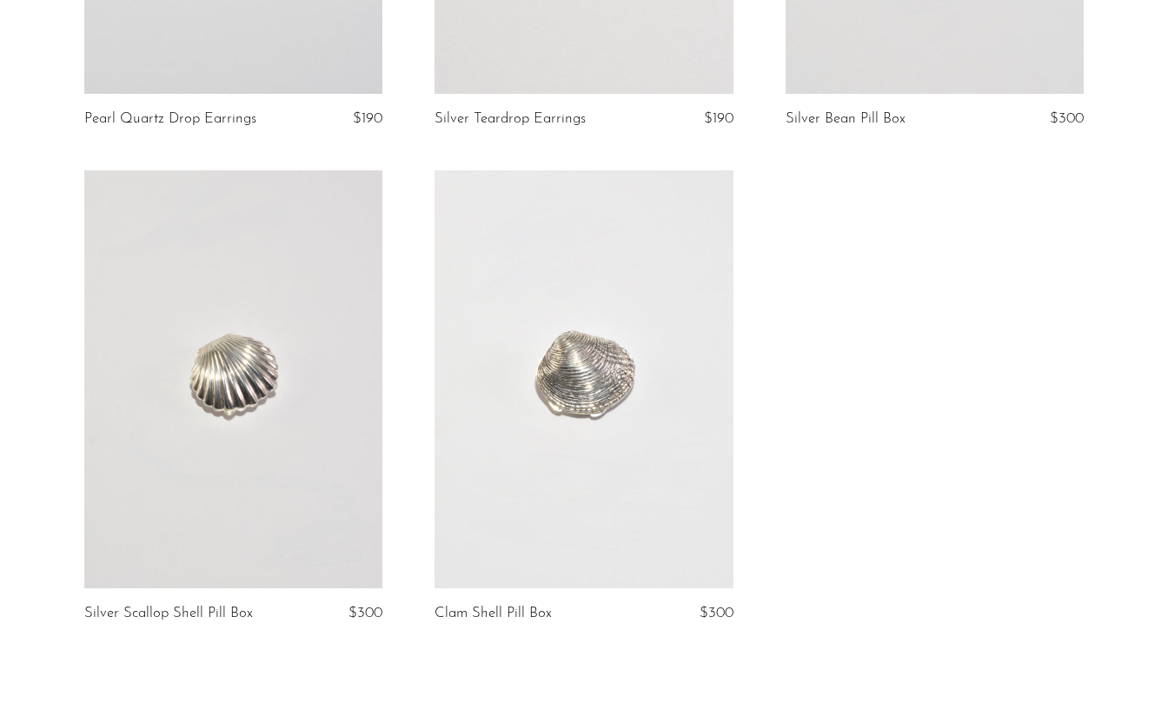
scroll to position [2970, 0]
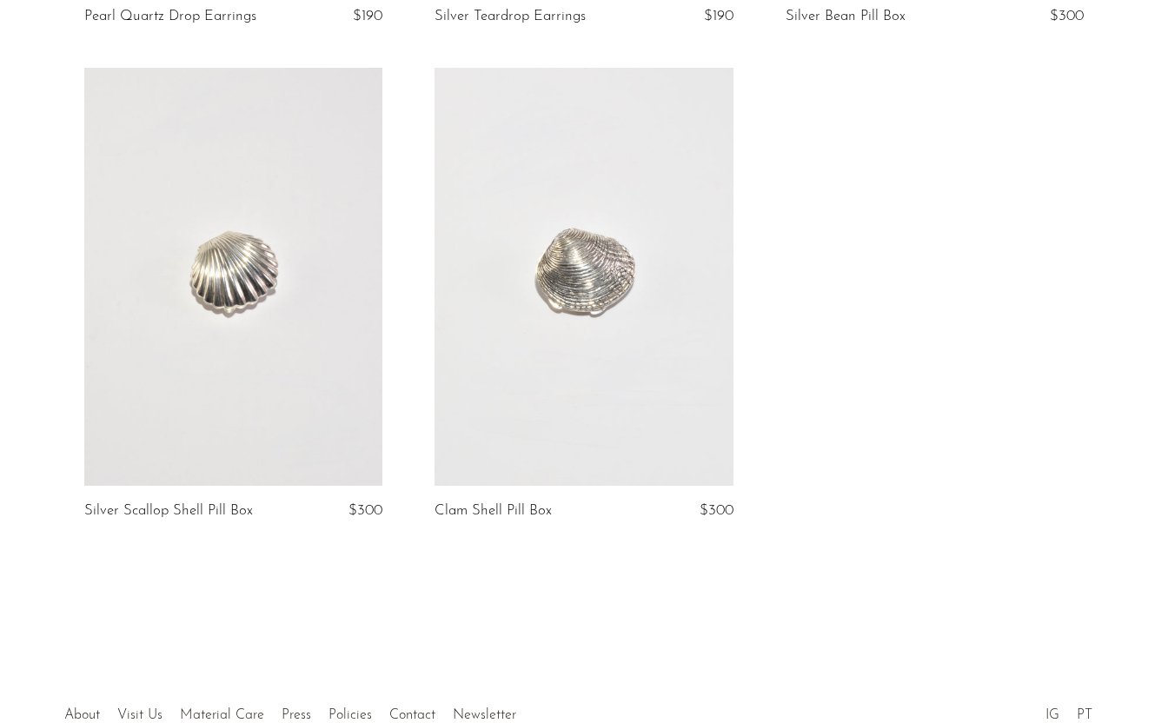
scroll to position [3073, 0]
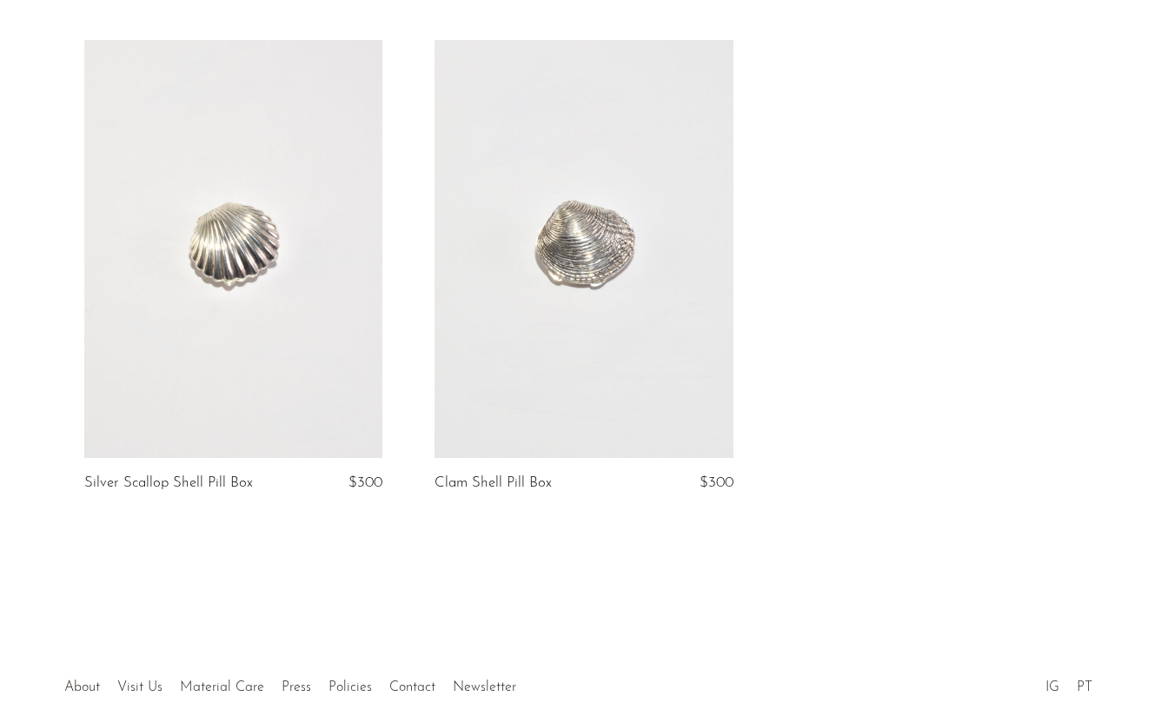
scroll to position [3124, 0]
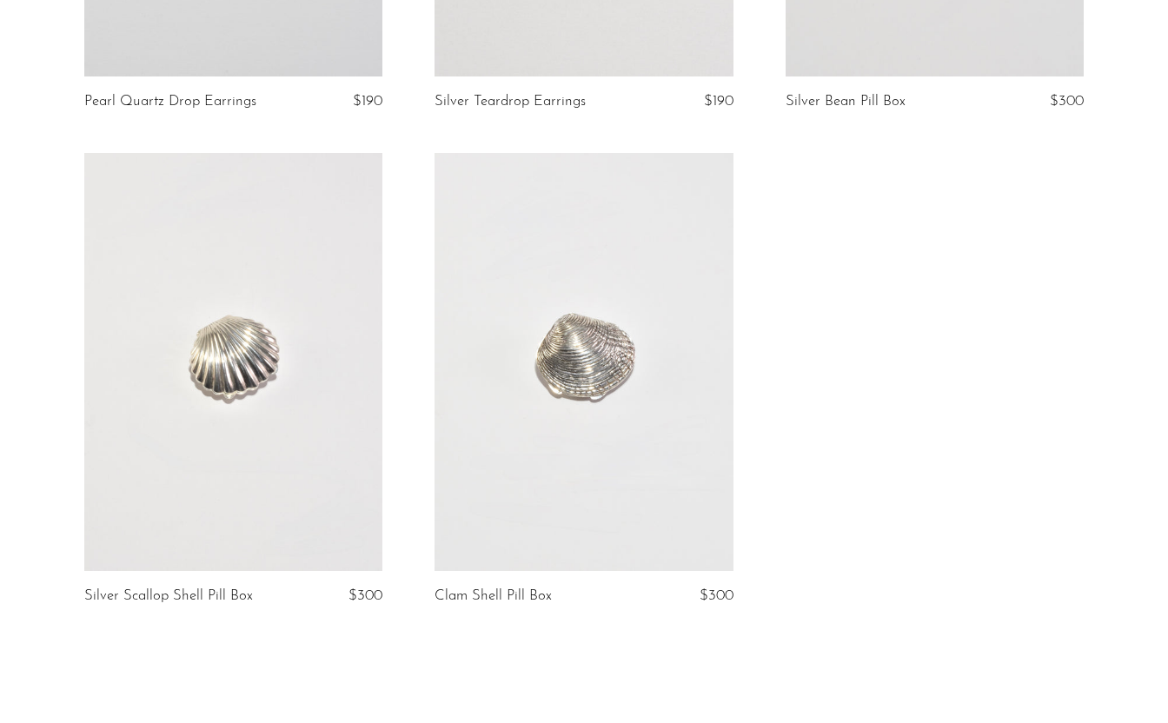
scroll to position [2985, 0]
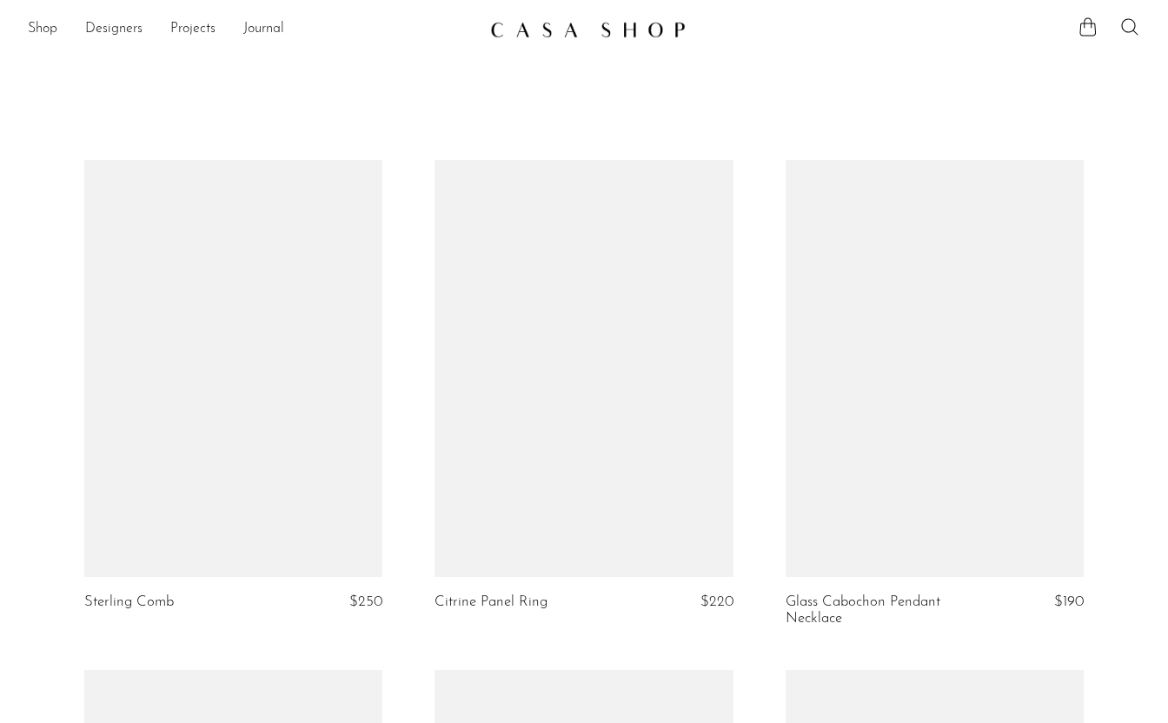
scroll to position [2985, 0]
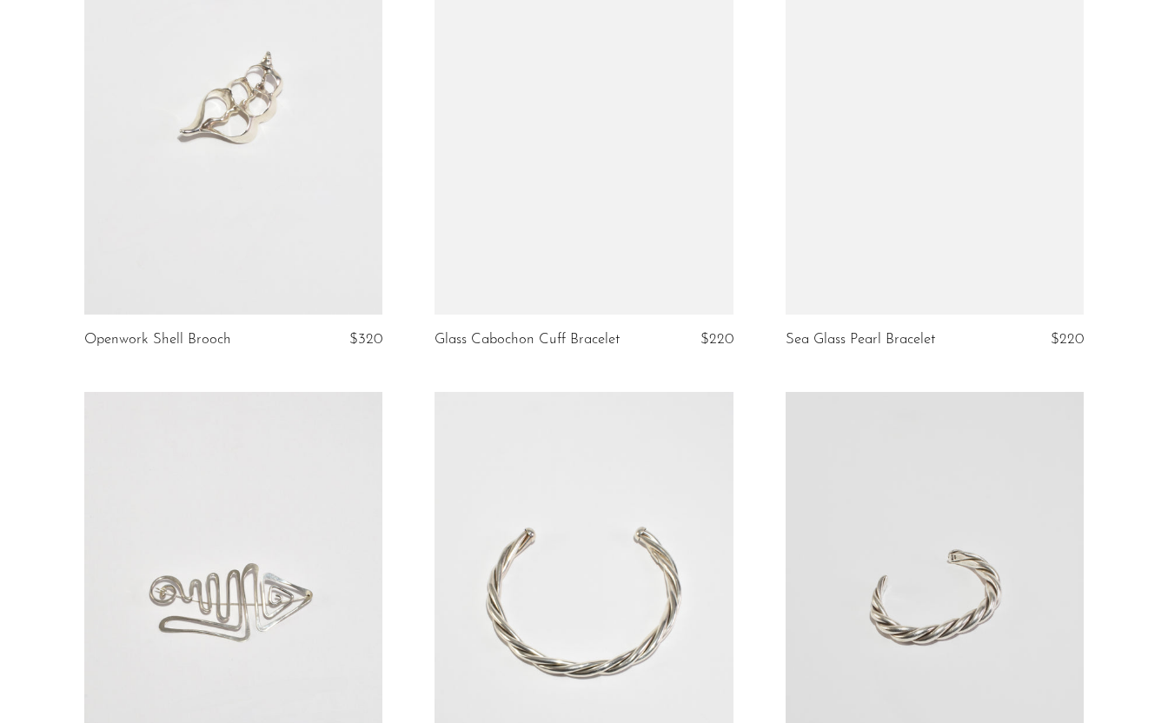
scroll to position [1781, 0]
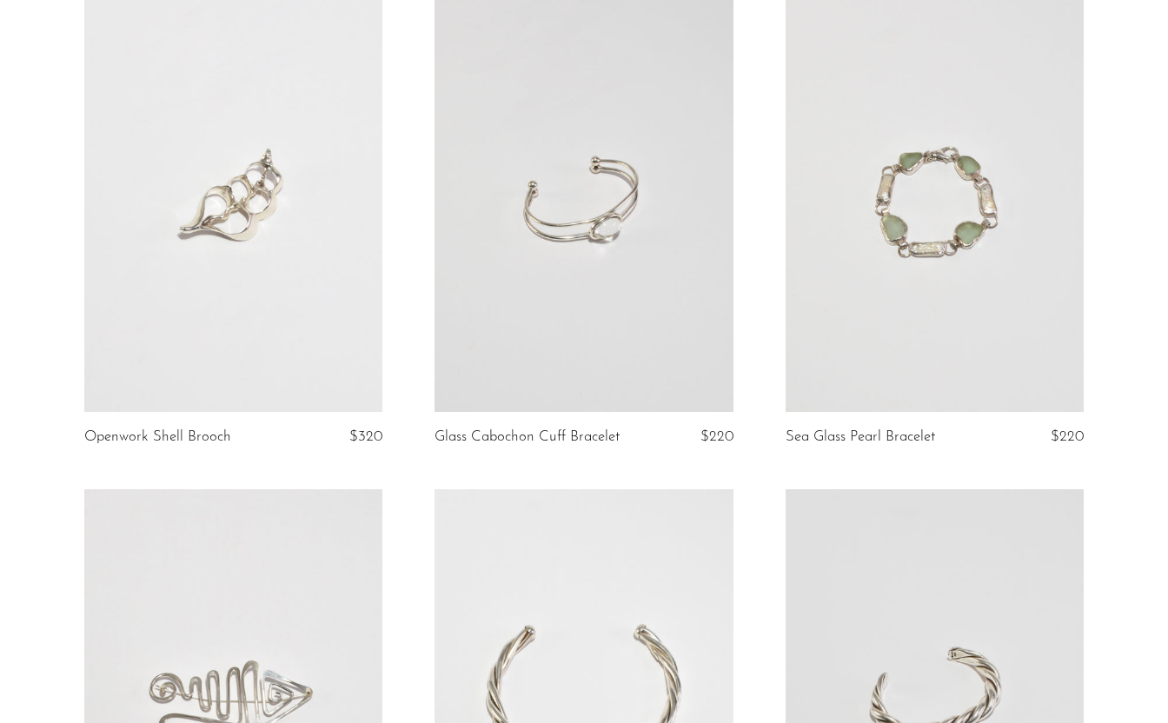
scroll to position [1733, 0]
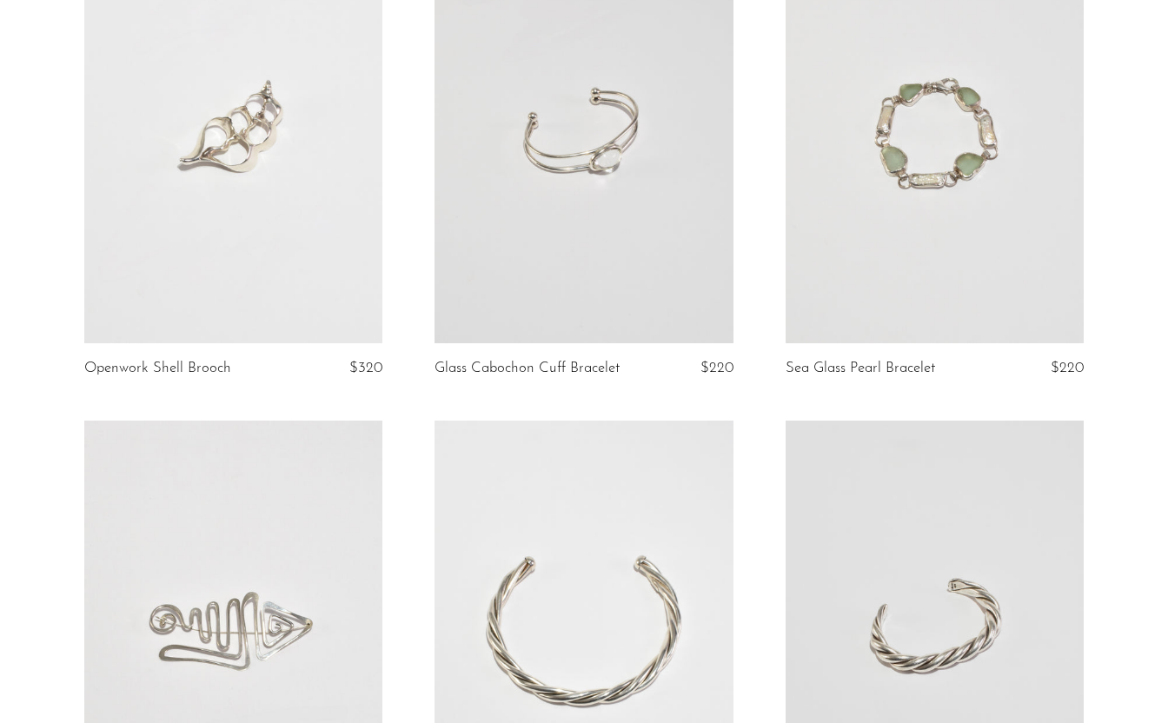
click at [1000, 222] on link at bounding box center [935, 134] width 298 height 417
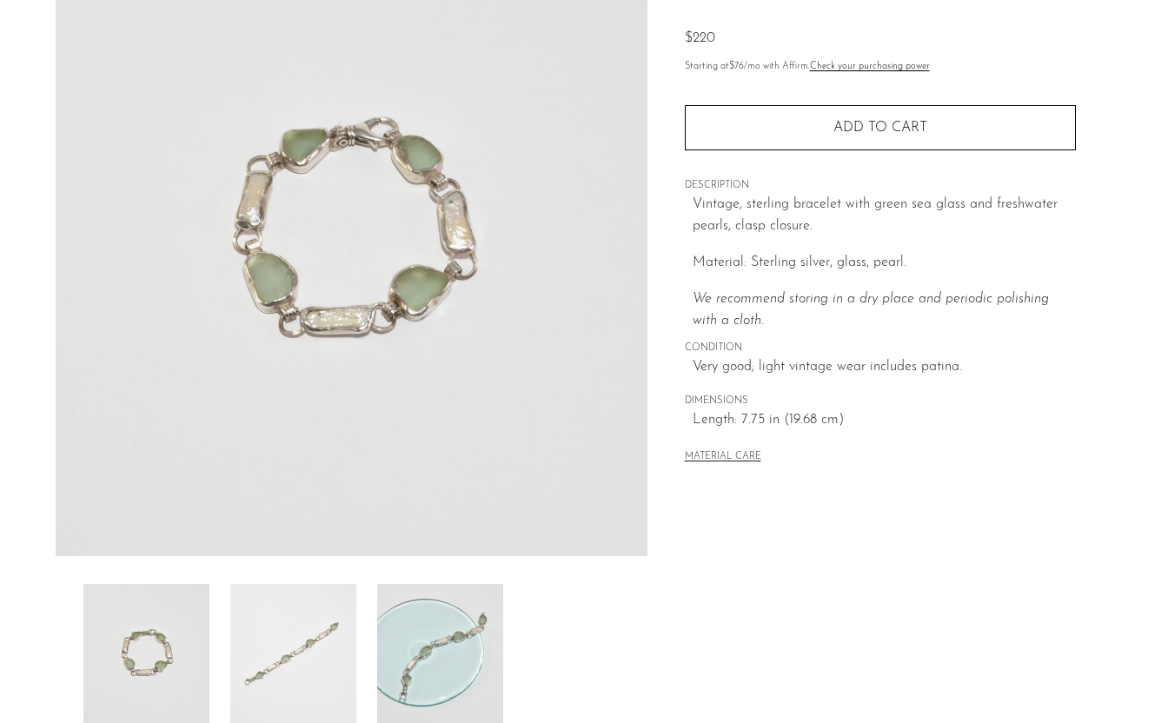
scroll to position [233, 0]
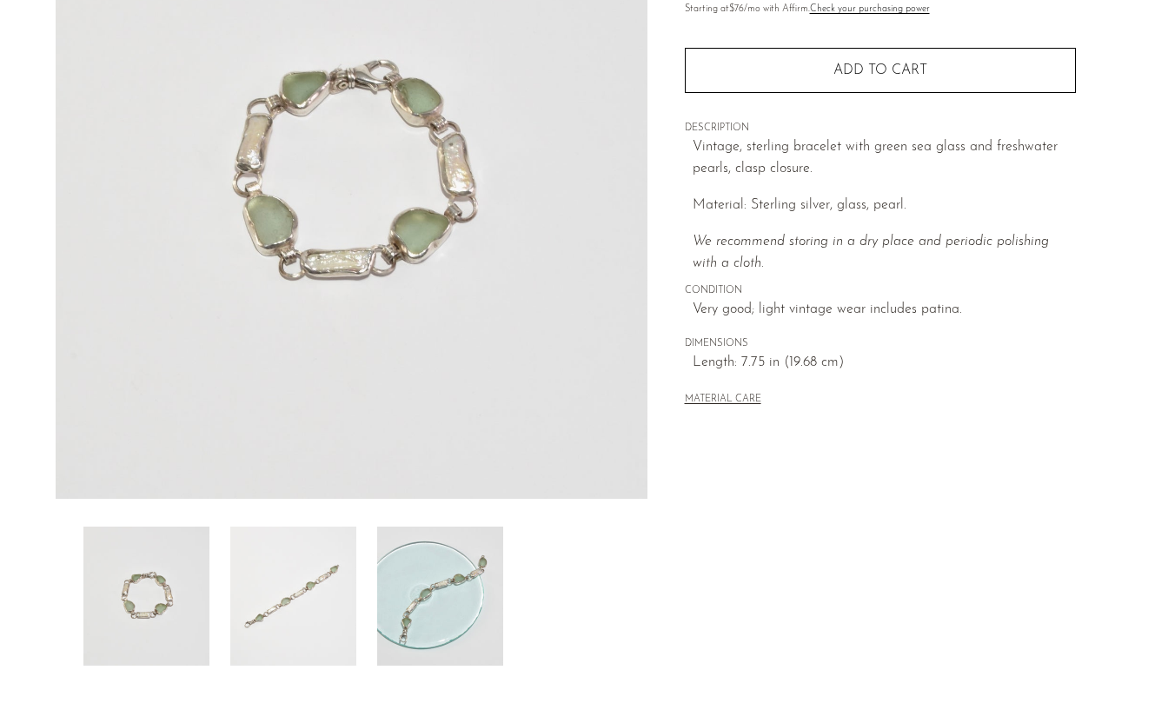
click at [306, 601] on img at bounding box center [293, 596] width 126 height 139
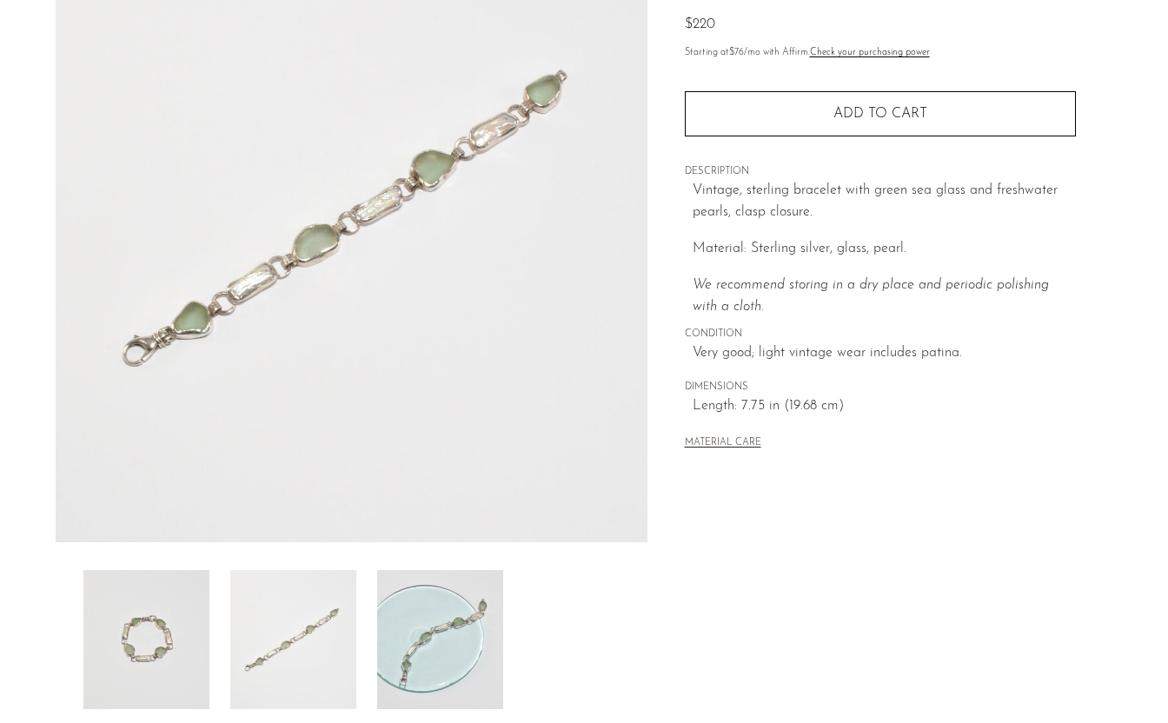
scroll to position [193, 0]
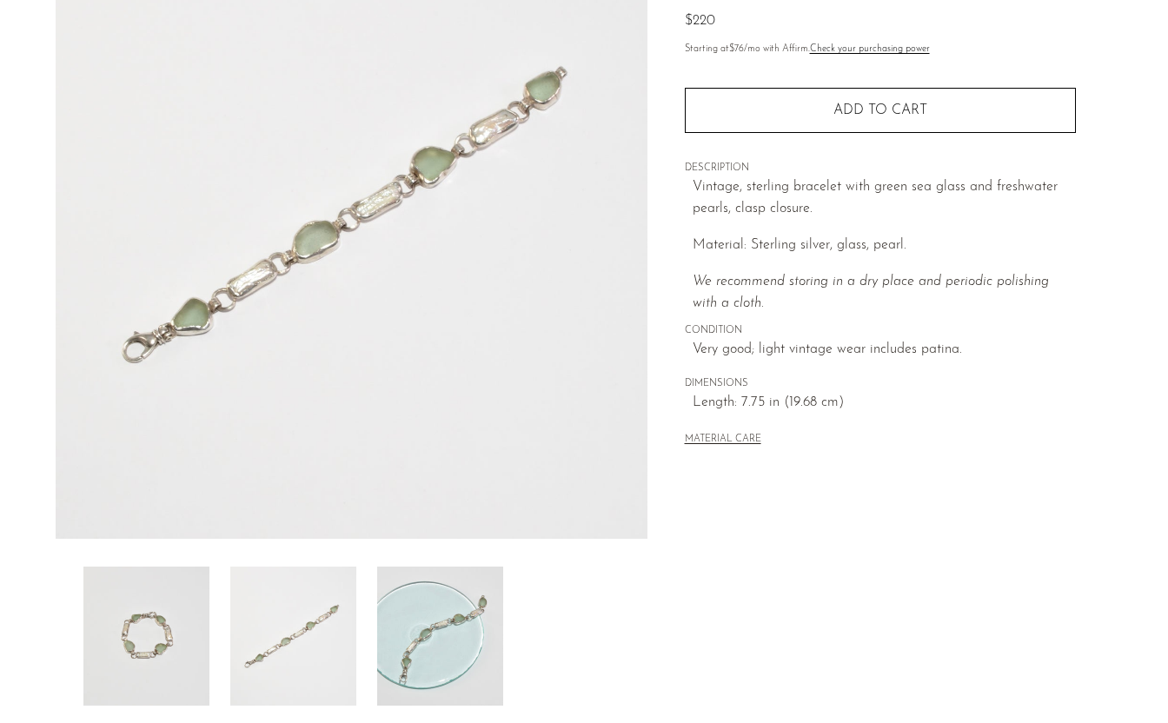
click at [422, 597] on img at bounding box center [440, 636] width 126 height 139
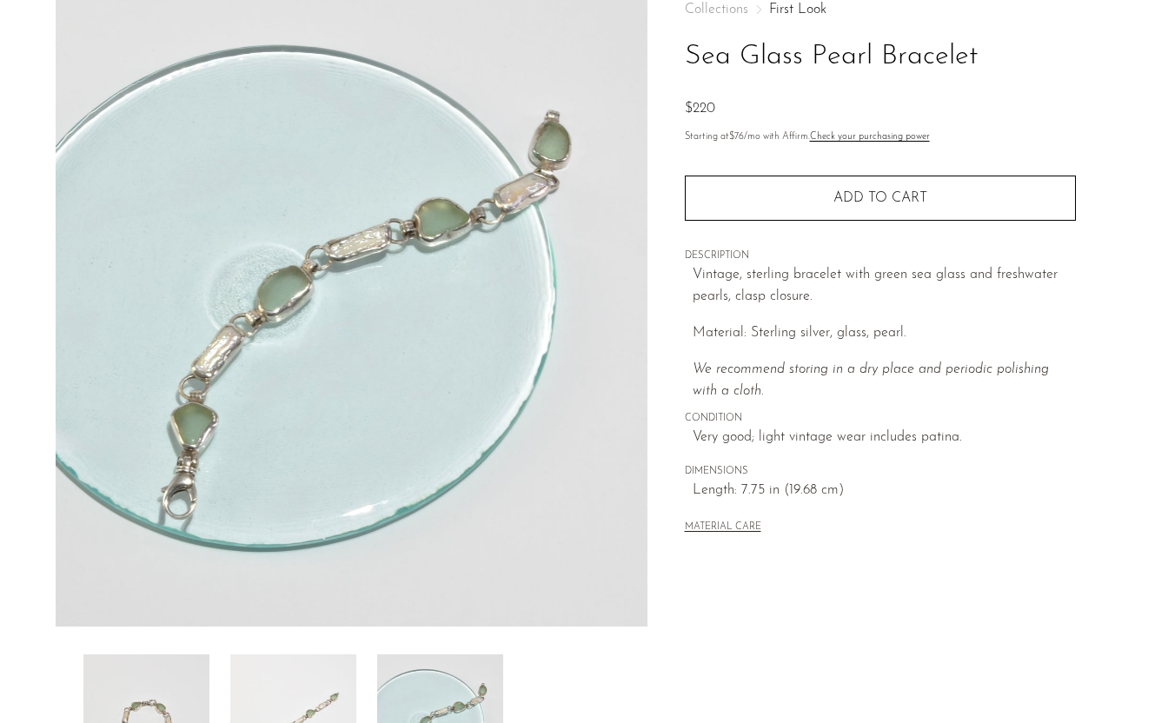
scroll to position [104, 0]
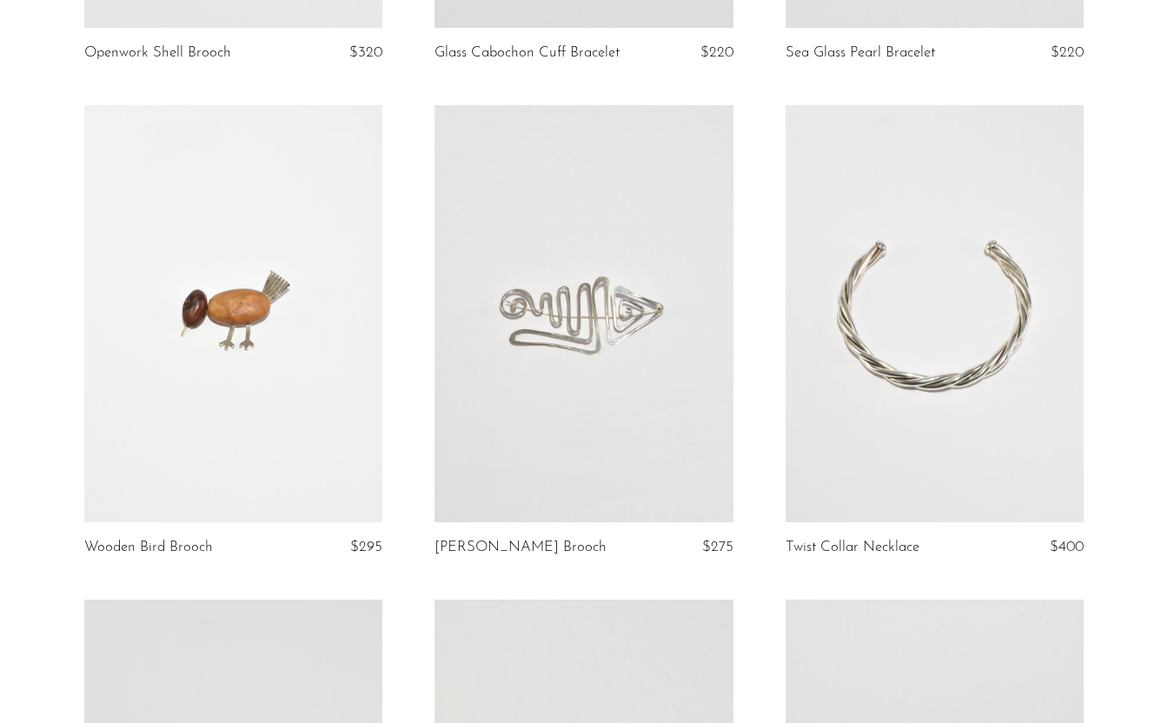
scroll to position [2050, 0]
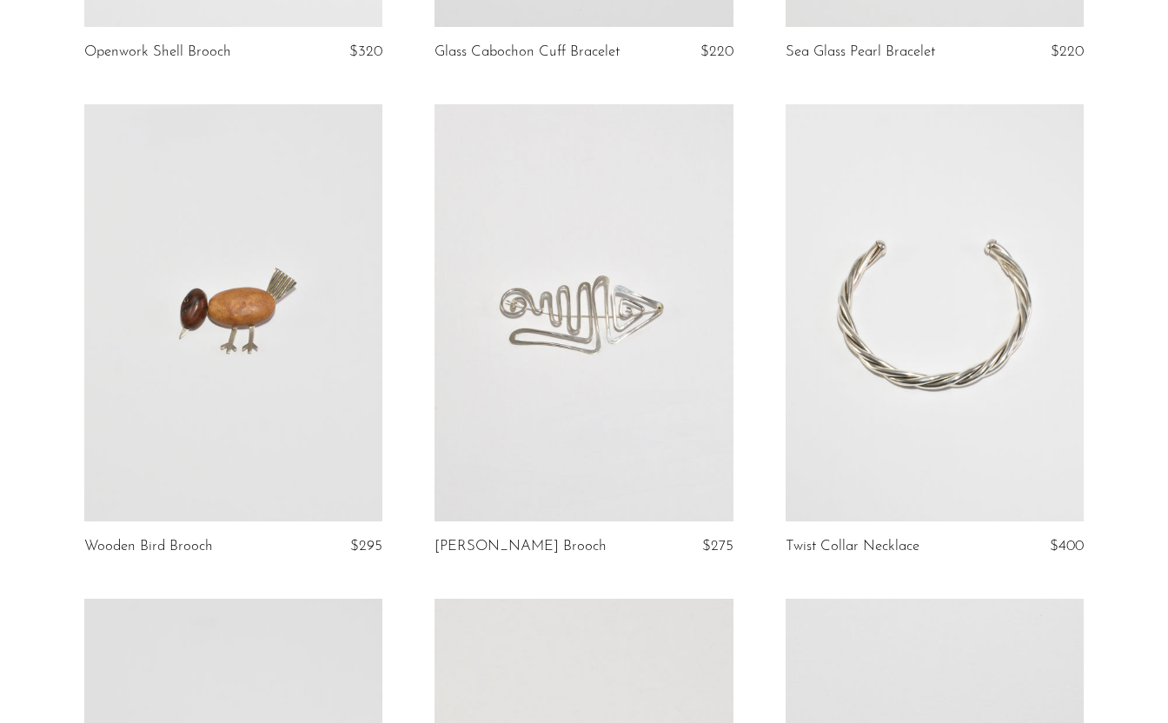
scroll to position [2064, 0]
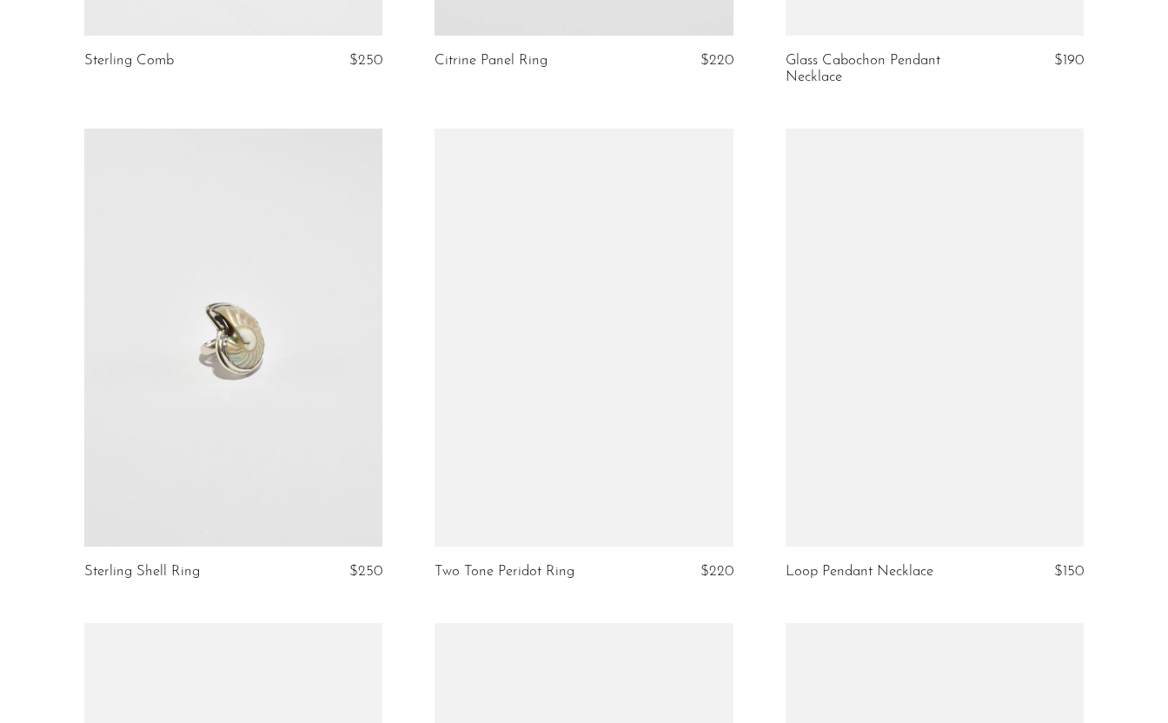
scroll to position [549, 0]
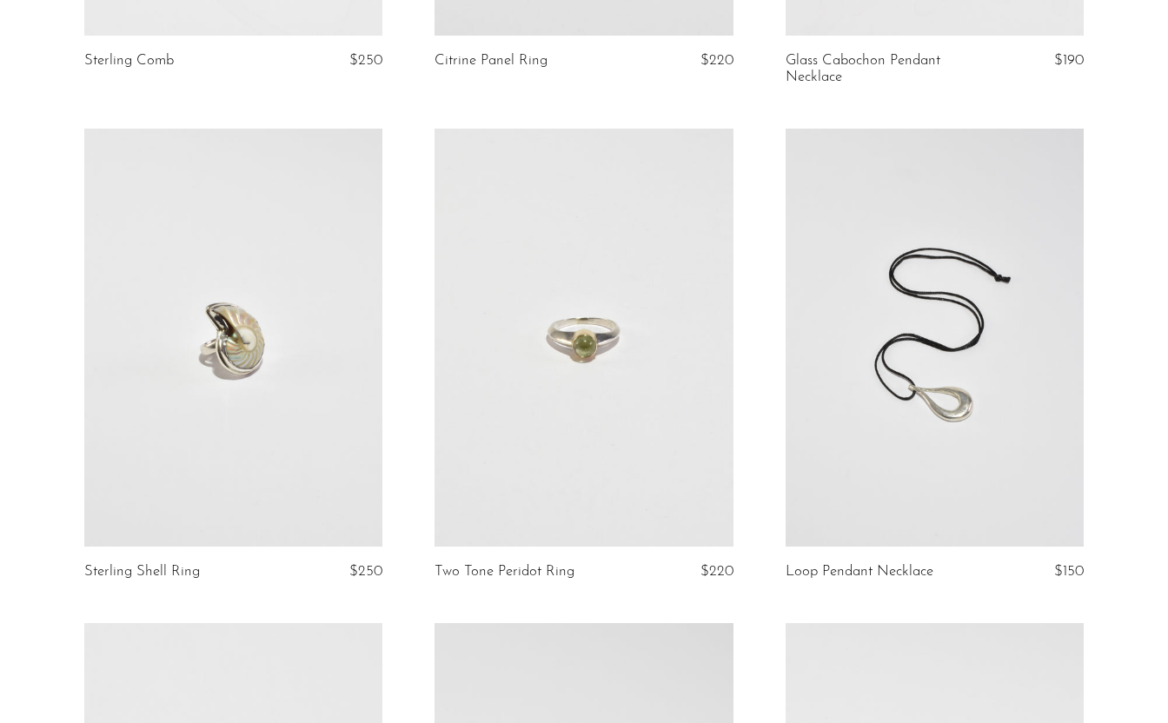
scroll to position [540, 0]
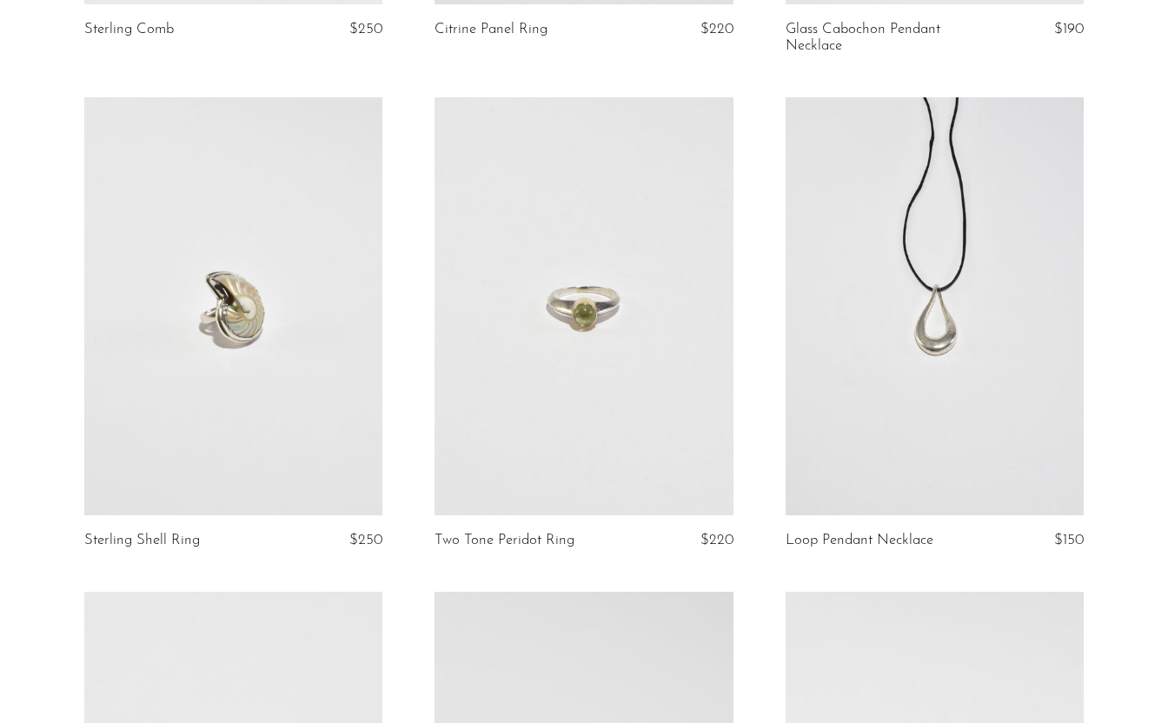
scroll to position [569, 0]
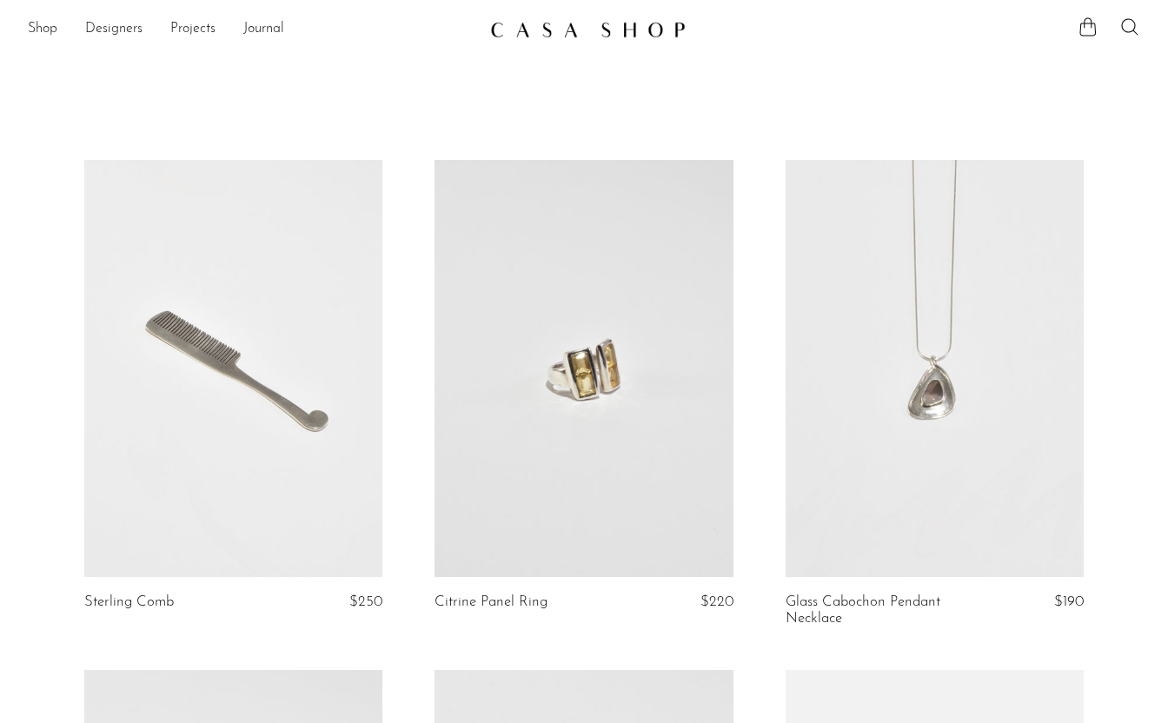
scroll to position [569, 0]
